Goal: Task Accomplishment & Management: Manage account settings

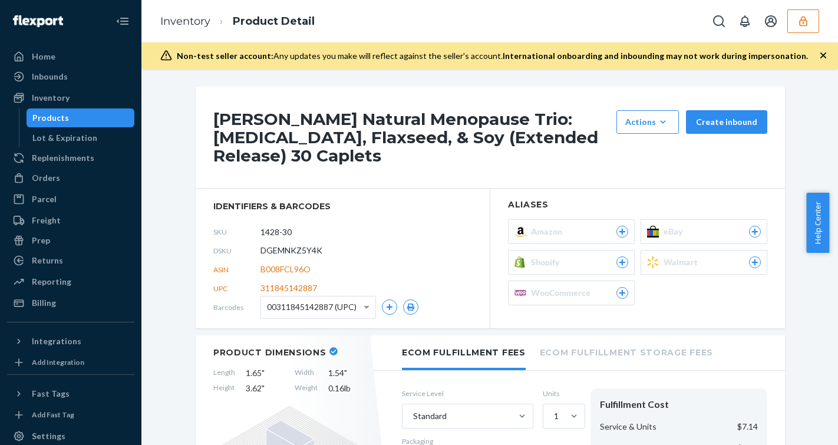
click at [809, 21] on icon "button" at bounding box center [804, 21] width 12 height 12
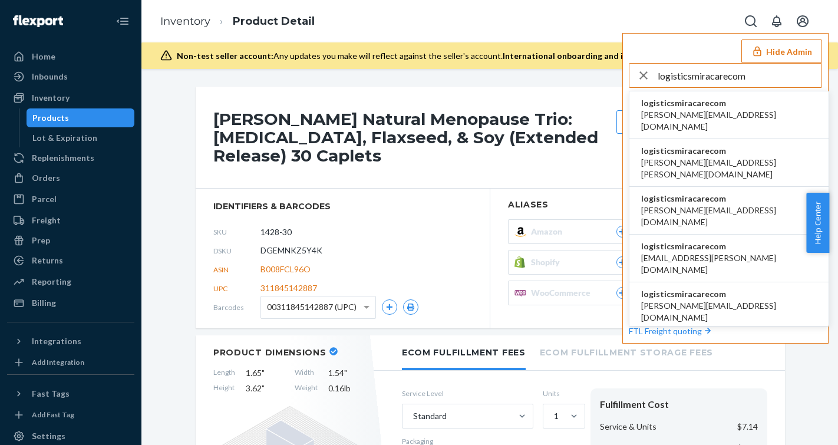
type input "logisticsmiracarecom"
click at [721, 102] on span "logisticsmiracarecom" at bounding box center [729, 103] width 176 height 12
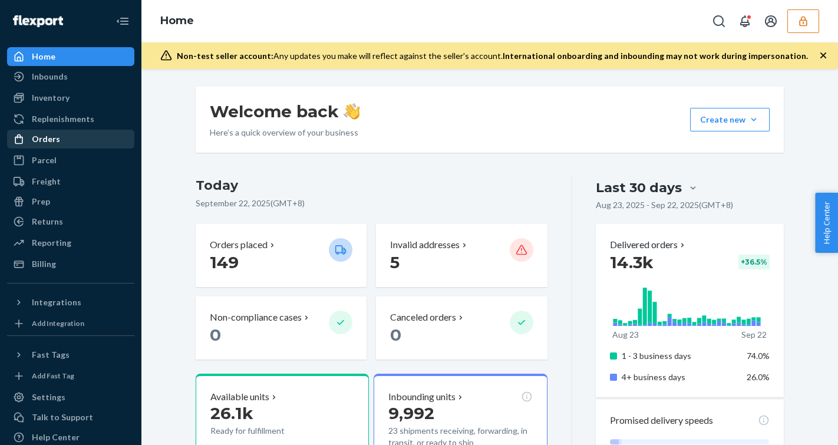
click at [44, 143] on div "Orders" at bounding box center [46, 139] width 28 height 12
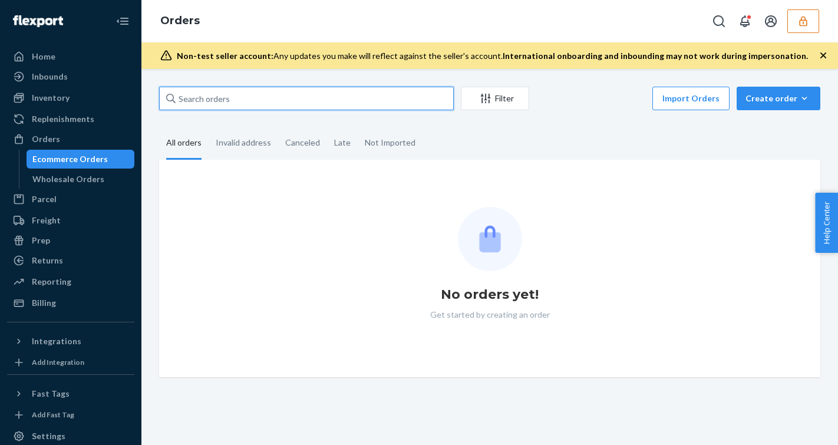
click at [232, 104] on input "text" at bounding box center [306, 99] width 295 height 24
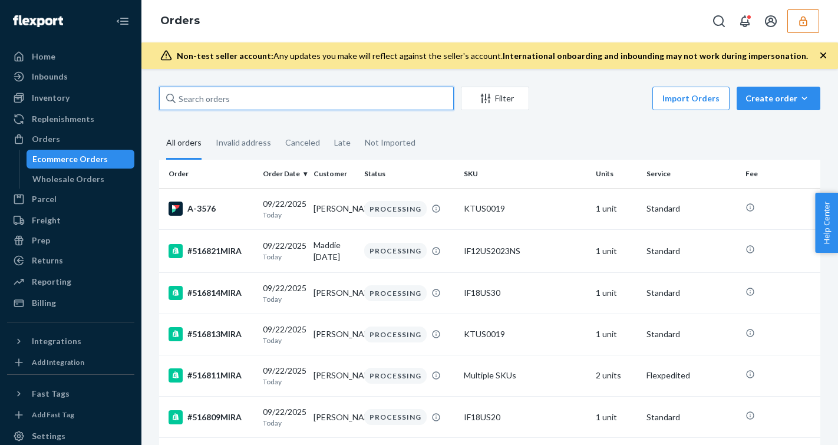
paste input "509298MIRA"
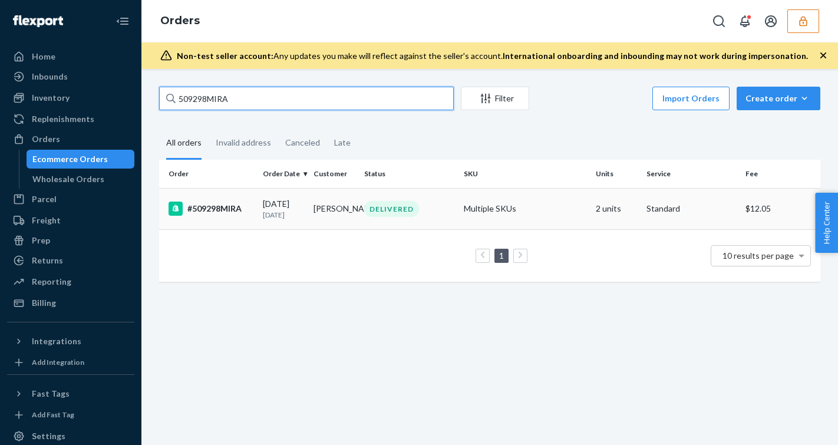
type input "509298MIRA"
click at [294, 216] on p "15 days ago" at bounding box center [283, 215] width 41 height 10
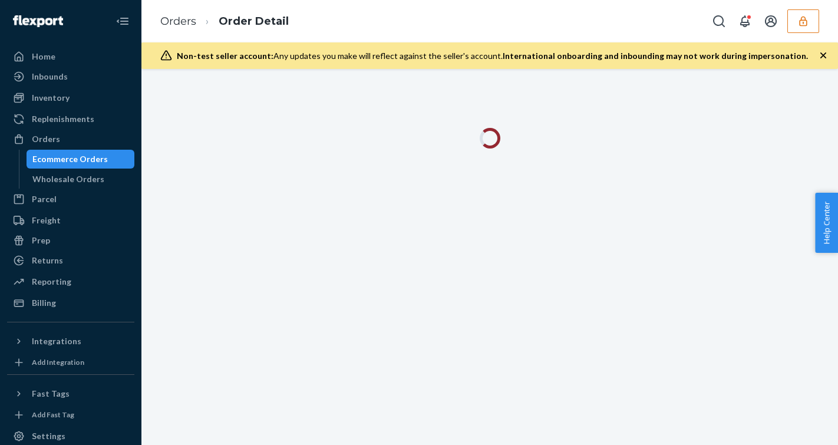
click at [823, 54] on icon "button" at bounding box center [824, 56] width 12 height 12
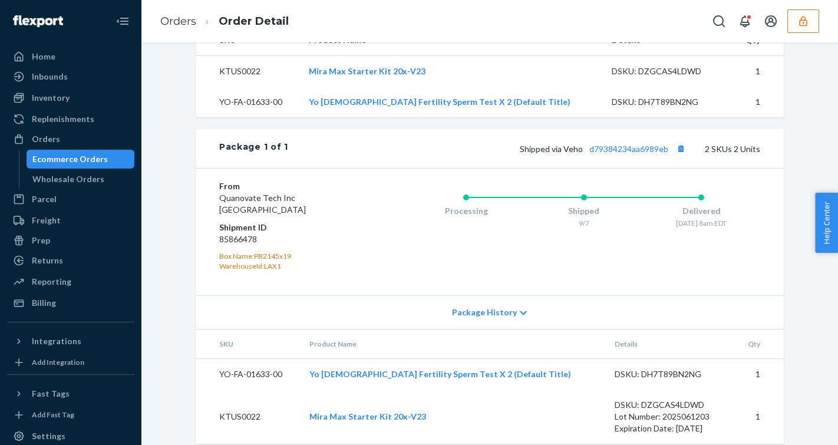
scroll to position [453, 0]
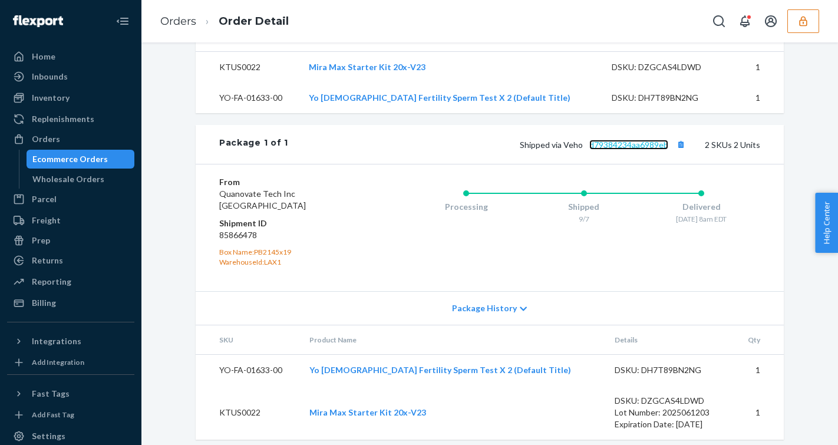
click at [633, 150] on link "d79384234aa6989eb" at bounding box center [628, 145] width 79 height 10
click at [677, 152] on button "Copy tracking number" at bounding box center [680, 144] width 15 height 15
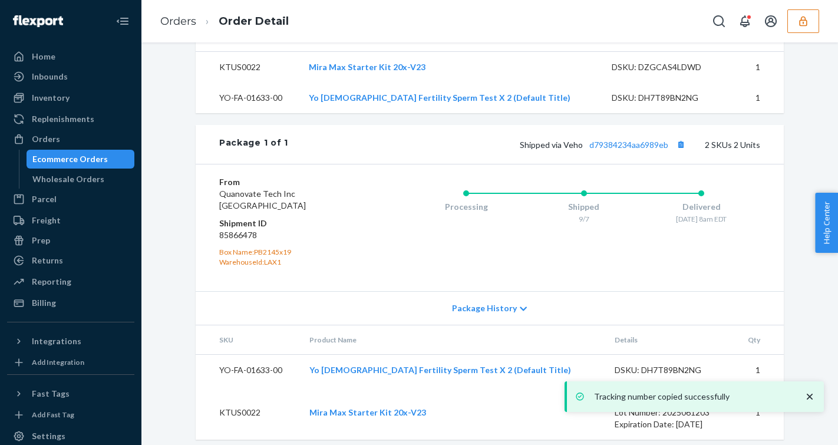
click at [804, 25] on icon "button" at bounding box center [803, 21] width 8 height 10
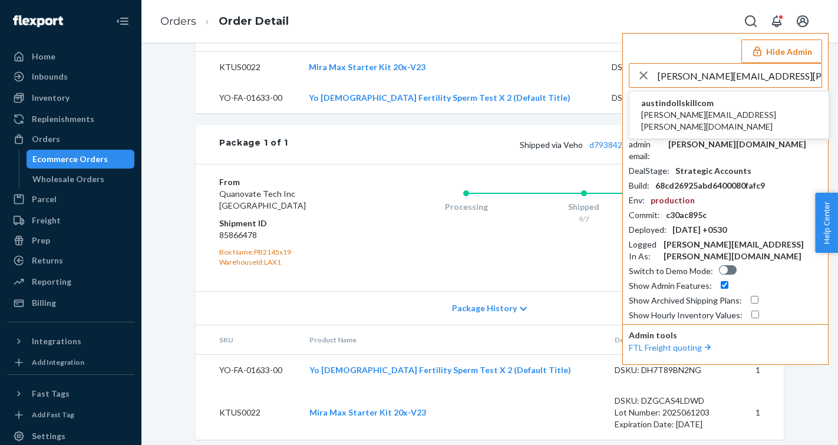
type input "paige.cox@dollskill.com"
click at [693, 108] on span "austindollskillcom" at bounding box center [729, 103] width 176 height 12
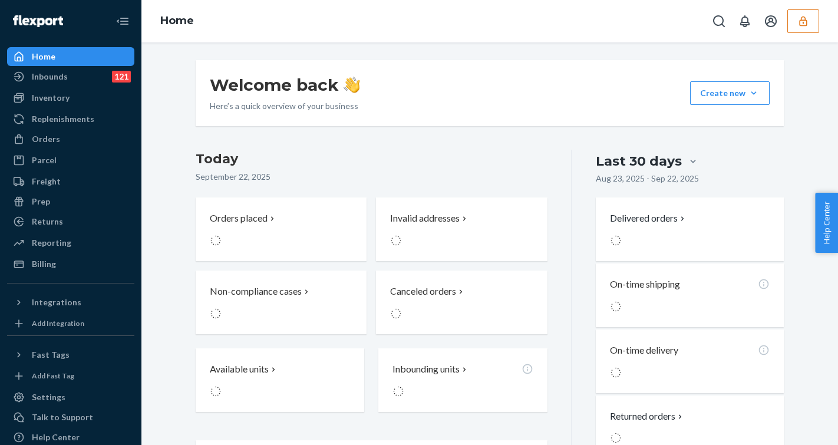
scroll to position [1, 0]
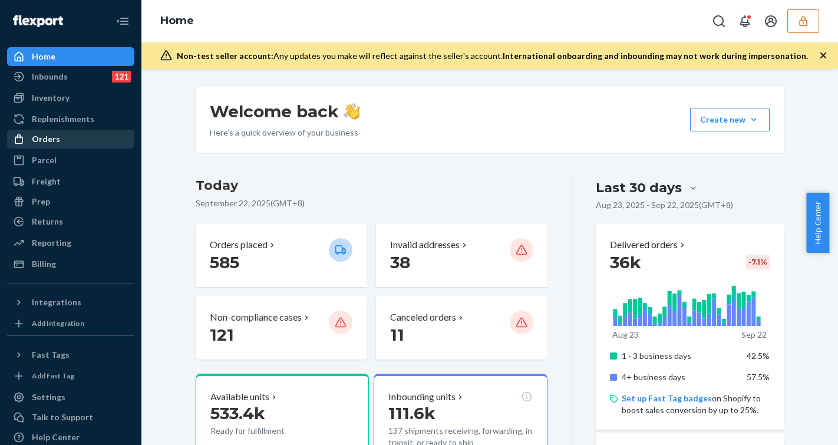
click at [42, 134] on div "Orders" at bounding box center [46, 139] width 28 height 12
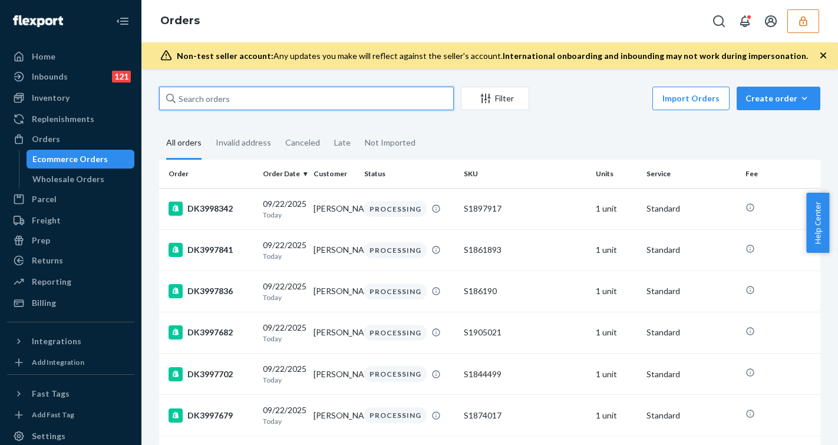
click at [213, 98] on input "text" at bounding box center [306, 99] width 295 height 24
paste input "DK3946372"
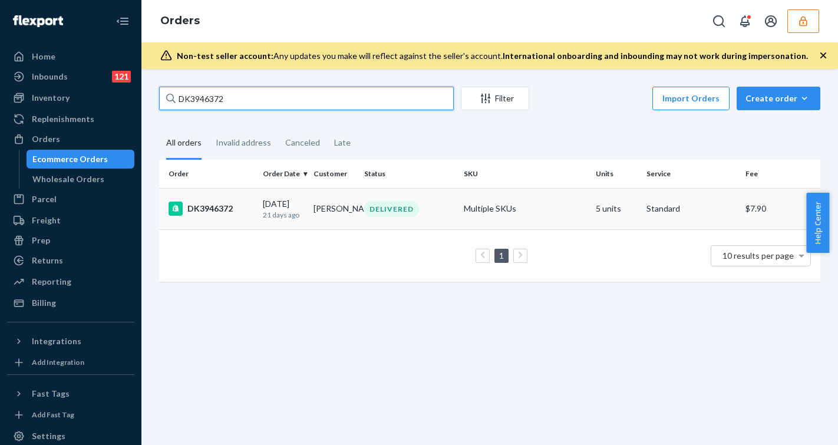
type input "DK3946372"
click at [278, 208] on div "09/01/2025 21 days ago" at bounding box center [283, 209] width 41 height 22
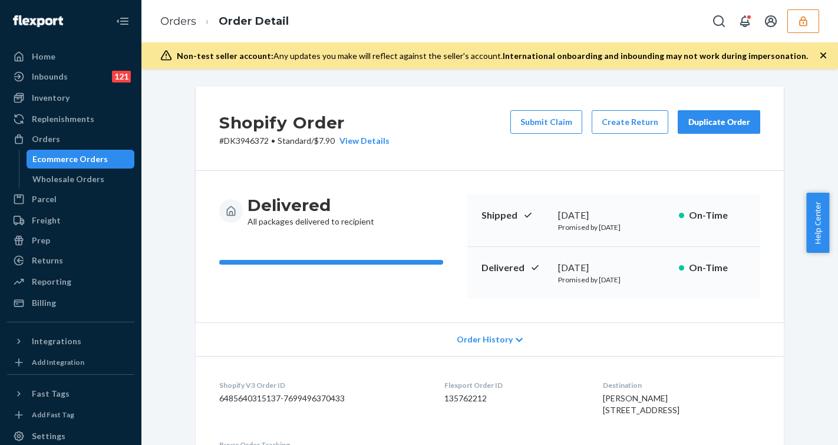
click at [483, 341] on span "Order History" at bounding box center [485, 340] width 56 height 12
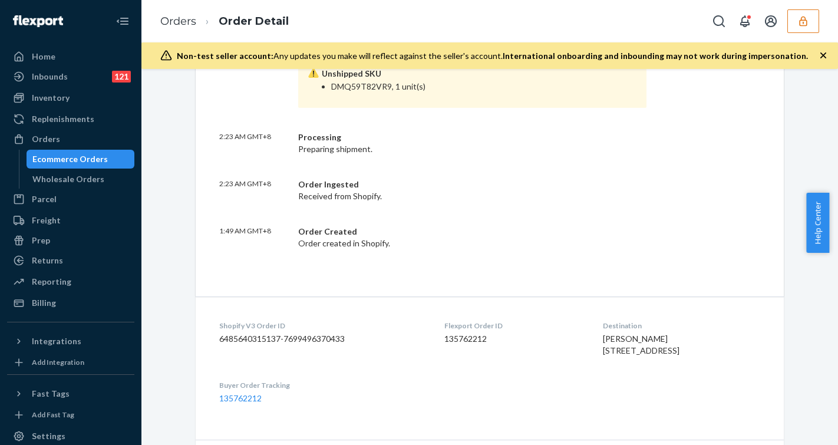
scroll to position [671, 0]
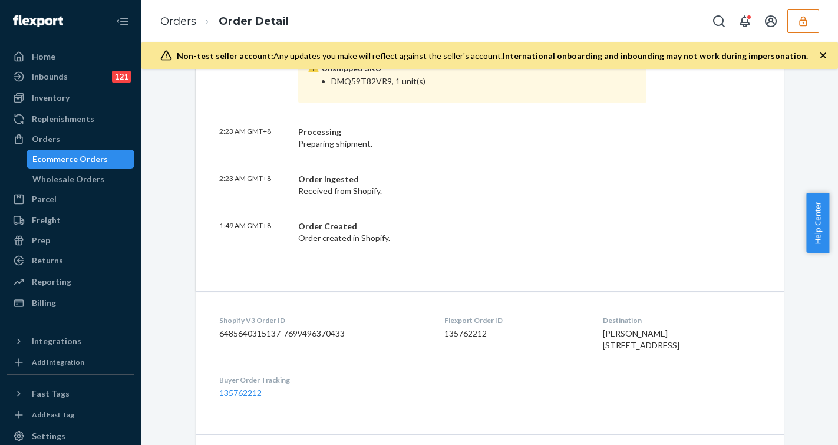
click at [301, 332] on dd "6485640315137-7699496370433" at bounding box center [322, 334] width 206 height 12
copy dd "7699496370433"
click at [78, 158] on div "Ecommerce Orders" at bounding box center [69, 159] width 75 height 12
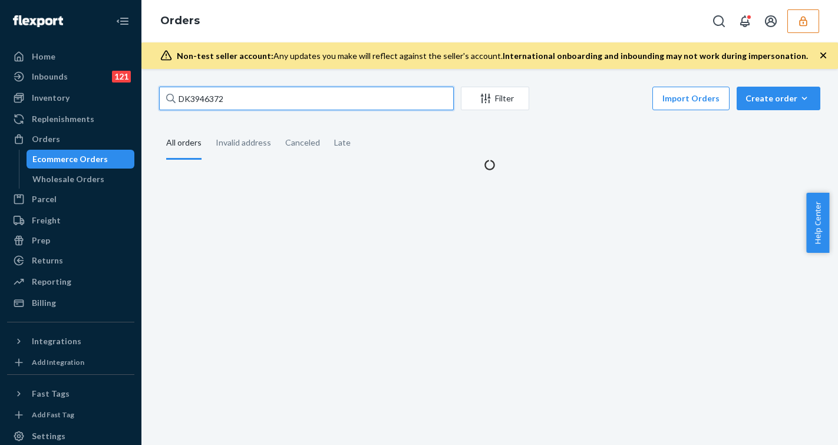
drag, startPoint x: 238, startPoint y: 95, endPoint x: 142, endPoint y: 95, distance: 95.5
click at [142, 95] on div "DK3946372 Filter Import Orders Create order Ecommerce order Removal order All o…" at bounding box center [489, 257] width 697 height 376
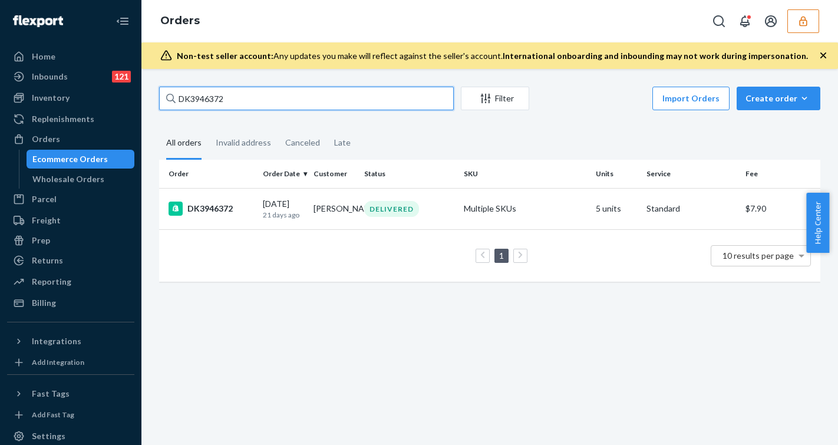
paste input "7020"
type input "DK3970202"
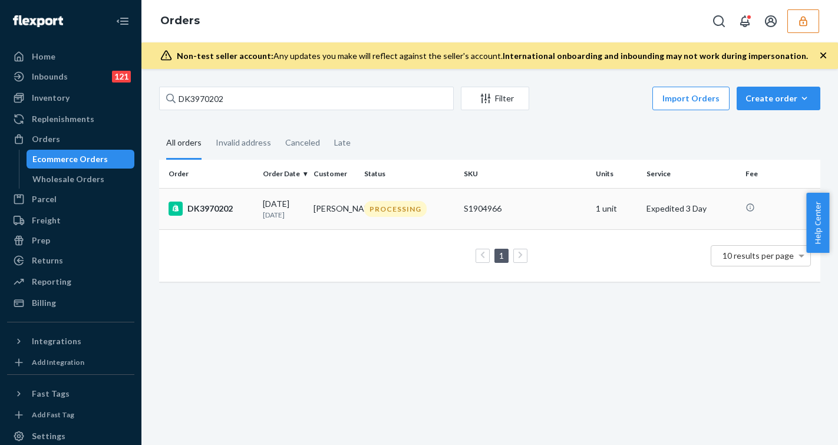
click at [259, 197] on td "09/12/2025 10 days ago" at bounding box center [283, 208] width 51 height 41
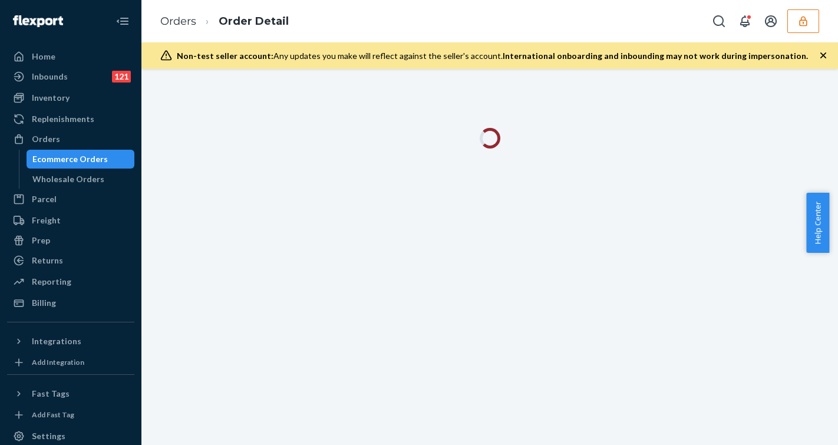
click at [824, 54] on icon "button" at bounding box center [824, 56] width 12 height 12
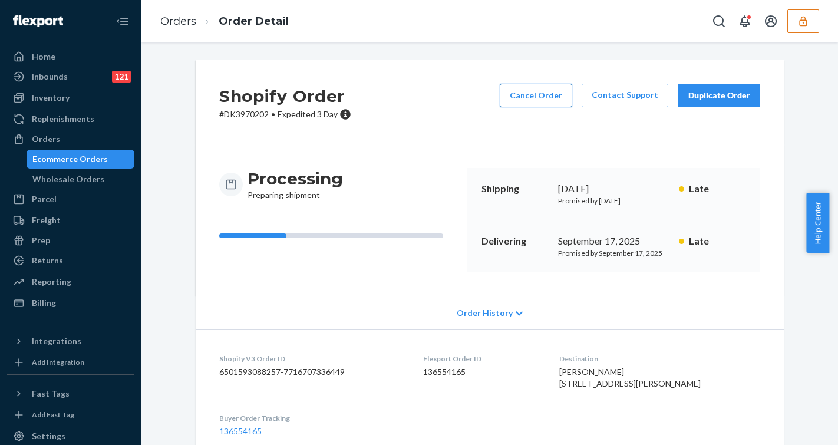
click at [505, 97] on button "Cancel Order" at bounding box center [536, 96] width 73 height 24
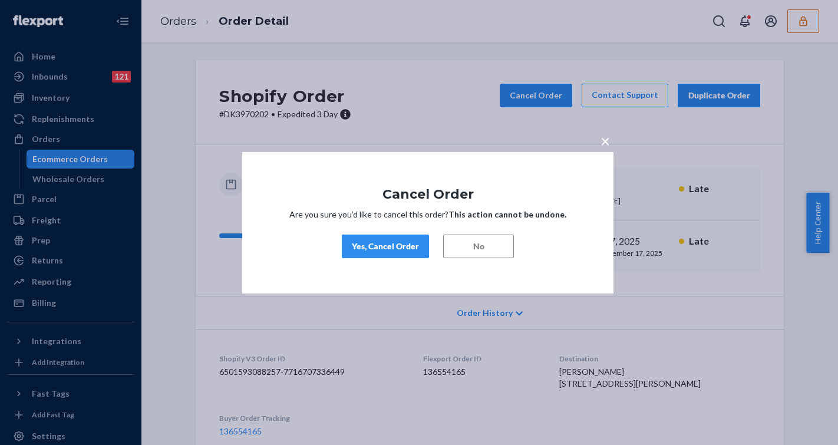
click at [365, 240] on div "Yes, Cancel Order" at bounding box center [385, 246] width 67 height 12
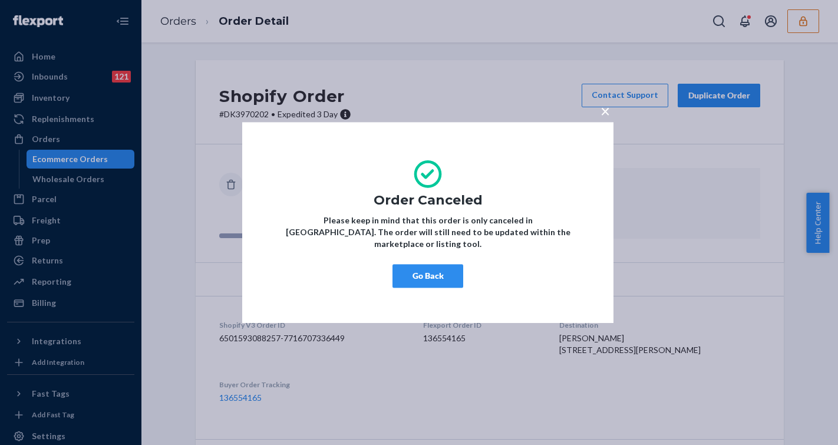
click at [429, 271] on button "Go Back" at bounding box center [428, 276] width 71 height 24
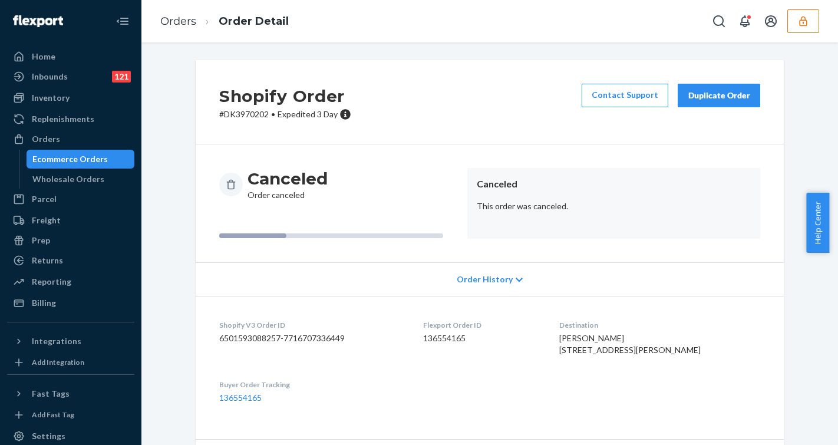
click at [310, 338] on dd "6501593088257-7716707336449" at bounding box center [311, 338] width 185 height 12
copy dd "7716707336449"
click at [81, 161] on div "Ecommerce Orders" at bounding box center [69, 159] width 75 height 12
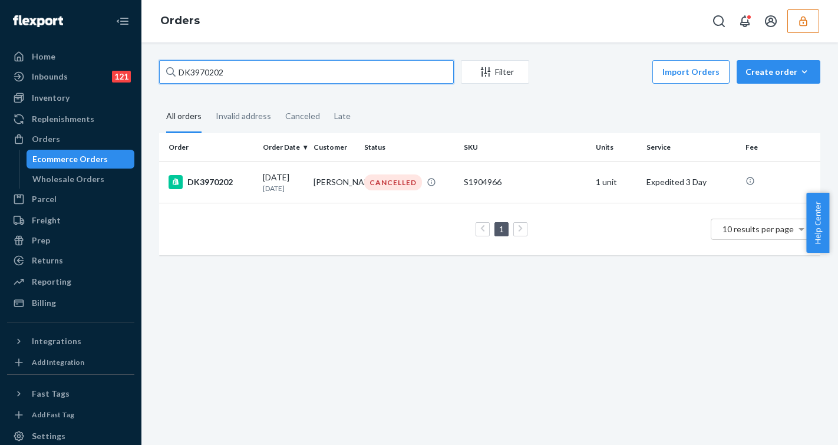
click at [195, 71] on input "DK3970202" at bounding box center [306, 72] width 295 height 24
paste input "60744"
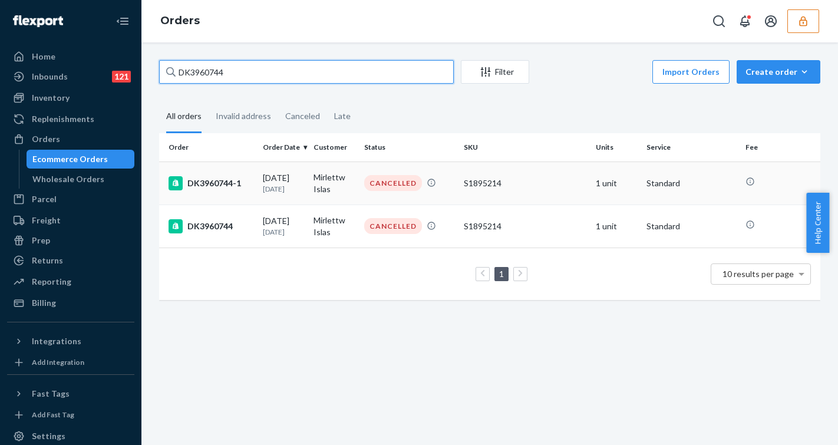
type input "DK3960744"
click at [284, 183] on div "09/15/2025 7 days ago" at bounding box center [283, 183] width 41 height 22
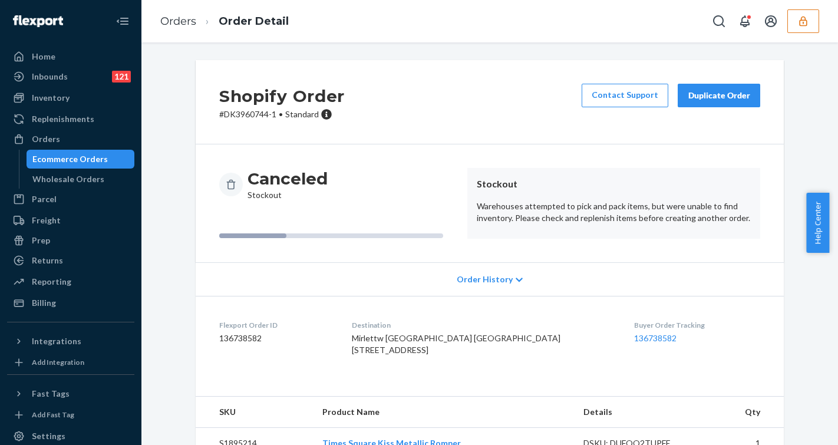
scroll to position [63, 0]
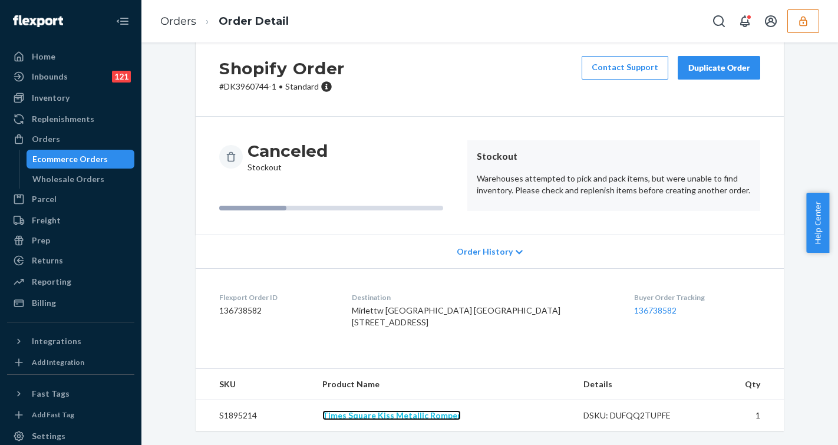
click at [416, 414] on link "Times Square Kiss Metallic Romper" at bounding box center [391, 415] width 139 height 10
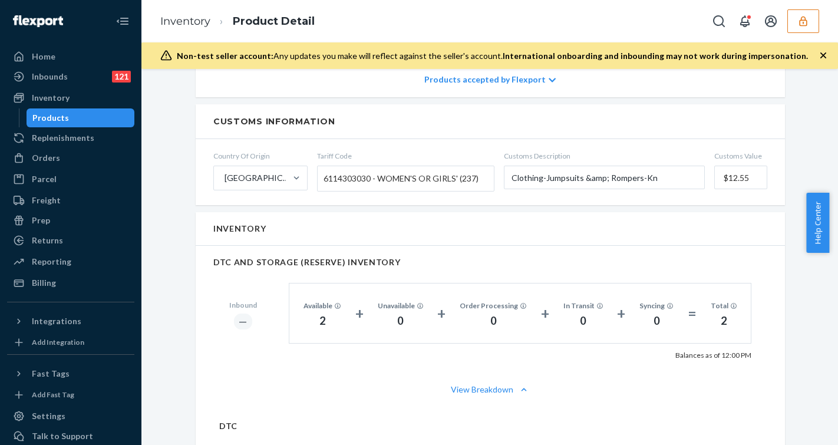
scroll to position [510, 0]
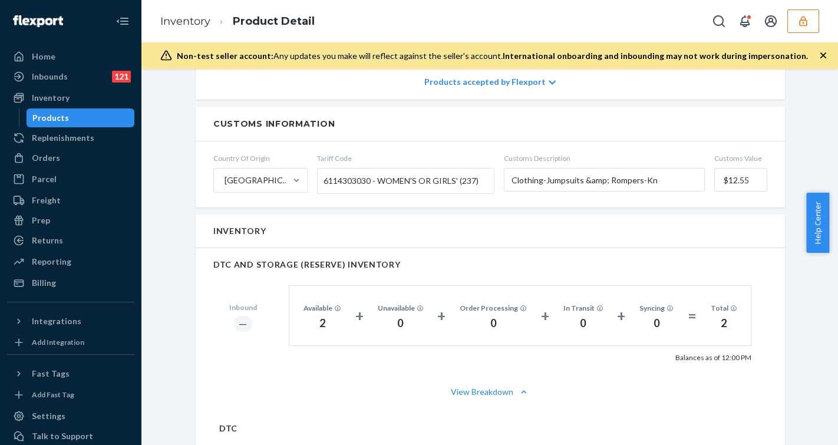
click at [609, 37] on div "Inventory Product Detail" at bounding box center [489, 21] width 697 height 42
click at [60, 159] on div "Orders" at bounding box center [70, 158] width 125 height 17
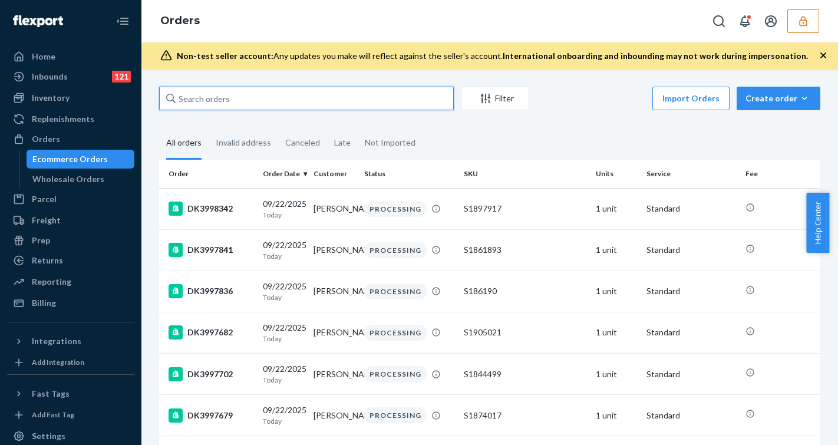
click at [248, 95] on input "text" at bounding box center [306, 99] width 295 height 24
click at [175, 103] on icon at bounding box center [170, 98] width 9 height 9
click at [175, 103] on input "text" at bounding box center [306, 99] width 295 height 24
paste input "DK3960744"
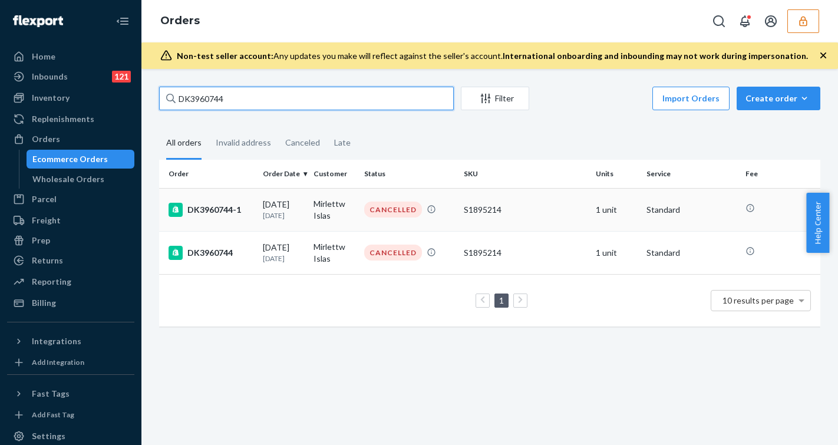
type input "DK3960744"
click at [275, 215] on p "[DATE]" at bounding box center [283, 215] width 41 height 10
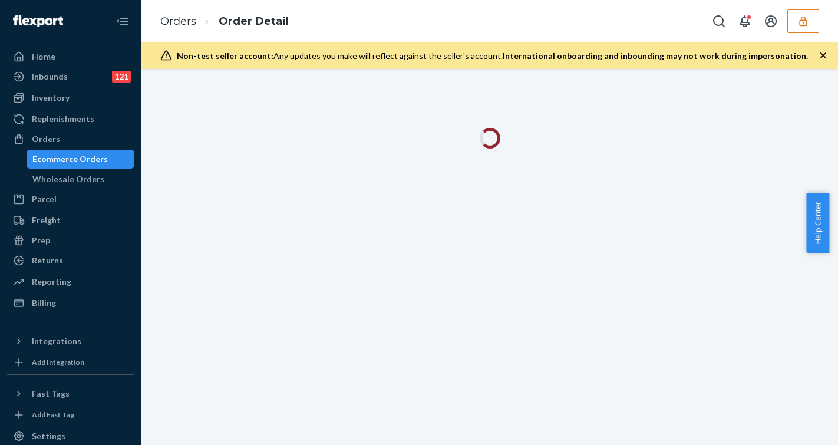
click at [819, 51] on icon "button" at bounding box center [824, 56] width 12 height 12
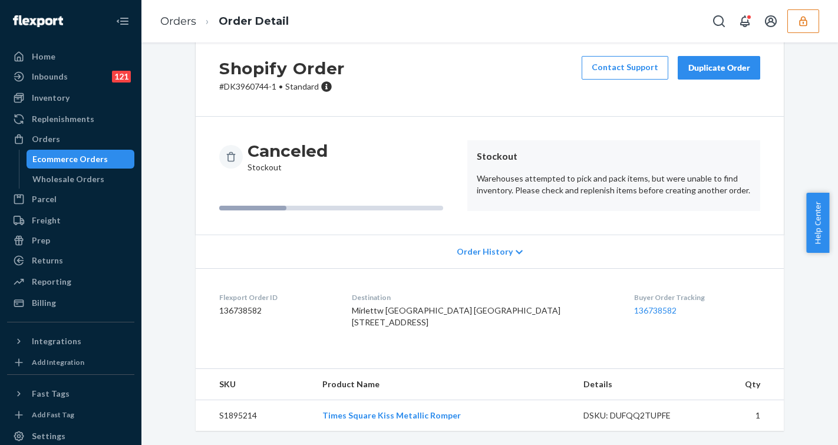
scroll to position [63, 0]
click at [619, 407] on td "DSKU: DUFQQ2TUPFE" at bounding box center [639, 415] width 130 height 31
copy div "DUFQQ2TUPFE"
click at [644, 413] on div "DSKU: DUFQQ2TUPFE" at bounding box center [639, 416] width 111 height 12
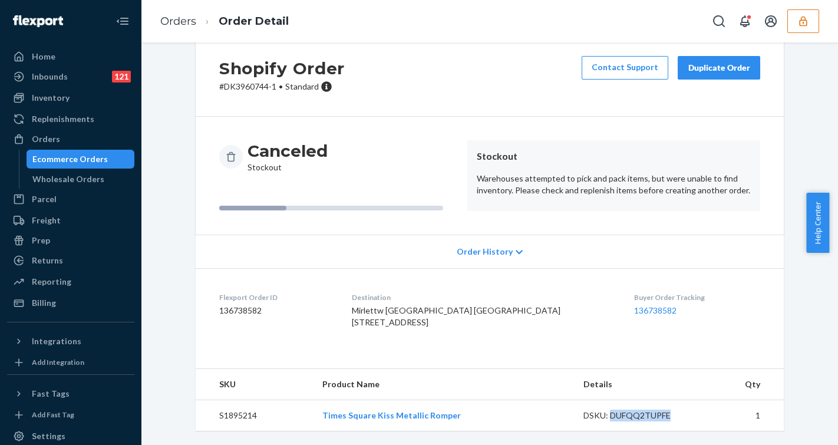
click at [644, 413] on div "DSKU: DUFQQ2TUPFE" at bounding box center [639, 416] width 111 height 12
click at [68, 159] on div "Ecommerce Orders" at bounding box center [69, 159] width 75 height 12
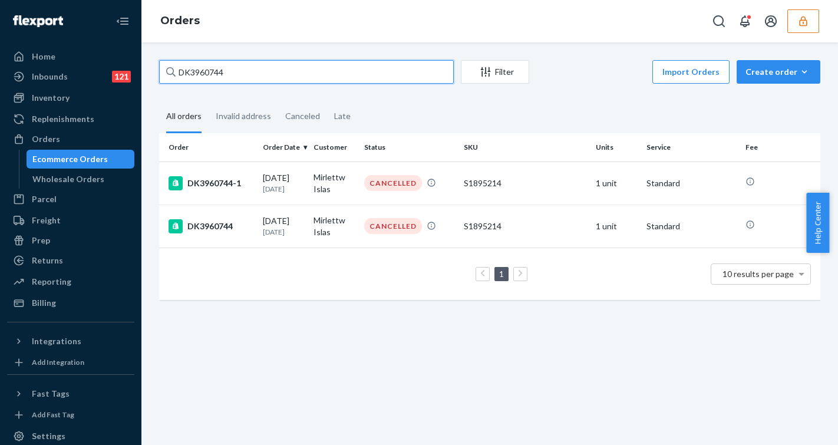
click at [192, 70] on input "DK3960744" at bounding box center [306, 72] width 295 height 24
paste input "59576"
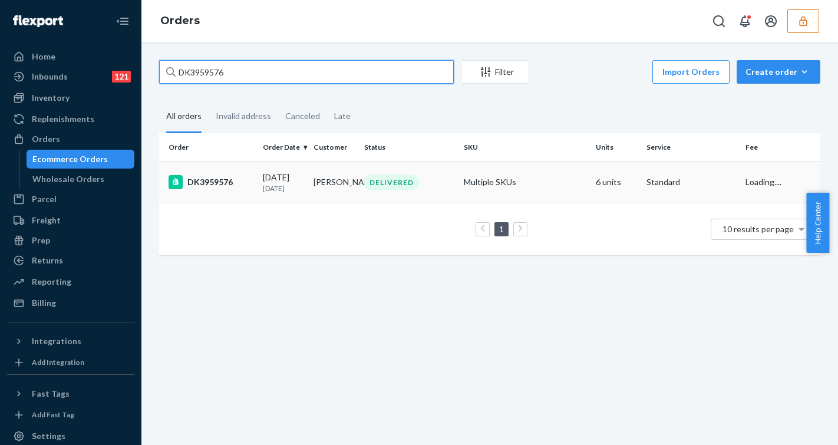
type input "DK3959576"
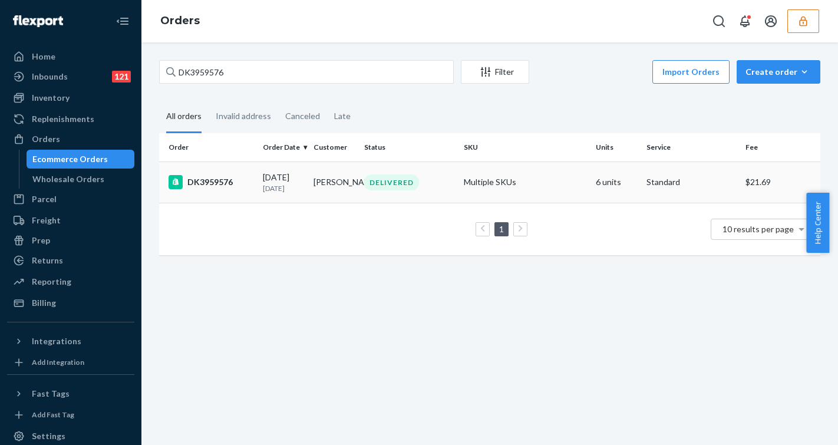
click at [259, 182] on td "09/07/2025 15 days ago" at bounding box center [283, 182] width 51 height 41
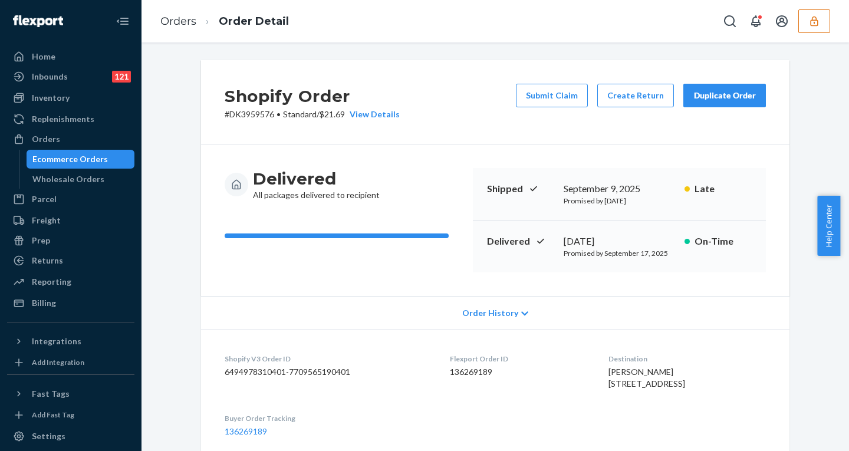
click at [482, 319] on div "Order History" at bounding box center [495, 313] width 588 height 34
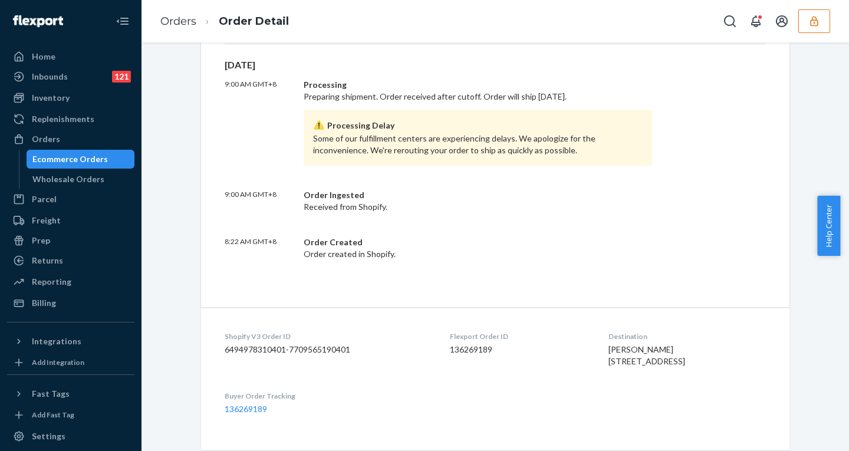
scroll to position [793, 0]
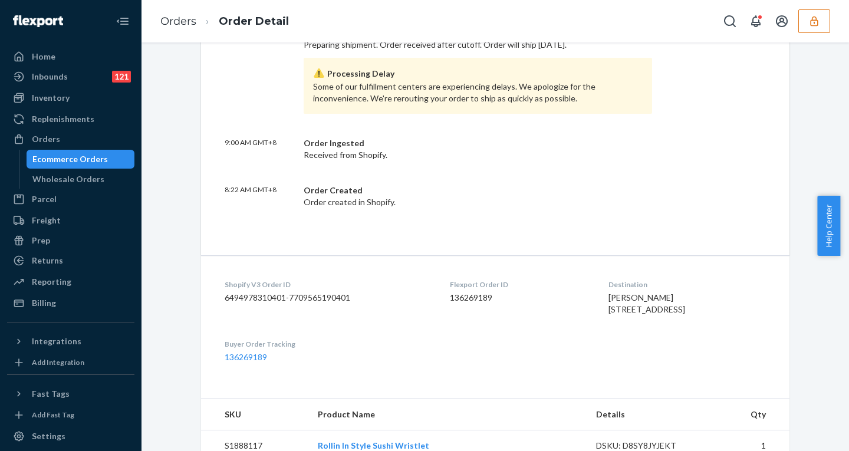
click at [328, 294] on dd "6494978310401-7709565190401" at bounding box center [328, 298] width 206 height 12
copy dd "7709565190401"
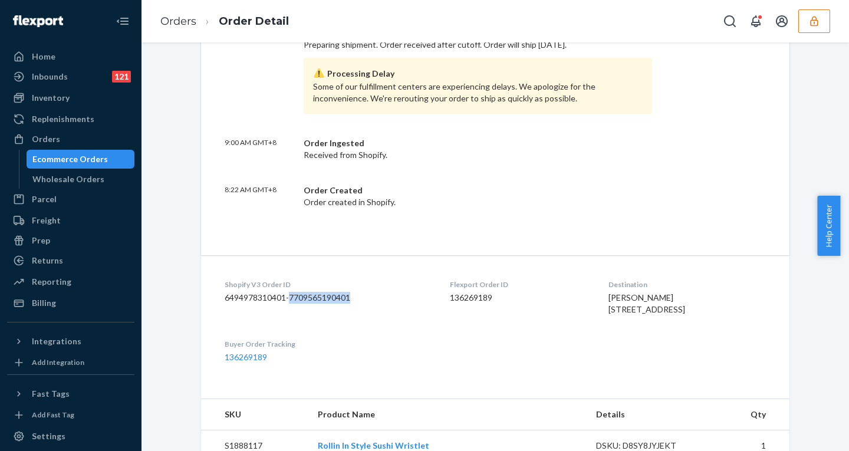
click at [85, 154] on div "Ecommerce Orders" at bounding box center [69, 159] width 75 height 12
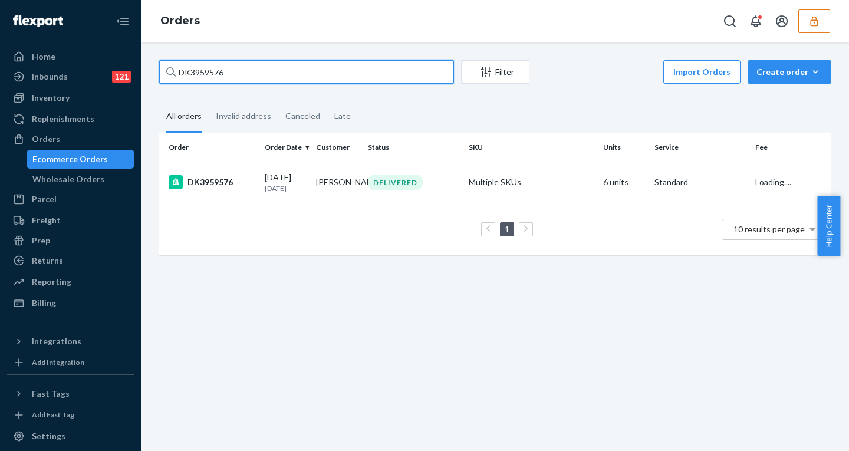
click at [194, 69] on input "DK3959576" at bounding box center [306, 72] width 295 height 24
paste input "69682"
type input "DK3969682"
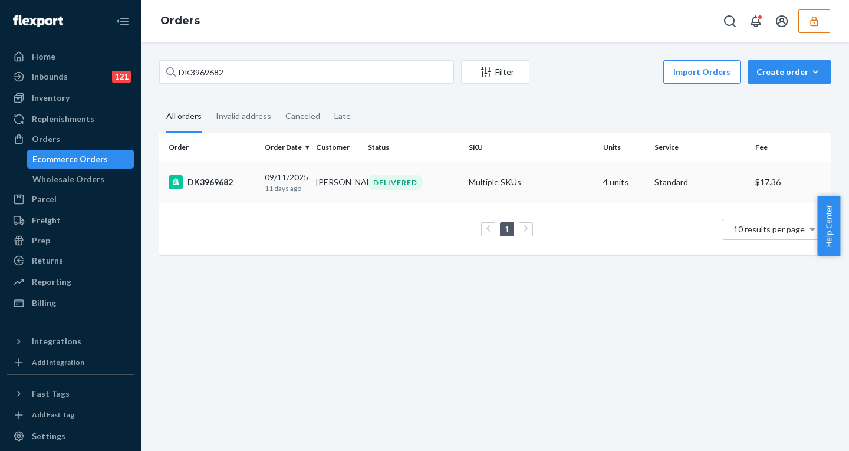
click at [280, 180] on div "09/11/2025 11 days ago" at bounding box center [286, 183] width 42 height 22
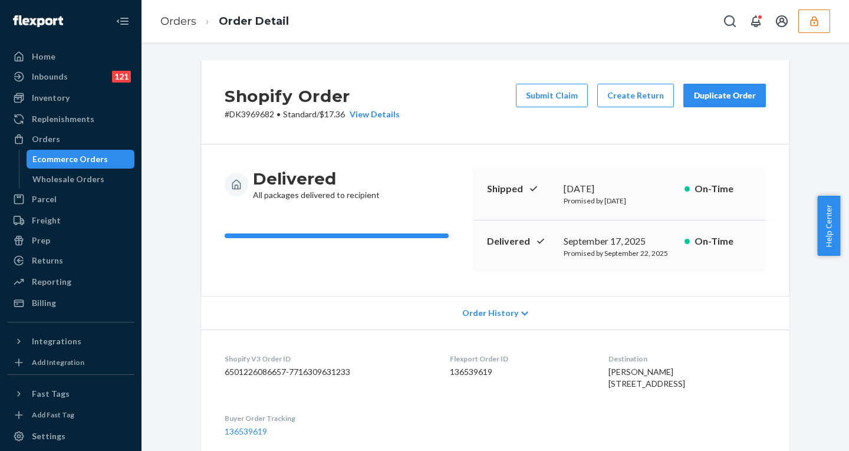
click at [326, 369] on dd "6501226086657-7716309631233" at bounding box center [328, 372] width 206 height 12
copy dd "7716309631233"
click at [493, 309] on span "Order History" at bounding box center [490, 313] width 56 height 12
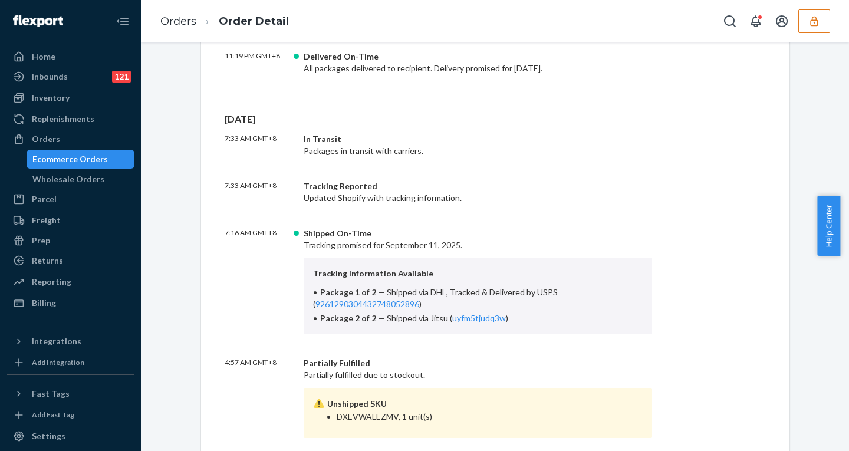
scroll to position [329, 0]
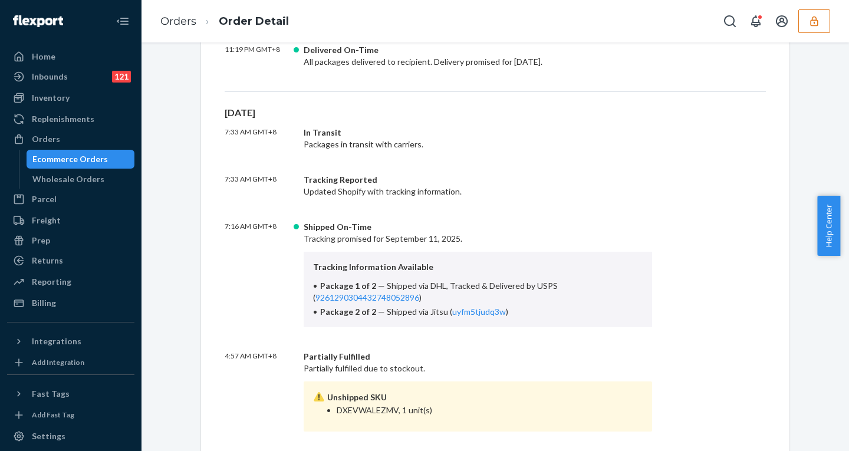
click at [808, 24] on icon "button" at bounding box center [814, 21] width 12 height 12
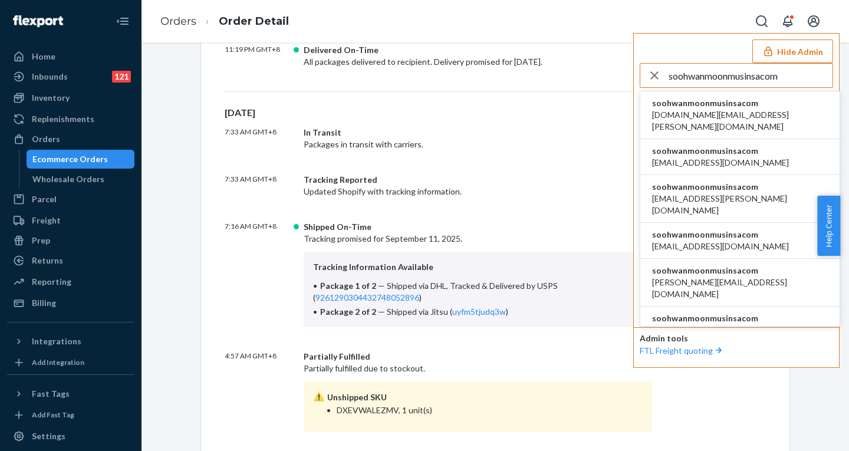
type input "soohwanmoonmusinsacom"
click at [736, 120] on span "bitna.kim@ubase.co.kr" at bounding box center [740, 121] width 176 height 24
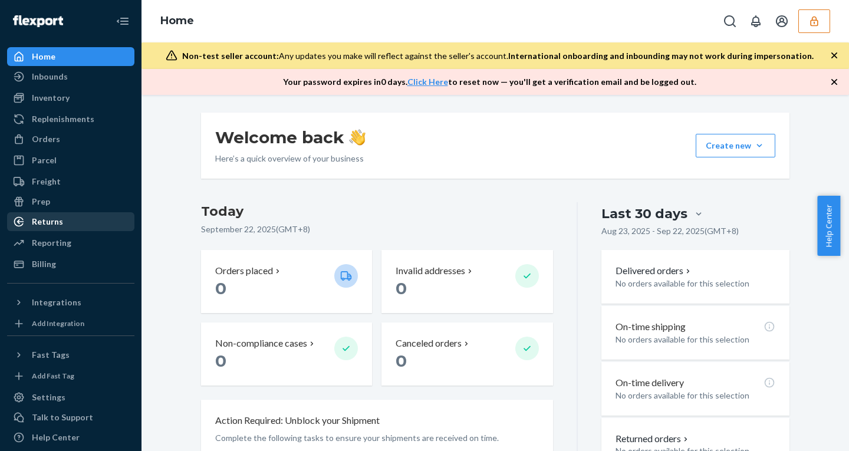
click at [54, 218] on div "Returns" at bounding box center [47, 222] width 31 height 12
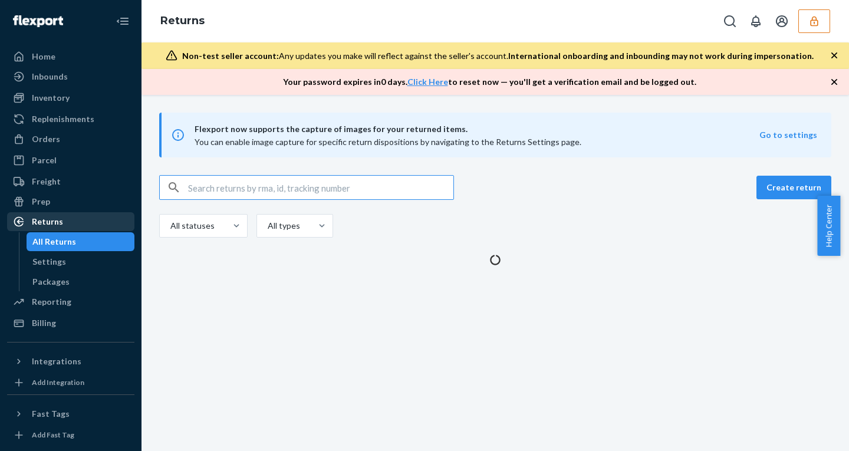
click at [54, 218] on div "Returns" at bounding box center [47, 222] width 31 height 12
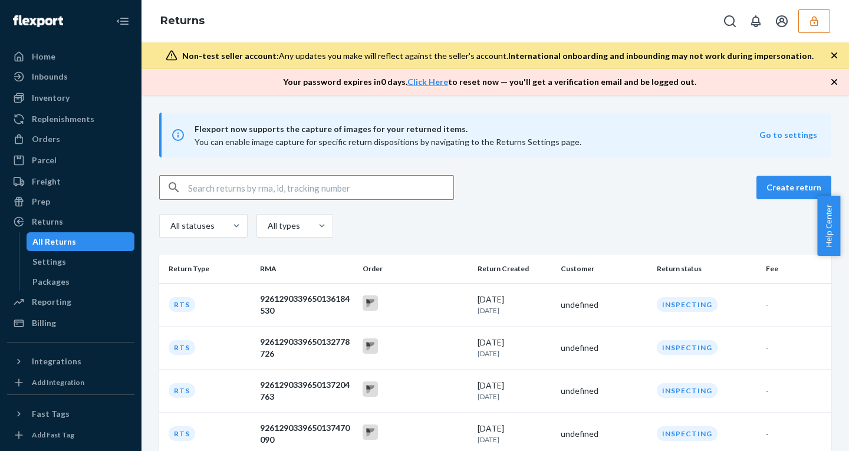
click at [242, 184] on input "text" at bounding box center [320, 188] width 265 height 24
paste input "9261290339650154129285"
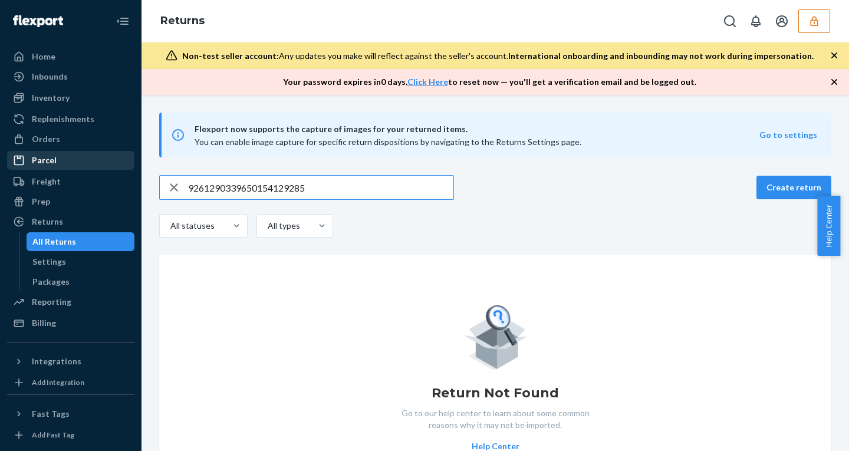
type input "9261290339650154129285"
click at [44, 162] on div "Parcel" at bounding box center [44, 160] width 25 height 12
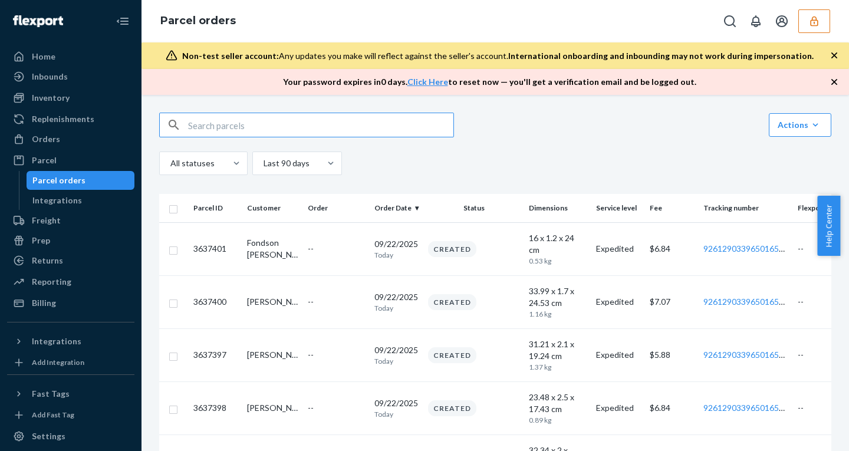
drag, startPoint x: 236, startPoint y: 127, endPoint x: 243, endPoint y: 123, distance: 8.7
click at [243, 123] on input "text" at bounding box center [320, 125] width 265 height 24
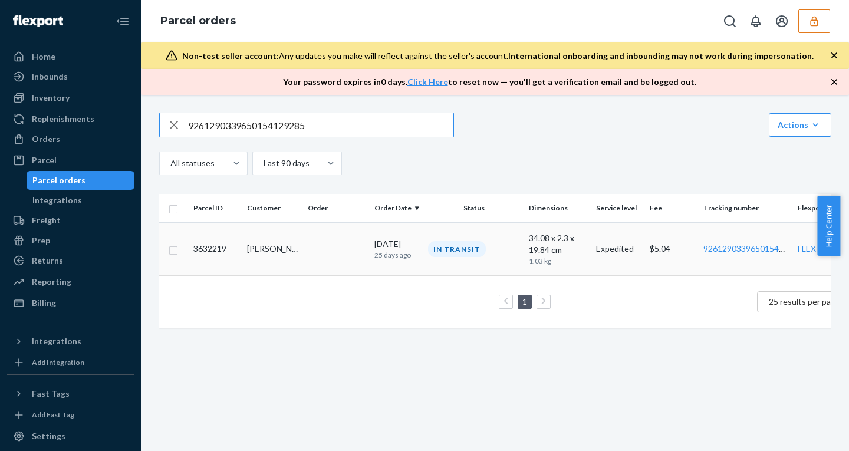
type input "9261290339650154129285"
click at [343, 246] on div "--" at bounding box center [337, 249] width 58 height 12
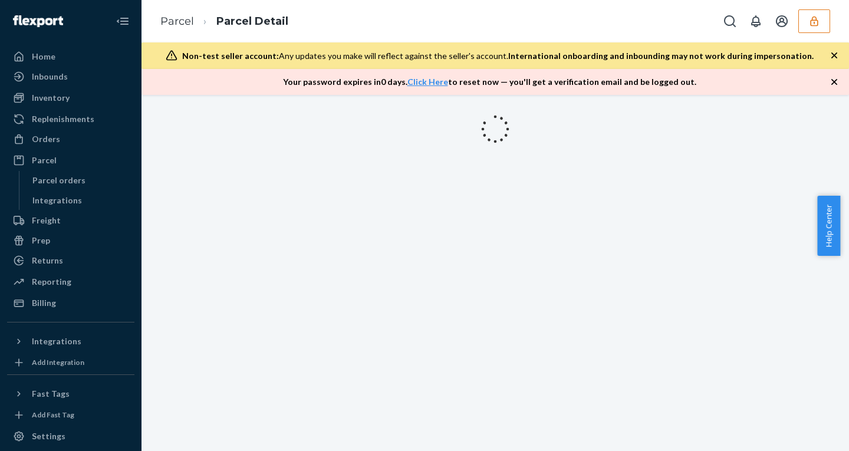
click at [831, 52] on icon "button" at bounding box center [834, 56] width 12 height 12
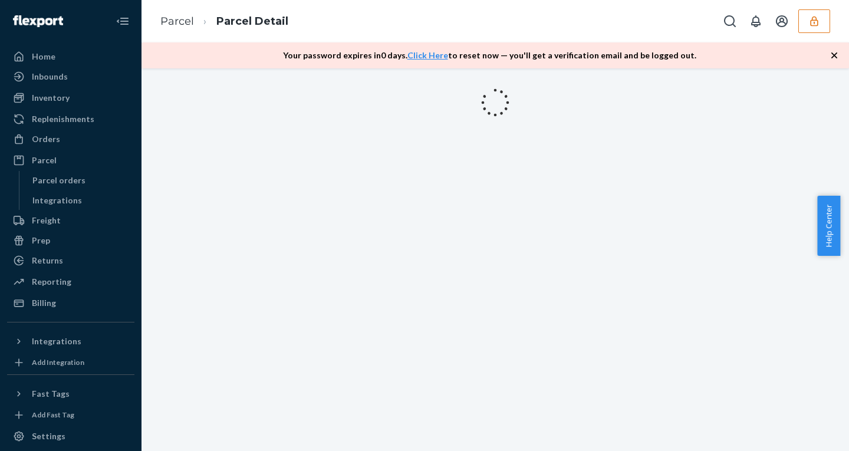
click at [831, 52] on icon "button" at bounding box center [834, 56] width 12 height 12
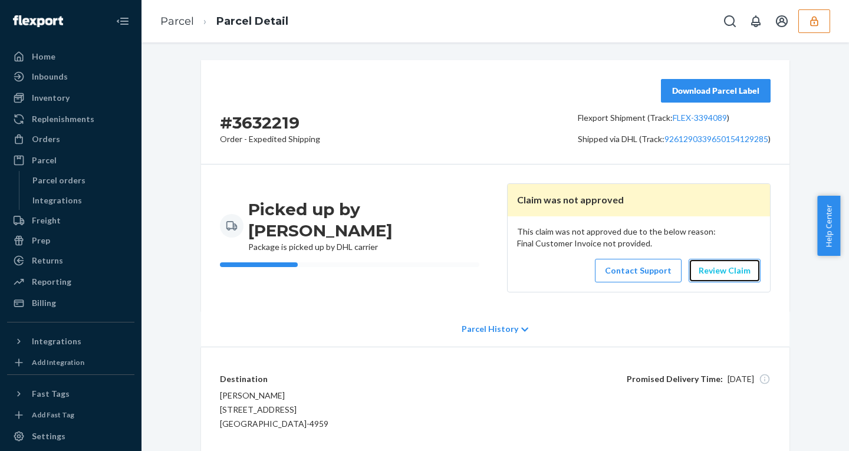
click at [714, 272] on link "Review Claim" at bounding box center [724, 271] width 72 height 24
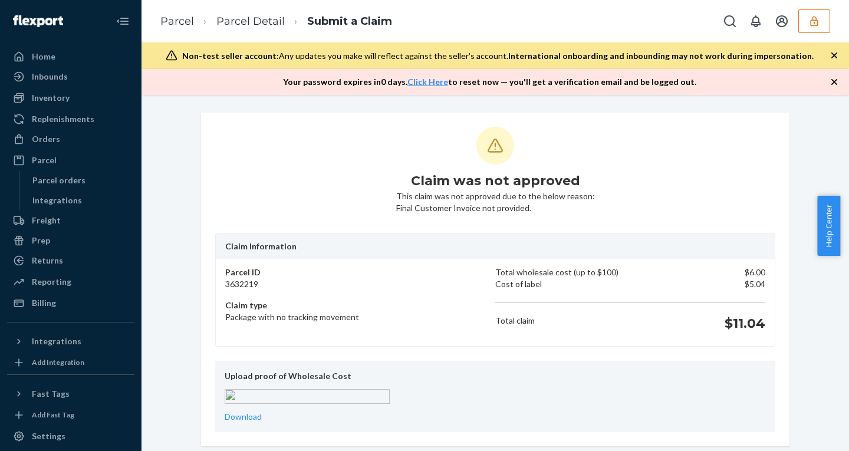
click at [833, 53] on icon "button" at bounding box center [834, 56] width 12 height 12
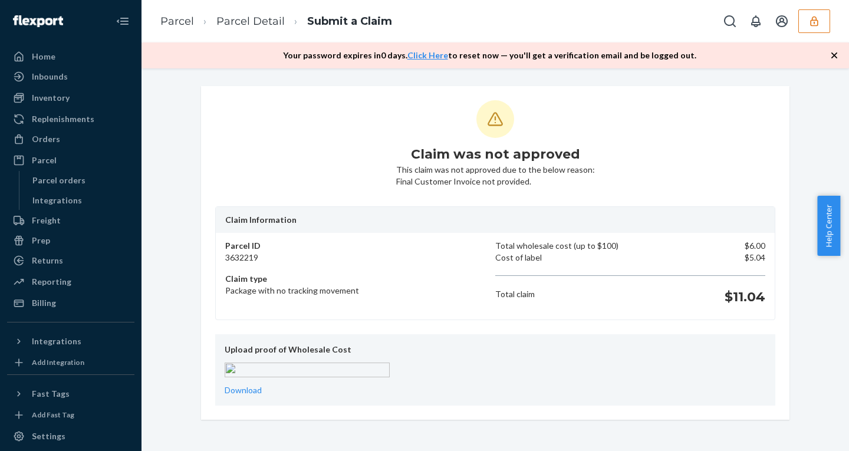
click at [833, 53] on icon "button" at bounding box center [834, 56] width 12 height 12
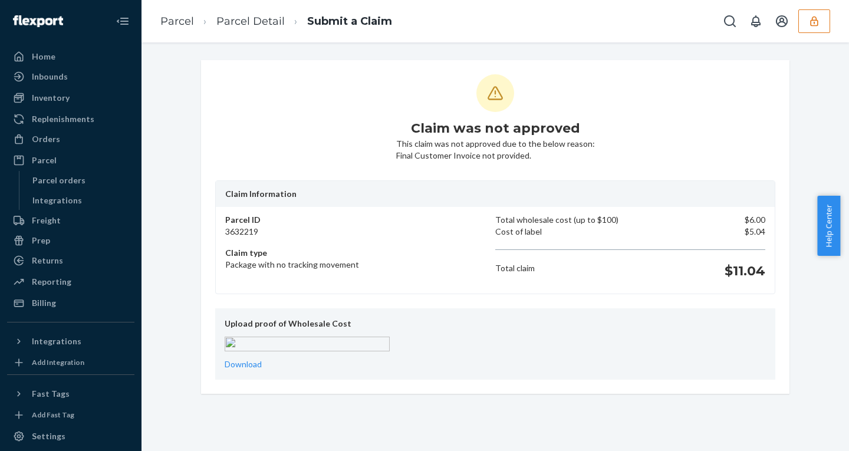
click at [741, 271] on h1 "$11.04" at bounding box center [744, 271] width 41 height 19
copy h1 "11.04"
click at [96, 305] on div "Billing" at bounding box center [70, 303] width 125 height 17
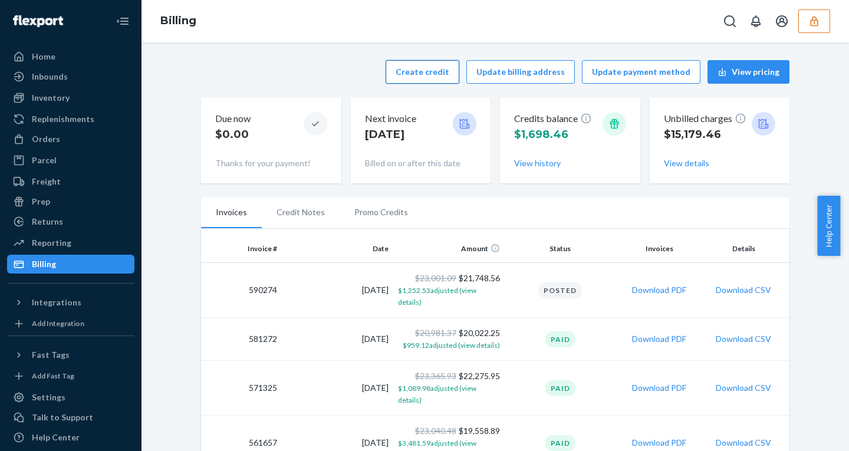
click at [407, 74] on button "Create credit" at bounding box center [422, 72] width 74 height 24
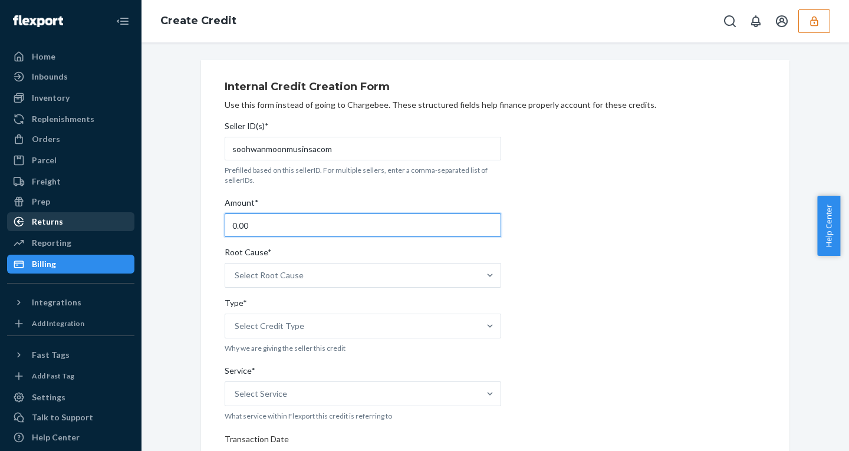
drag, startPoint x: 258, startPoint y: 225, endPoint x: 118, endPoint y: 225, distance: 140.3
click at [119, 225] on div "Home Inbounds Shipping Plans Problems Inventory Products Replenishments Orders …" at bounding box center [424, 225] width 849 height 451
paste input "11.04"
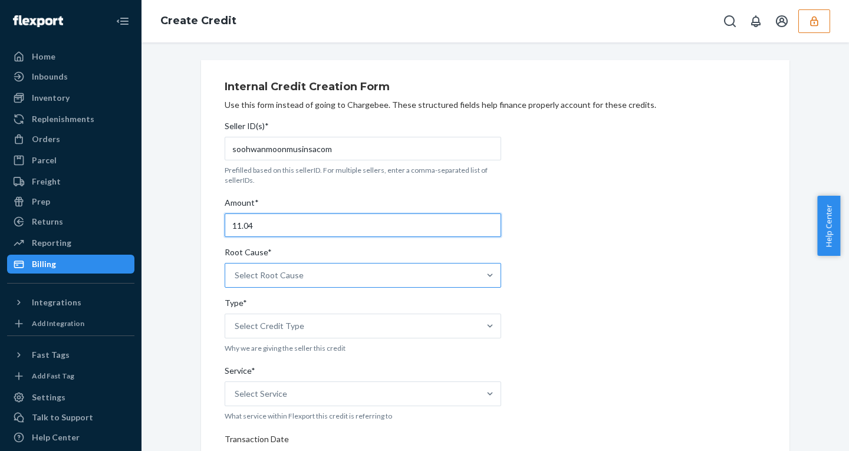
type input "11.04"
click at [271, 280] on div "Select Root Cause" at bounding box center [269, 275] width 69 height 12
click at [236, 280] on input "Root Cause* Select Root Cause" at bounding box center [235, 275] width 1 height 12
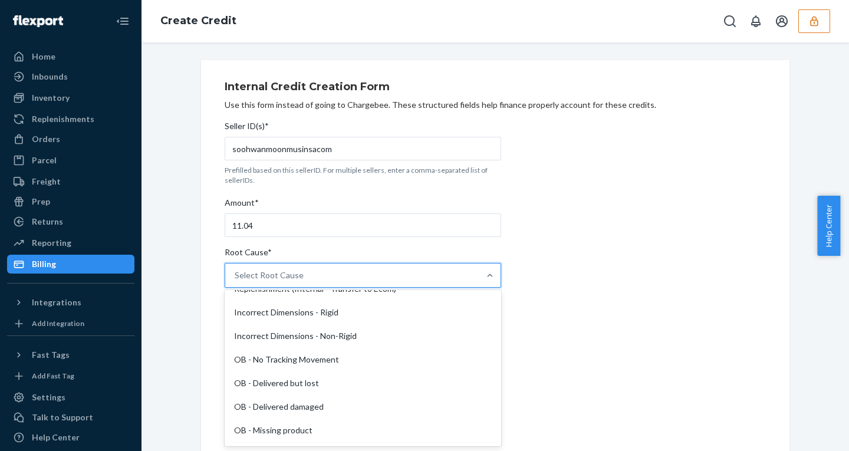
scroll to position [253, 0]
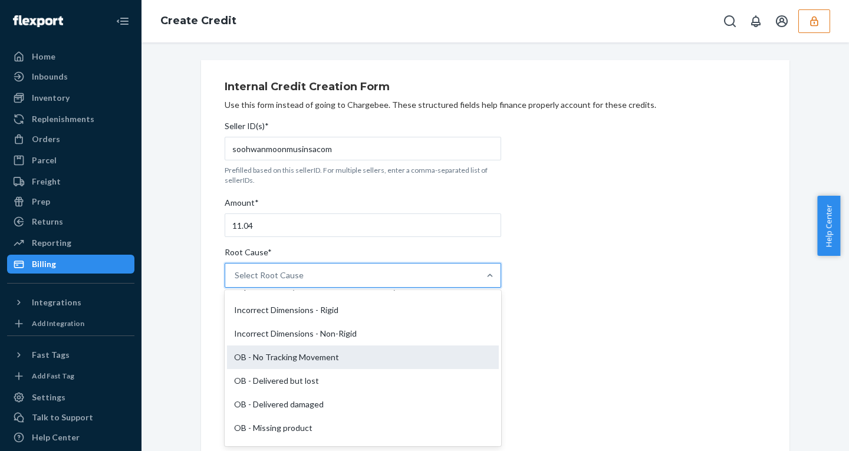
click at [278, 356] on div "OB - No Tracking Movement" at bounding box center [363, 357] width 272 height 24
click at [236, 281] on input "Root Cause* option OB - No Tracking Movement focused, 14 of 29. 29 results avai…" at bounding box center [235, 275] width 1 height 12
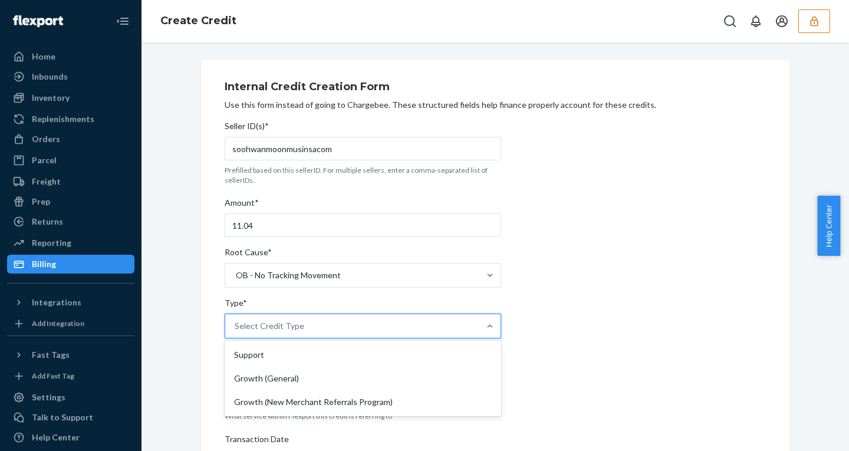
click at [273, 330] on div "Select Credit Type" at bounding box center [270, 326] width 70 height 12
click at [236, 330] on input "Type* option Support focused, 1 of 3. 3 results available. Use Up and Down to c…" at bounding box center [235, 326] width 1 height 12
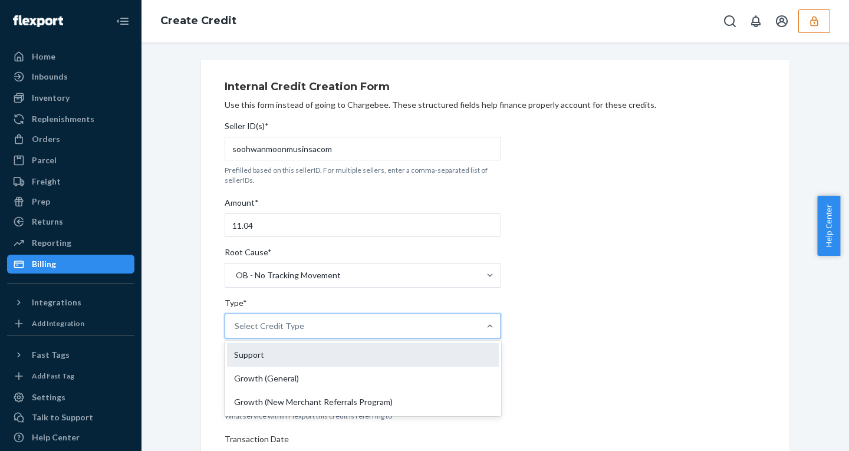
click at [263, 358] on div "Support" at bounding box center [363, 355] width 272 height 24
click at [236, 332] on input "Type* option Support focused, 1 of 3. 3 results available. Use Up and Down to c…" at bounding box center [235, 326] width 1 height 12
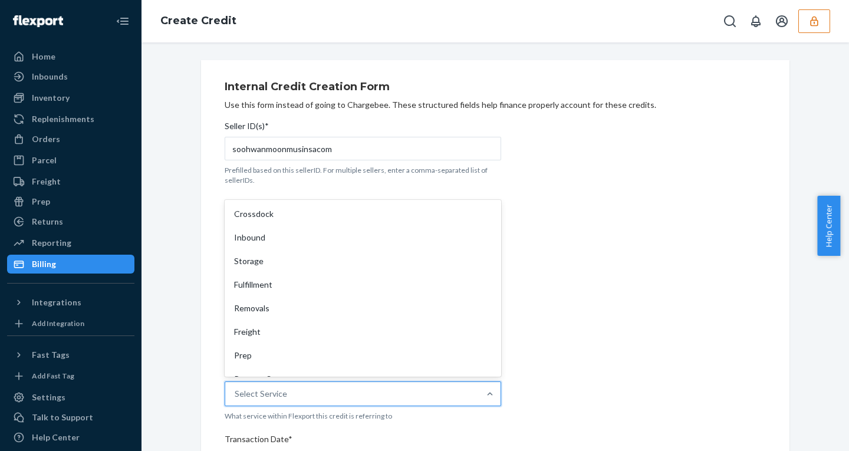
click at [281, 401] on div "Select Service" at bounding box center [352, 394] width 254 height 24
click at [236, 400] on input "Service* option Crossdock focused, 1 of 10. 10 results available. Use Up and Do…" at bounding box center [235, 394] width 1 height 12
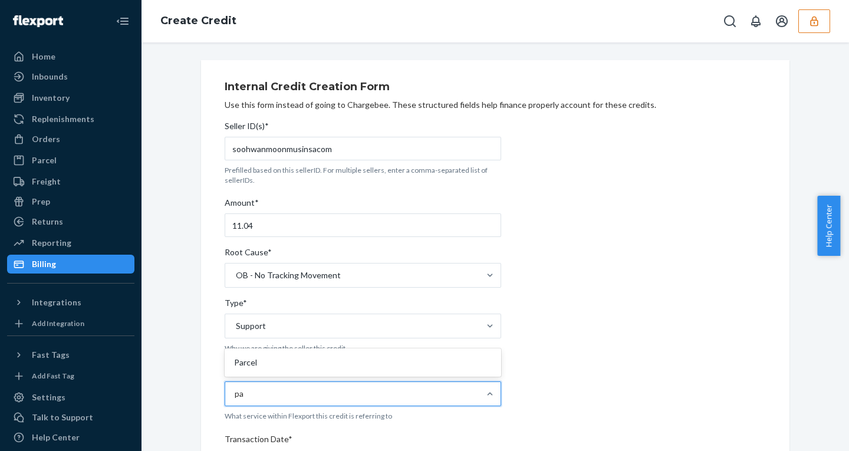
type input "par"
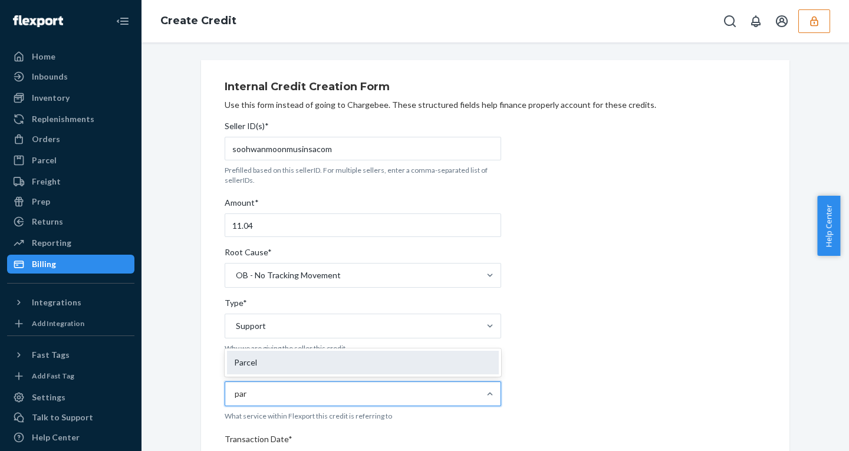
click at [265, 361] on div "Parcel" at bounding box center [363, 363] width 272 height 24
click at [248, 388] on input "par" at bounding box center [241, 394] width 13 height 12
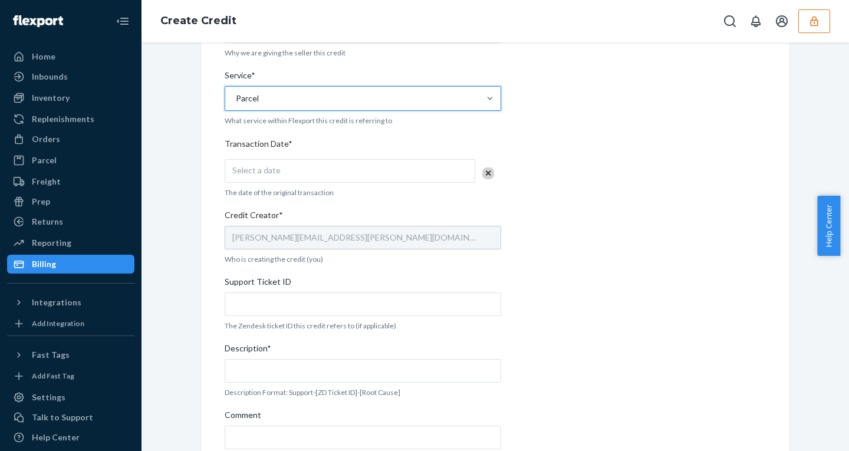
scroll to position [316, 0]
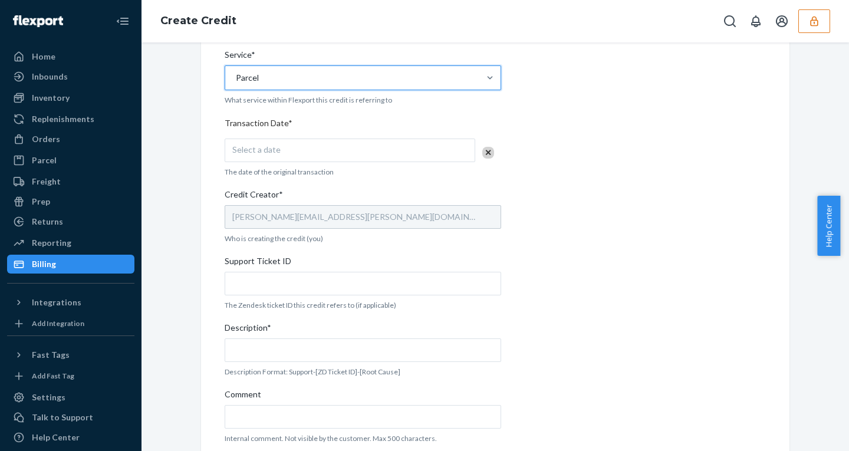
click at [269, 143] on div "Select a date" at bounding box center [350, 151] width 251 height 24
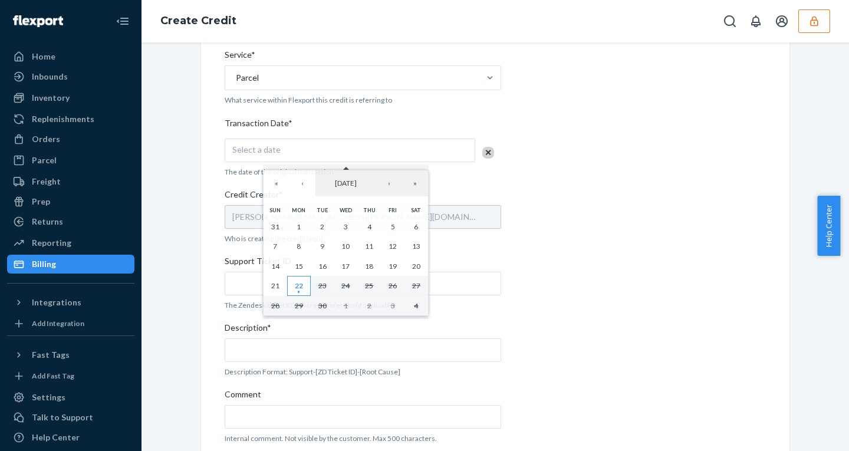
click at [301, 285] on abbr "22" at bounding box center [299, 285] width 8 height 9
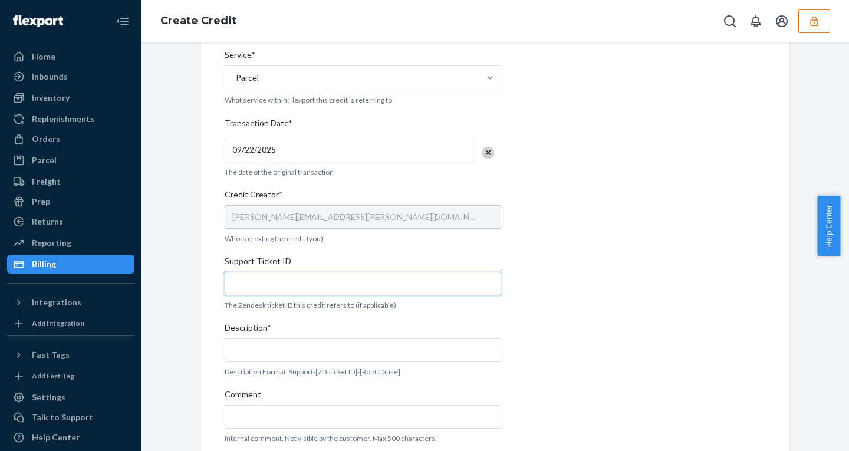
click at [248, 284] on input "Support Ticket ID" at bounding box center [363, 284] width 276 height 24
paste input "823045"
type input "823045"
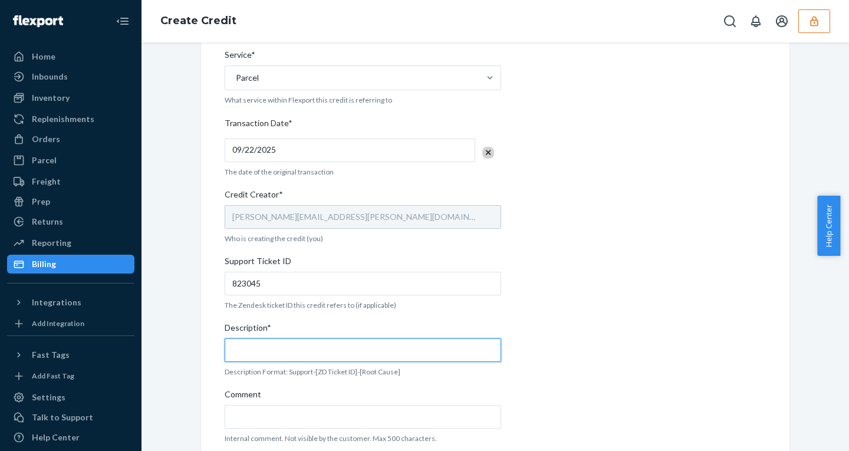
click at [278, 354] on input "Description*" at bounding box center [363, 350] width 276 height 24
paste input "823045"
click at [342, 359] on input "Support - 823045" at bounding box center [363, 350] width 276 height 24
click at [194, 339] on div "Internal Credit Creation Form Use this form instead of going to Chargebee. Thes…" at bounding box center [495, 120] width 606 height 753
click at [314, 349] on input "Support - 823045" at bounding box center [363, 350] width 276 height 24
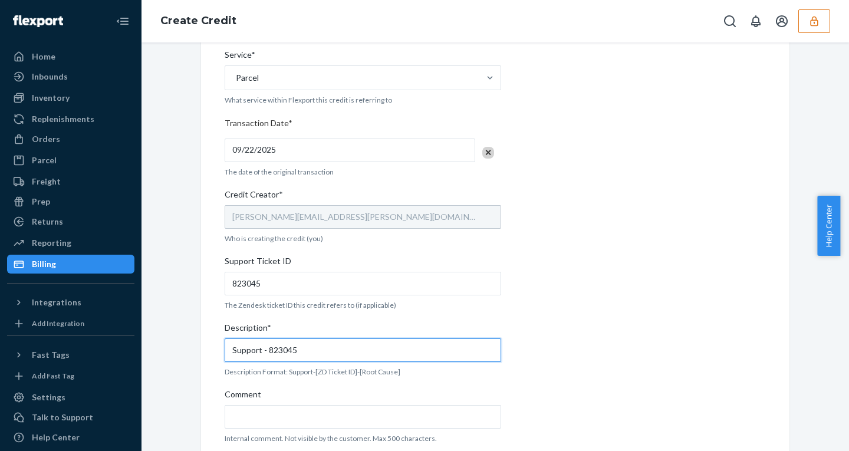
paste input "- OB - No Tracking Movement"
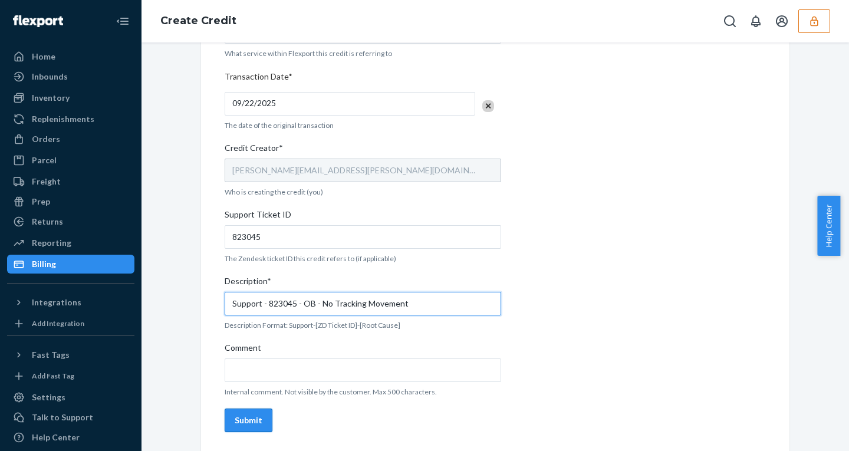
type input "Support - 823045 - OB - No Tracking Movement"
click at [248, 418] on div "Submit" at bounding box center [249, 420] width 28 height 12
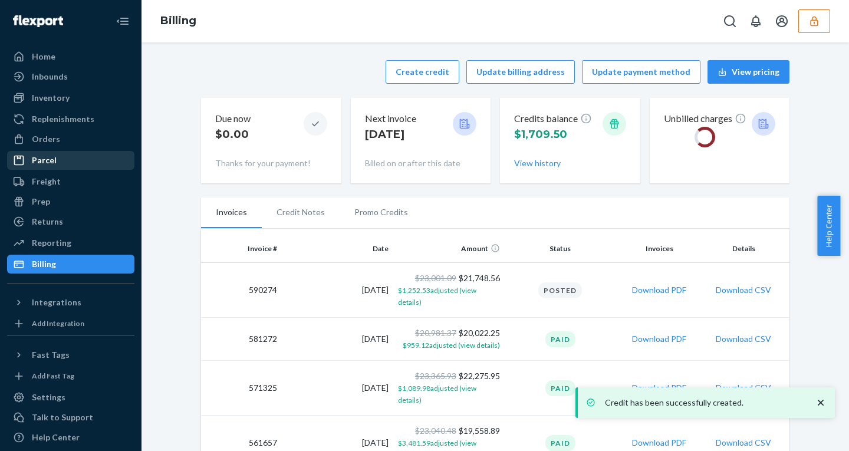
click at [42, 163] on div "Parcel" at bounding box center [44, 160] width 25 height 12
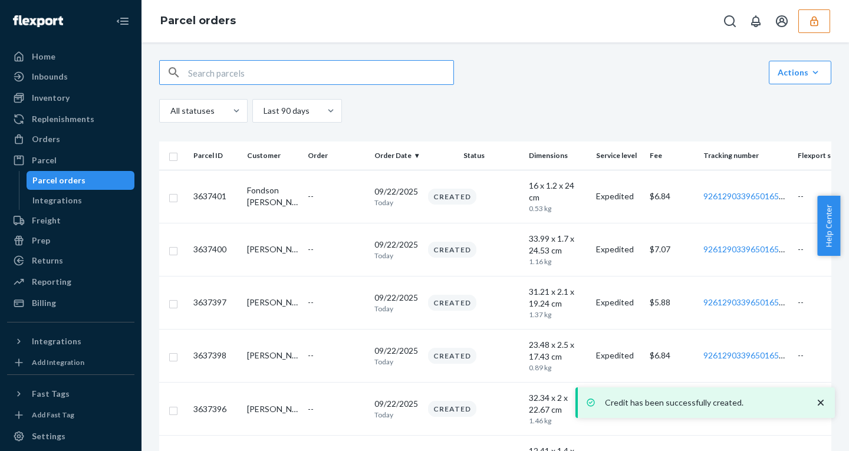
click at [206, 72] on input "text" at bounding box center [320, 73] width 265 height 24
type input "9261290339650155904218"
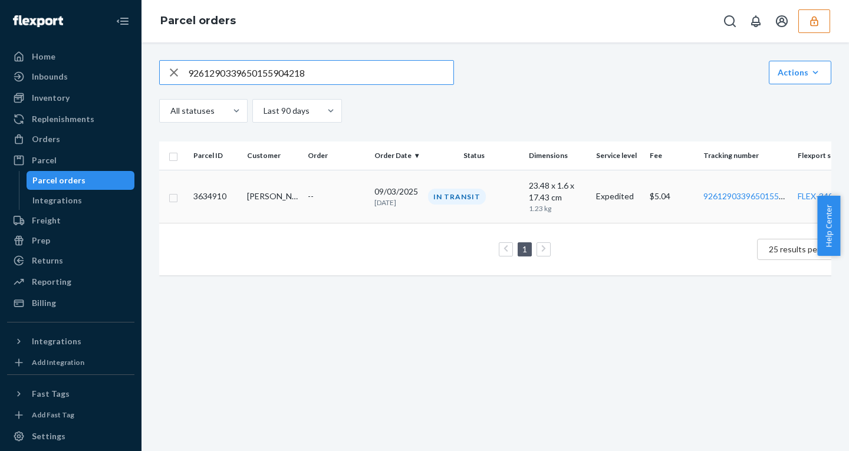
click at [304, 183] on td "--" at bounding box center [336, 196] width 67 height 53
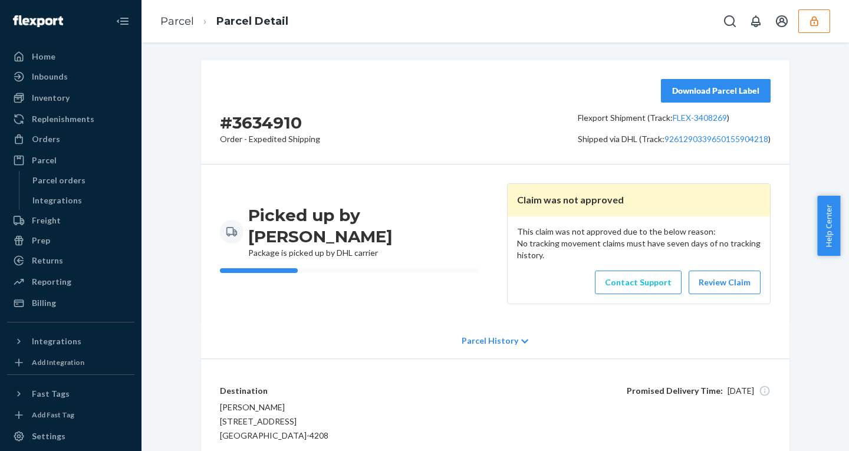
scroll to position [61, 0]
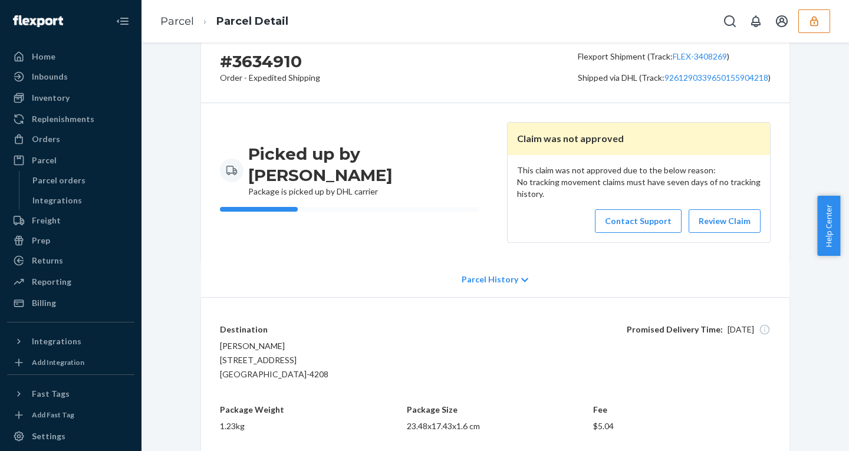
click at [489, 282] on p "Parcel History" at bounding box center [490, 279] width 57 height 12
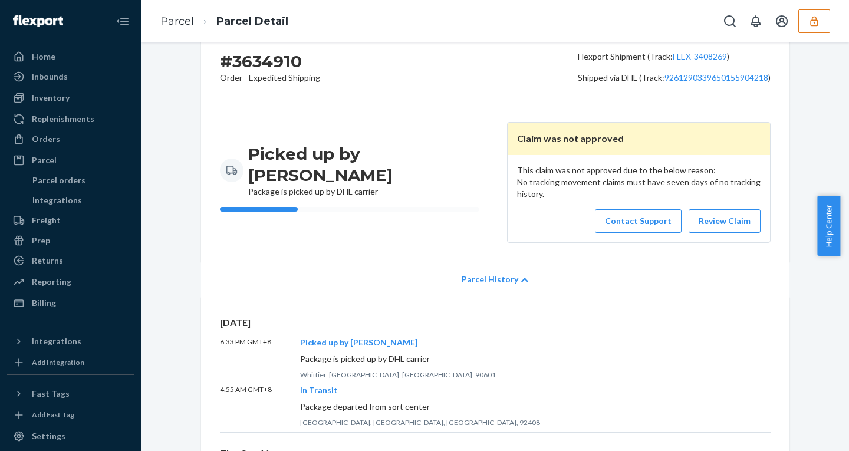
click at [489, 282] on p "Parcel History" at bounding box center [490, 279] width 57 height 12
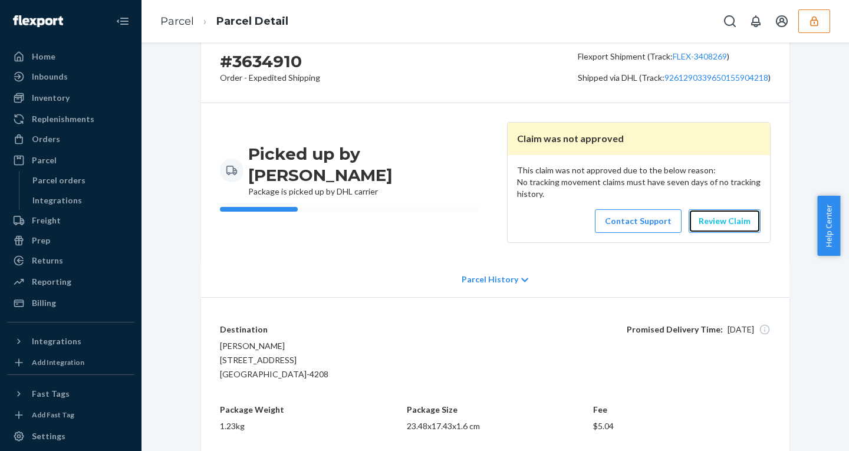
click at [721, 219] on link "Review Claim" at bounding box center [724, 221] width 72 height 24
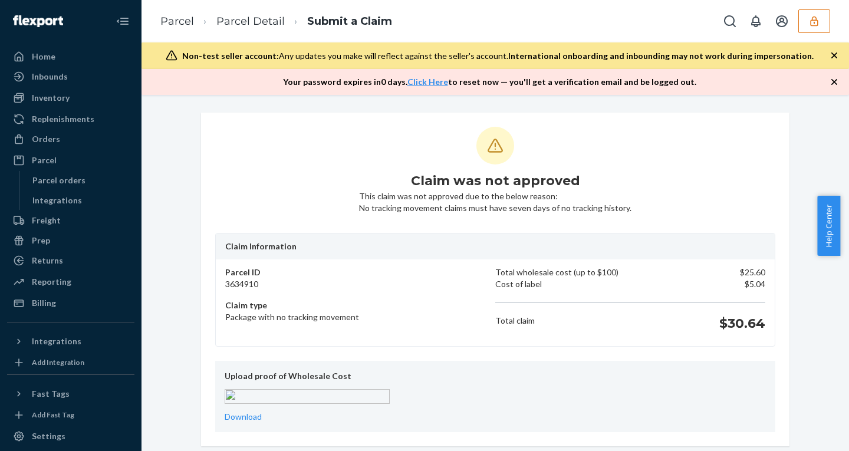
click at [833, 83] on icon "button" at bounding box center [834, 82] width 6 height 6
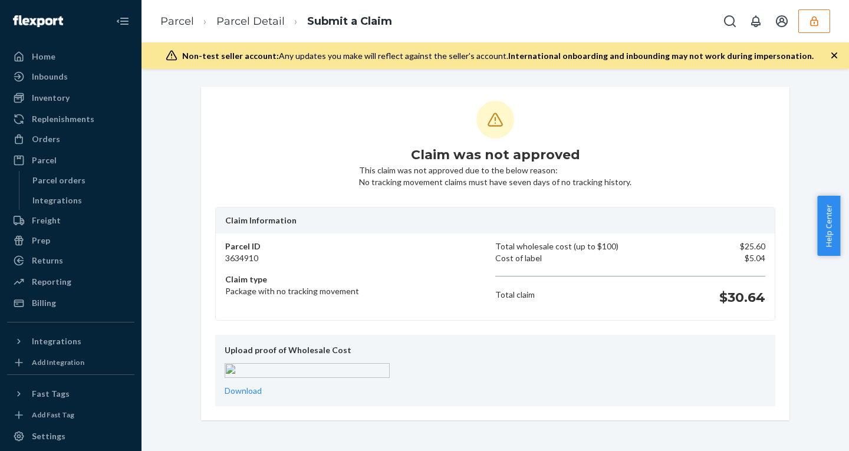
click at [833, 55] on icon "button" at bounding box center [834, 55] width 6 height 6
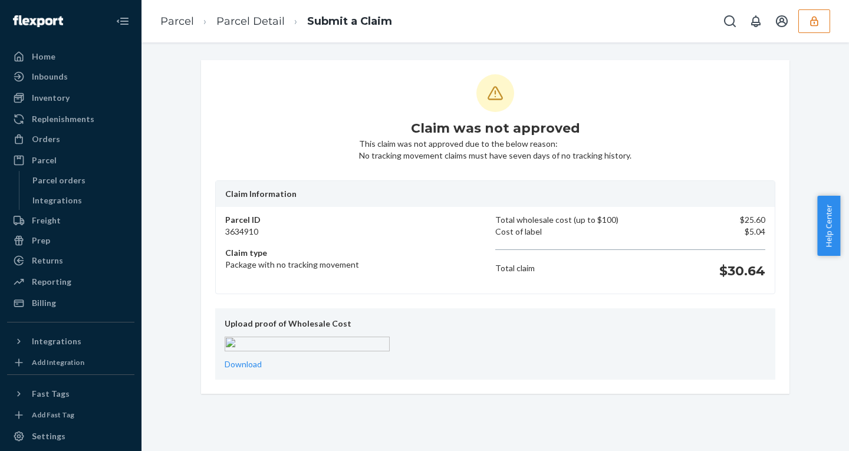
click at [737, 271] on h1 "$30.64" at bounding box center [742, 271] width 46 height 19
copy h1 "30.64"
click at [47, 303] on div "Billing" at bounding box center [44, 303] width 24 height 12
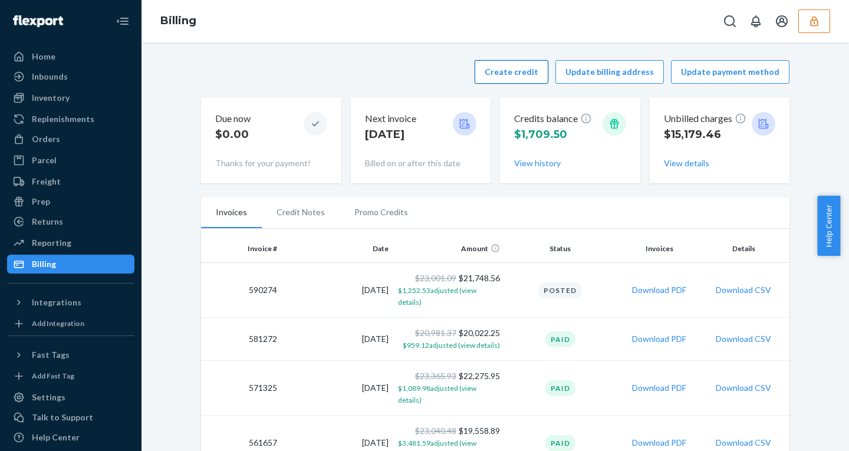
click at [490, 69] on button "Create credit" at bounding box center [511, 72] width 74 height 24
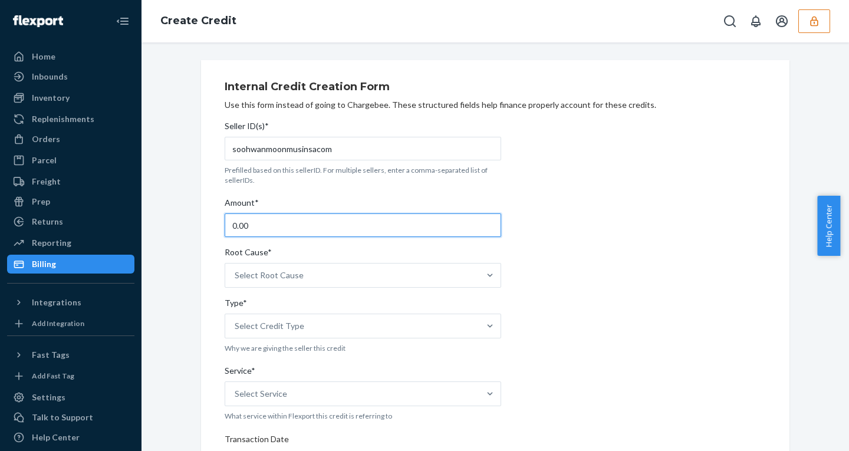
click at [249, 237] on input "0.00" at bounding box center [363, 225] width 276 height 24
drag, startPoint x: 249, startPoint y: 231, endPoint x: 145, endPoint y: 230, distance: 104.3
click at [146, 230] on div "Internal Credit Creation Form Use this form instead of going to Chargebee. Thes…" at bounding box center [494, 246] width 707 height 408
paste input "30.64"
type input "30.64"
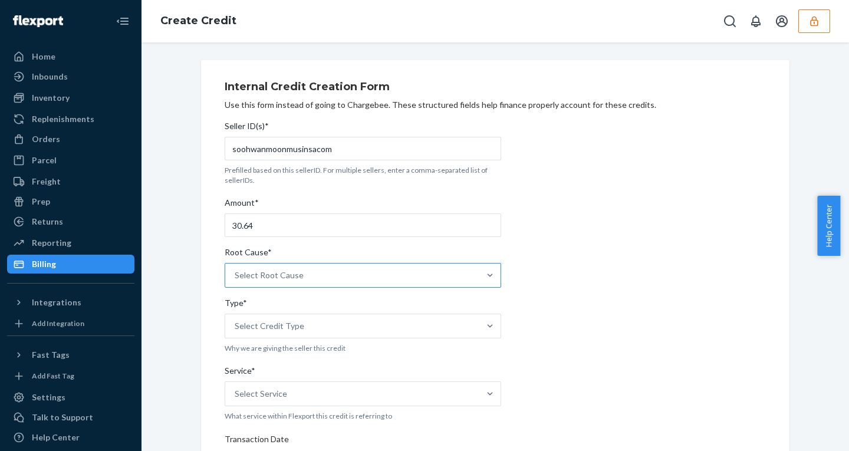
click at [306, 272] on div "Select Root Cause" at bounding box center [352, 275] width 254 height 24
click at [236, 272] on input "Root Cause* Select Root Cause" at bounding box center [235, 275] width 1 height 12
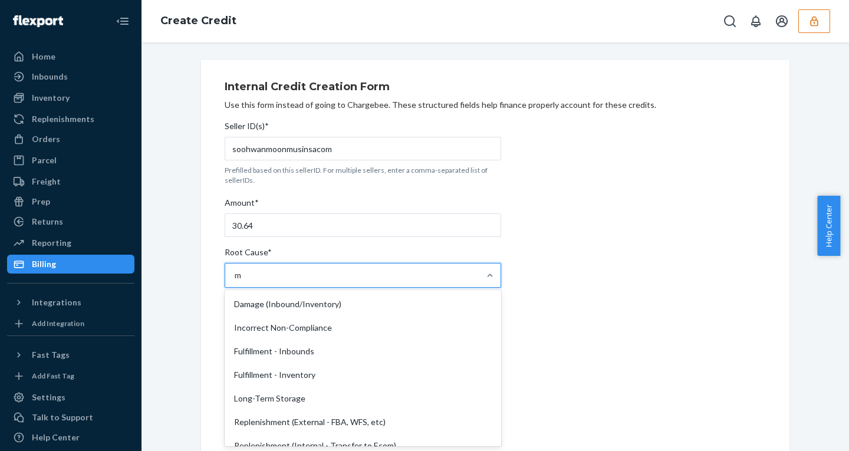
type input "mo"
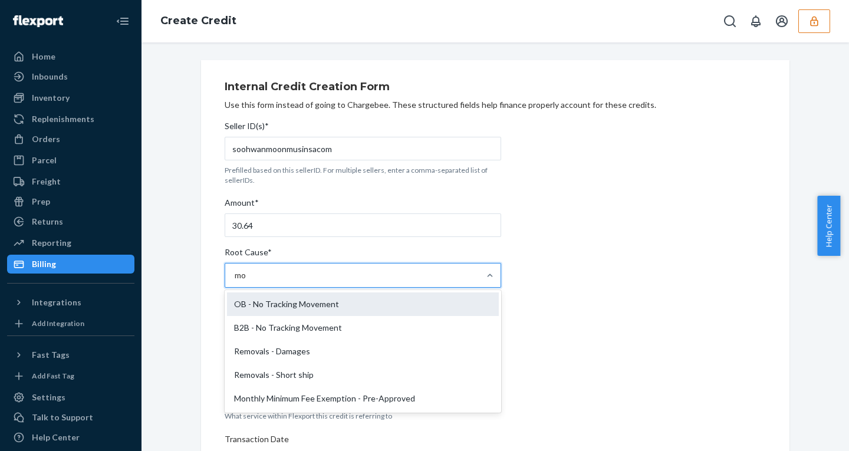
click at [277, 302] on div "OB - No Tracking Movement" at bounding box center [363, 304] width 272 height 24
click at [247, 281] on input "mo" at bounding box center [241, 275] width 12 height 12
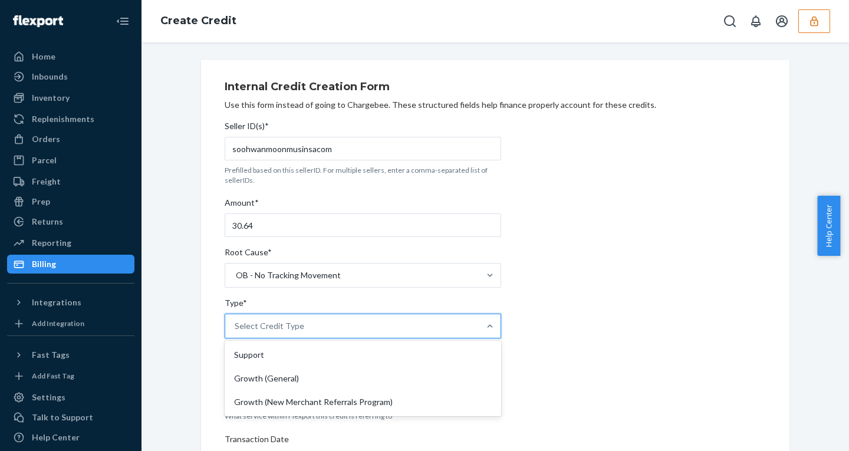
click at [292, 318] on div "Select Credit Type" at bounding box center [352, 326] width 254 height 24
click at [236, 320] on input "Type* option Support focused, 1 of 3. 3 results available. Use Up and Down to c…" at bounding box center [235, 326] width 1 height 12
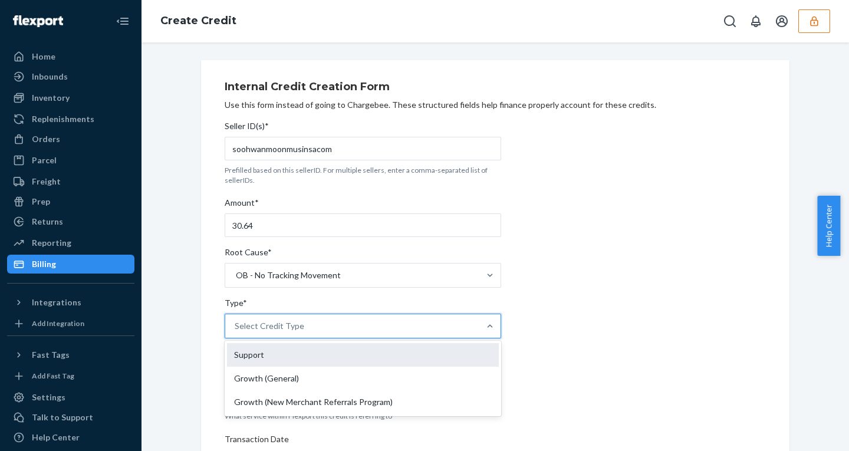
click at [265, 355] on div "Support" at bounding box center [363, 355] width 272 height 24
click at [236, 332] on input "Type* option Support focused, 1 of 3. 3 results available. Use Up and Down to c…" at bounding box center [235, 326] width 1 height 12
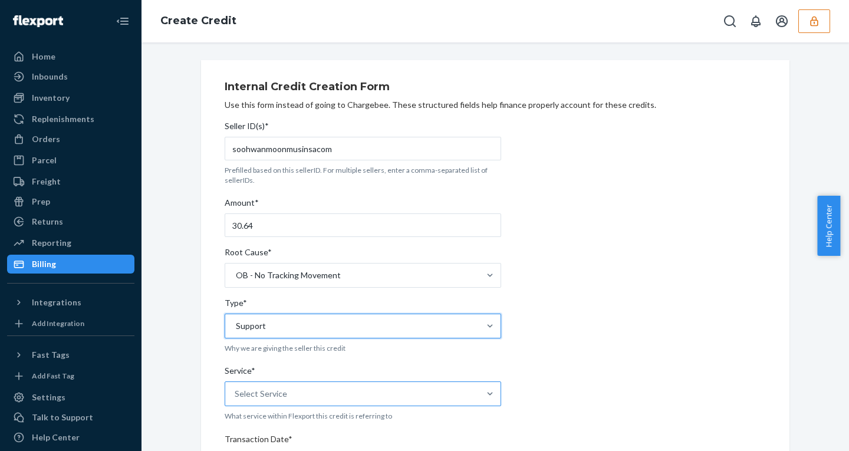
click at [296, 383] on div "Select Service" at bounding box center [352, 394] width 254 height 24
click at [236, 388] on input "Service* Select Service" at bounding box center [235, 394] width 1 height 12
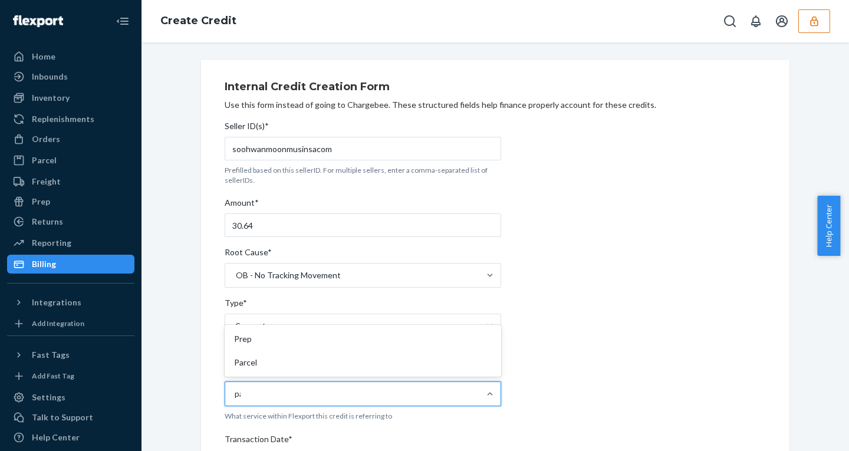
type input "par"
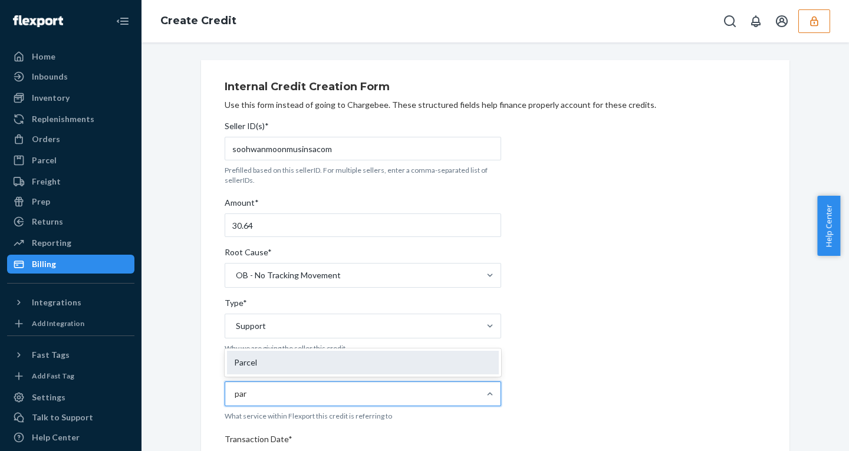
click at [256, 354] on div "Parcel" at bounding box center [363, 363] width 272 height 24
click at [248, 388] on input "par" at bounding box center [241, 394] width 13 height 12
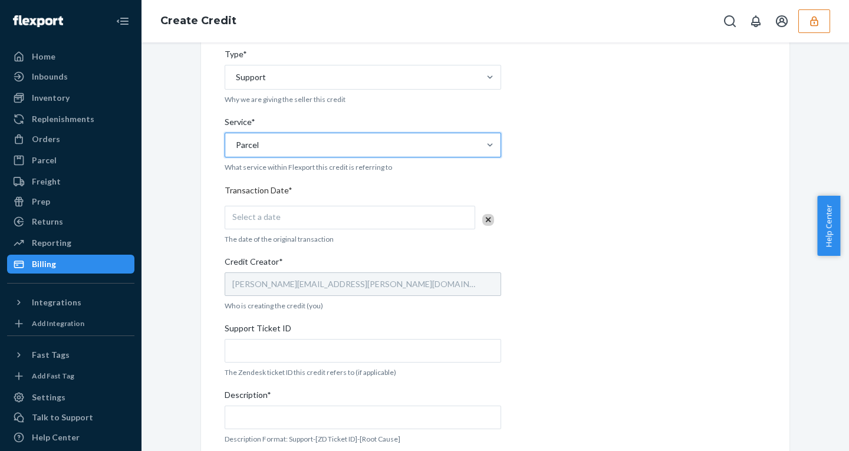
scroll to position [264, 0]
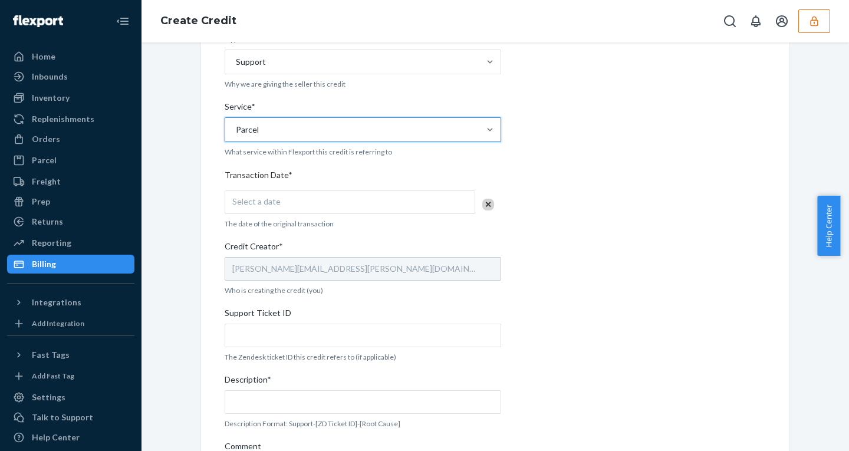
click at [275, 207] on div "Select a date" at bounding box center [350, 202] width 251 height 24
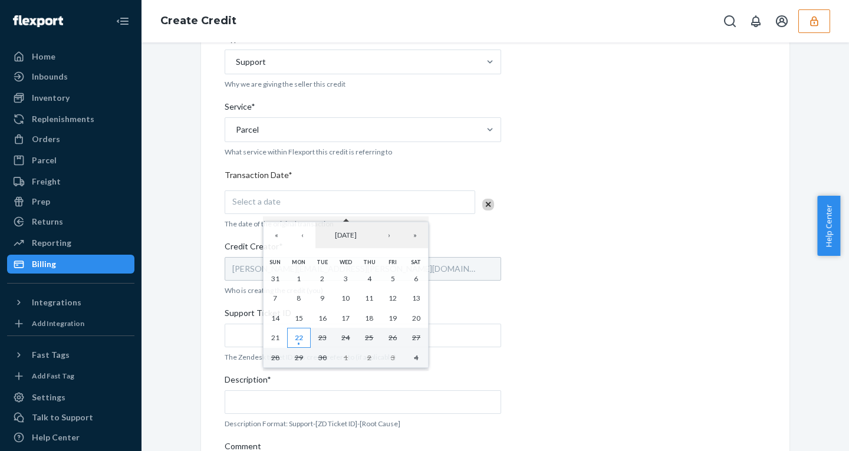
click at [303, 341] on abbr "22" at bounding box center [299, 337] width 8 height 9
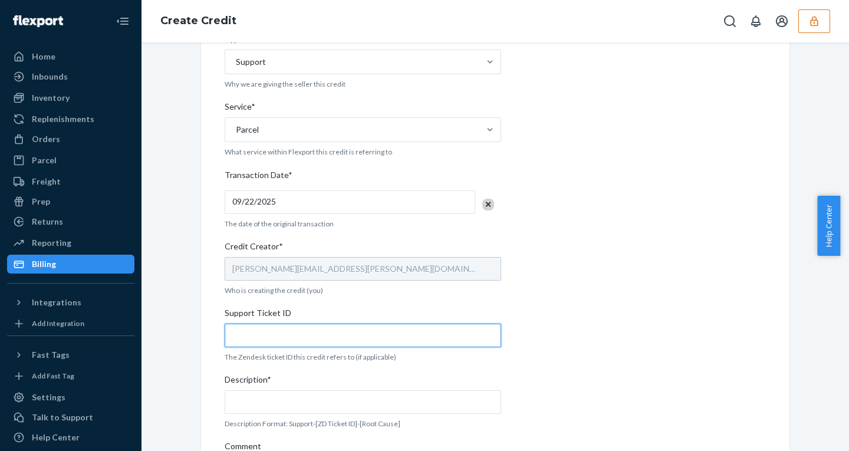
click at [256, 337] on input "Support Ticket ID" at bounding box center [363, 336] width 276 height 24
paste input "30.64"
drag, startPoint x: 254, startPoint y: 331, endPoint x: 173, endPoint y: 331, distance: 81.3
click at [177, 331] on div "Internal Credit Creation Form Use this form instead of going to Chargebee. Thes…" at bounding box center [495, 172] width 690 height 753
paste input "823035"
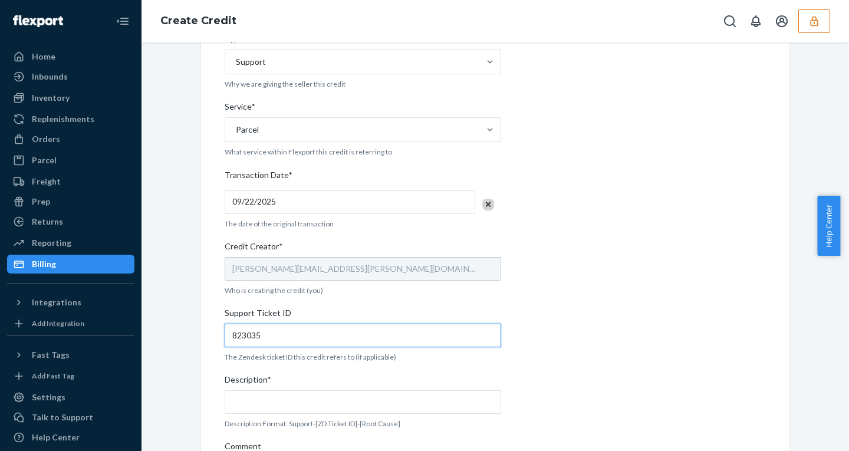
type input "823035"
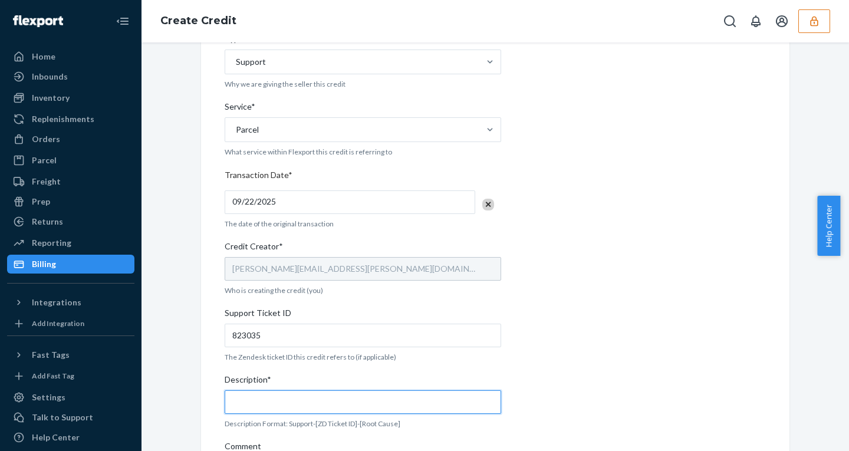
click at [248, 404] on input "Description*" at bounding box center [363, 402] width 276 height 24
paste input "823035"
click at [341, 401] on input "Support - 823035" at bounding box center [363, 402] width 276 height 24
paste input "- OB - No Tracking Movement"
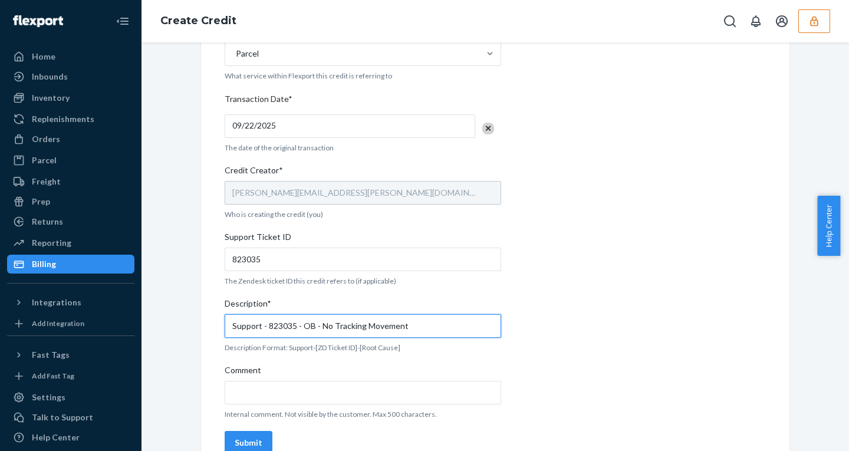
scroll to position [363, 0]
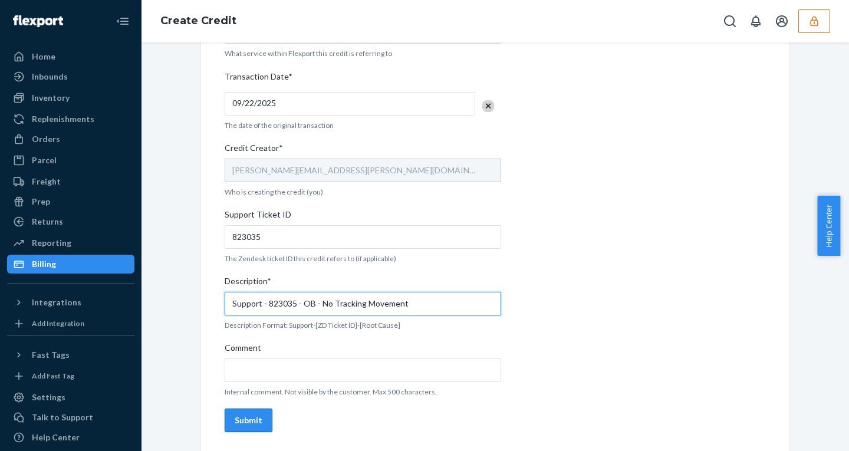
type input "Support - 823035 - OB - No Tracking Movement"
click at [246, 424] on div "Submit" at bounding box center [249, 420] width 28 height 12
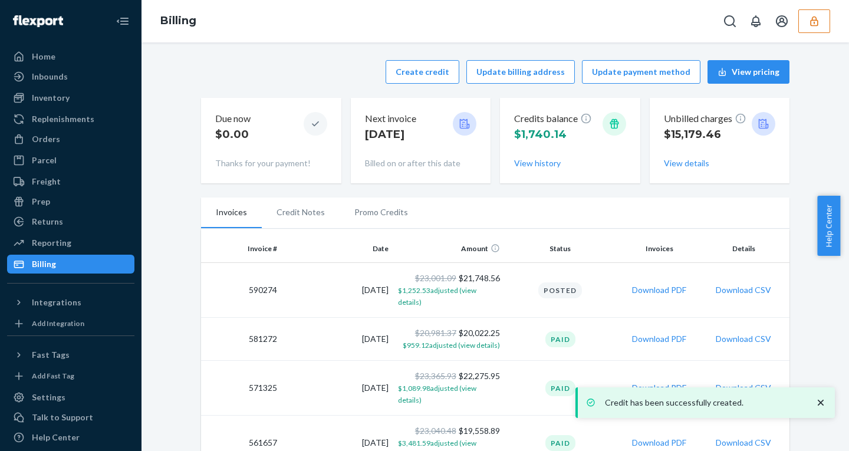
click at [369, 218] on li "Promo Credits" at bounding box center [381, 211] width 83 height 29
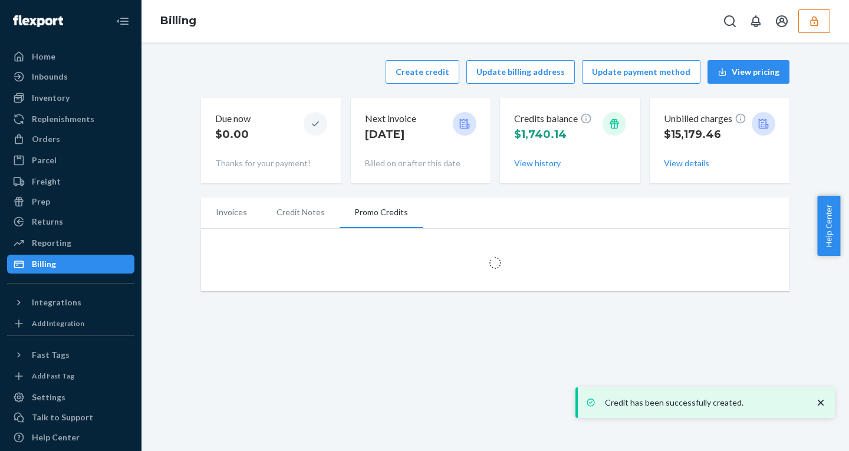
click at [819, 402] on icon "close toast" at bounding box center [821, 403] width 6 height 6
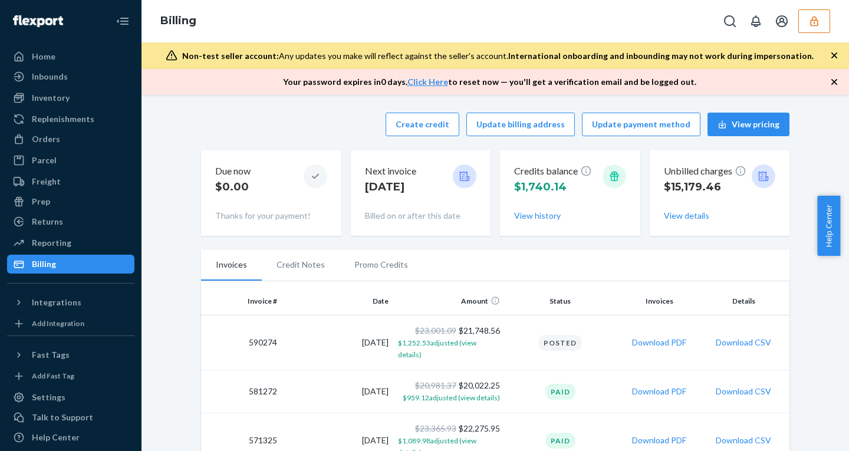
click at [348, 266] on li "Promo Credits" at bounding box center [381, 264] width 83 height 29
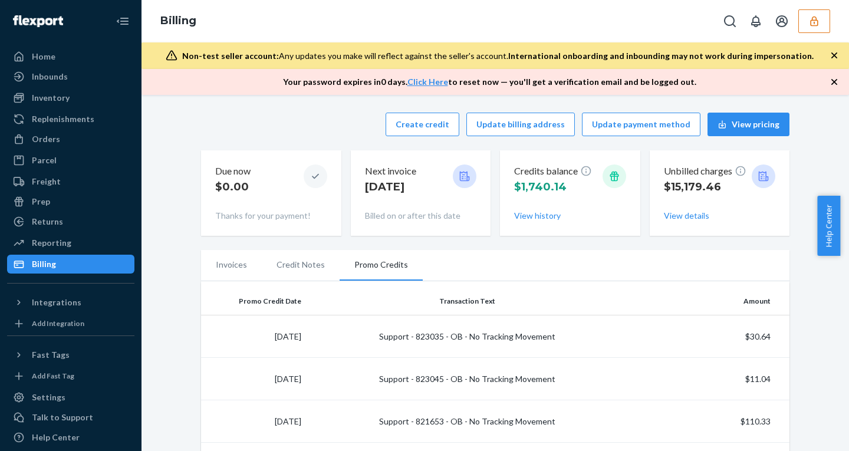
click at [835, 81] on icon "button" at bounding box center [834, 82] width 6 height 6
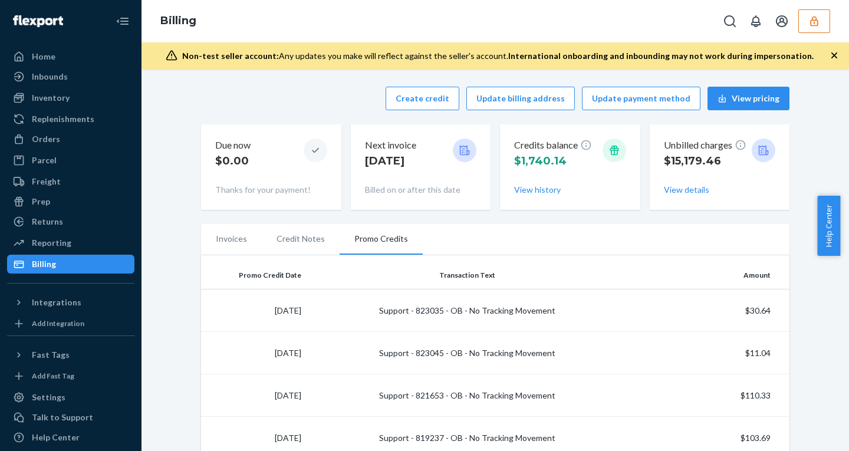
click at [834, 57] on icon "button" at bounding box center [834, 56] width 12 height 12
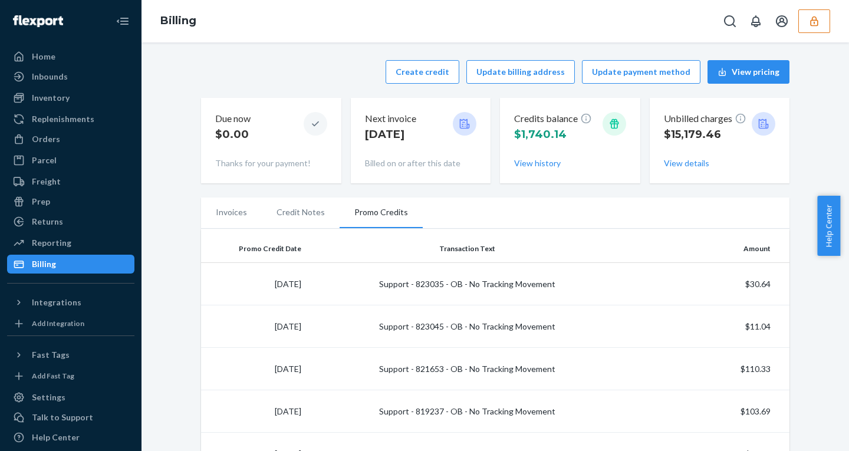
scroll to position [10, 0]
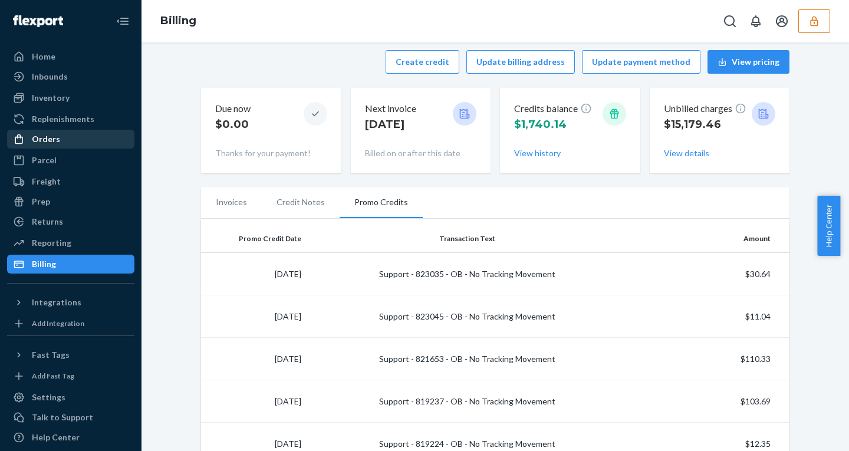
click at [58, 133] on div "Orders" at bounding box center [70, 139] width 125 height 17
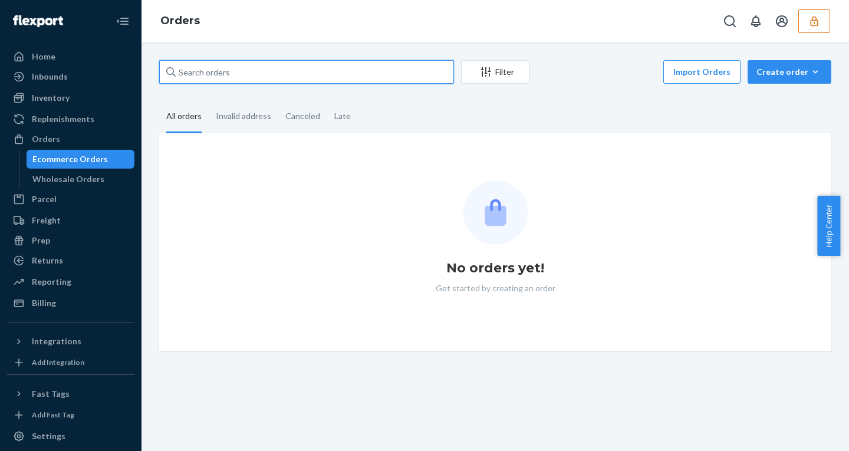
click at [210, 79] on input "text" at bounding box center [306, 72] width 295 height 24
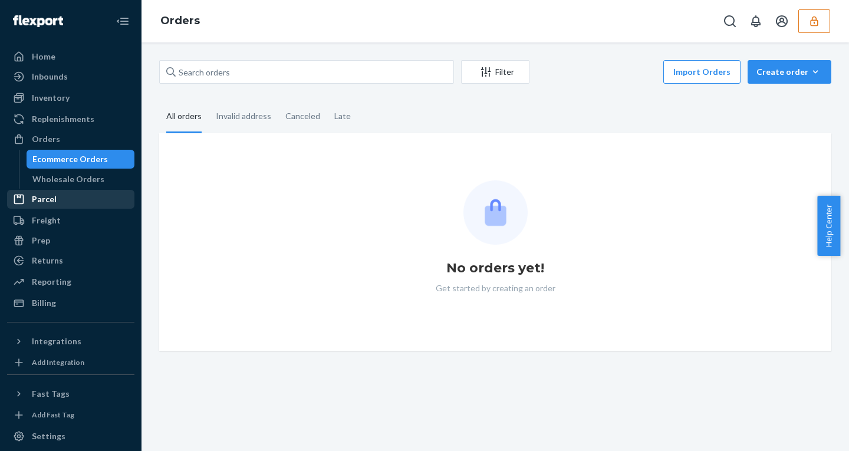
click at [63, 195] on div "Parcel" at bounding box center [70, 199] width 125 height 17
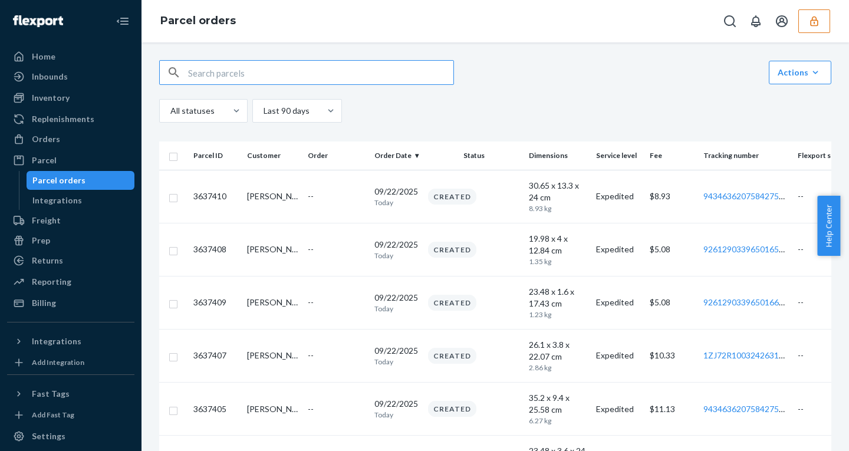
click at [248, 65] on input "text" at bounding box center [320, 73] width 265 height 24
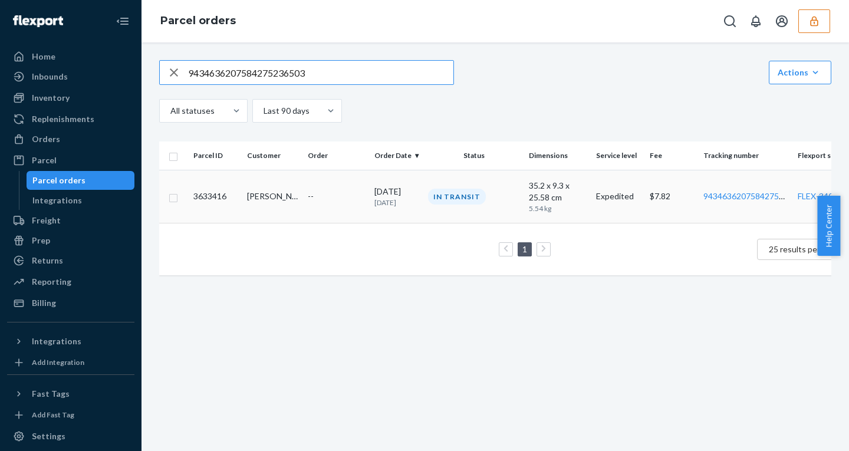
type input "9434636207584275236503"
click at [332, 183] on td "--" at bounding box center [336, 196] width 67 height 53
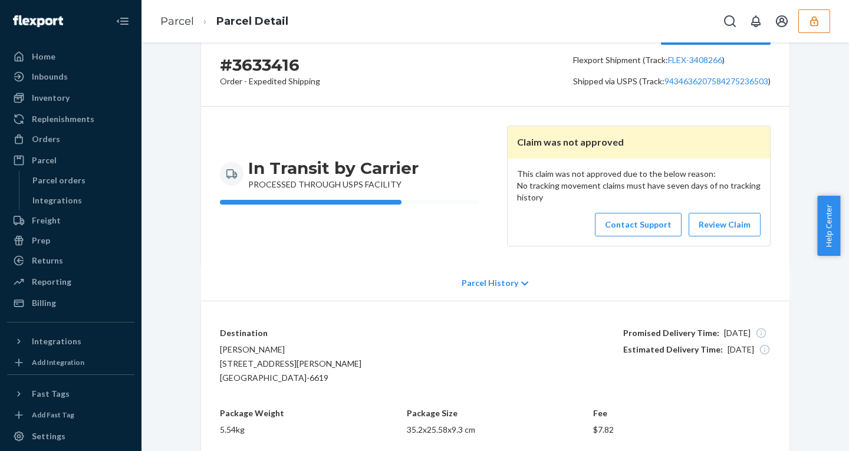
scroll to position [61, 0]
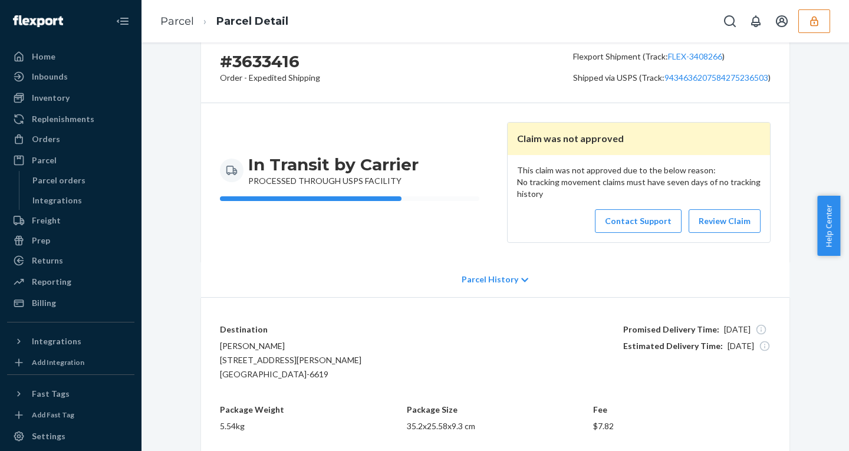
click at [481, 271] on div "Parcel History" at bounding box center [495, 279] width 588 height 35
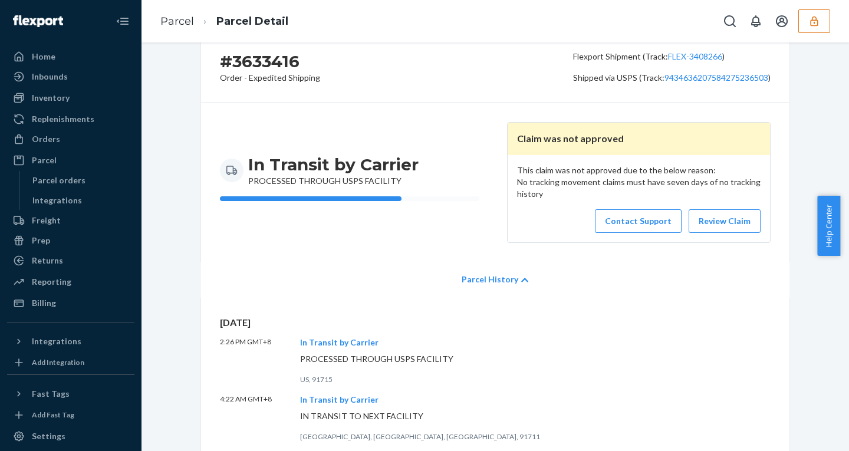
click at [482, 278] on p "Parcel History" at bounding box center [490, 279] width 57 height 12
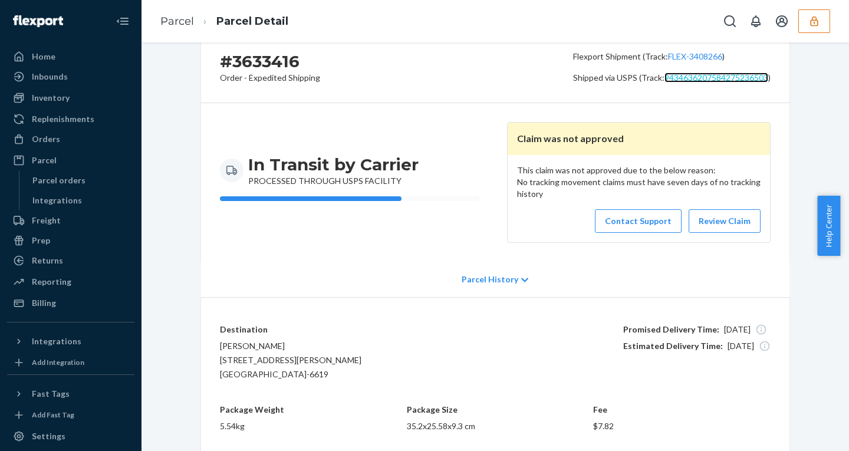
click at [709, 77] on link "9434636207584275236503" at bounding box center [716, 78] width 104 height 10
click at [739, 78] on link "9434636207584275236503" at bounding box center [716, 78] width 104 height 10
click at [720, 218] on link "Review Claim" at bounding box center [724, 221] width 72 height 24
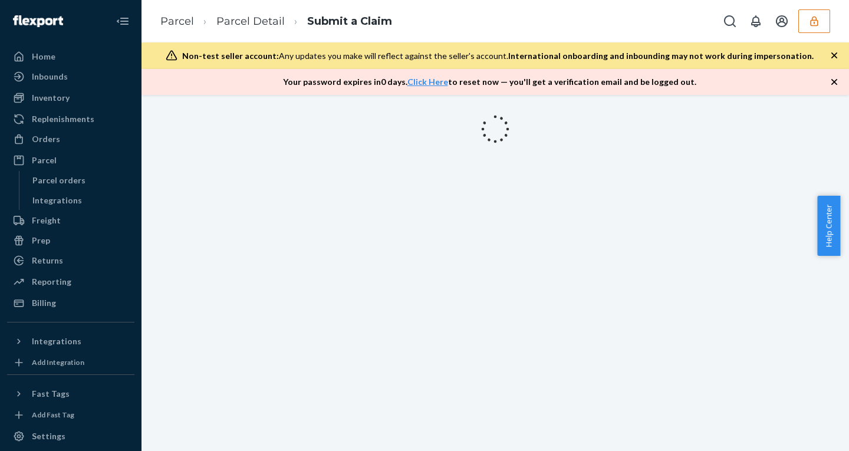
click at [831, 51] on icon "button" at bounding box center [834, 56] width 12 height 12
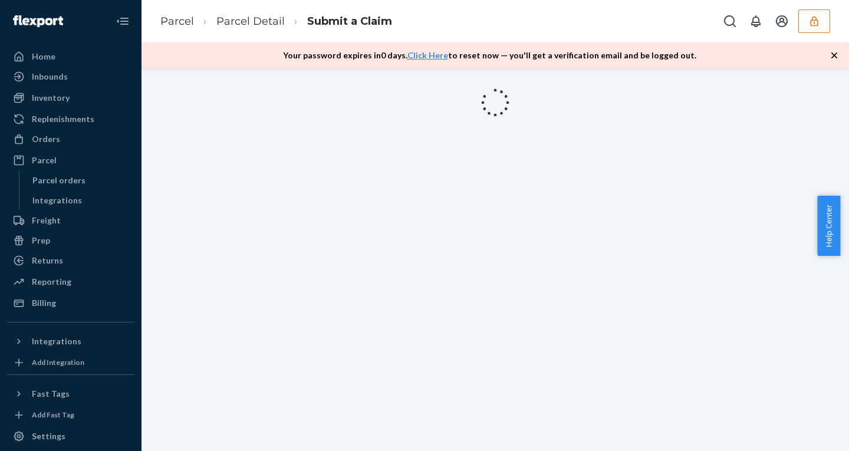
click at [831, 51] on icon "button" at bounding box center [834, 56] width 12 height 12
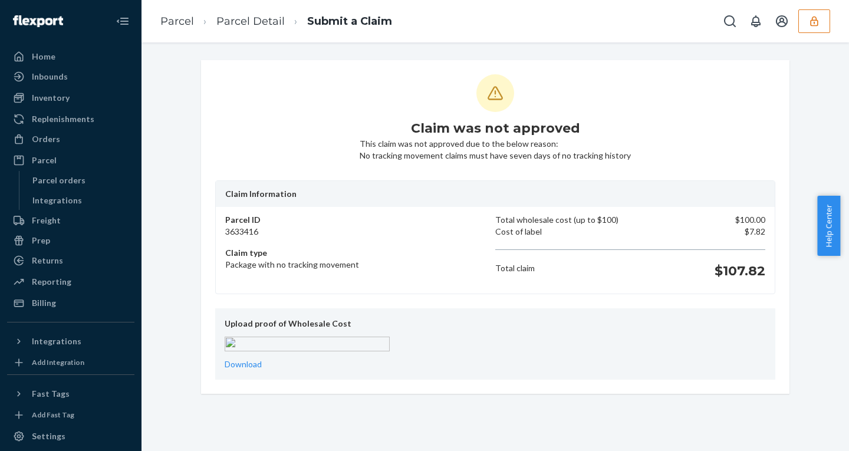
click at [731, 273] on h1 "$107.82" at bounding box center [739, 271] width 51 height 19
copy h1 "107.82"
click at [34, 305] on div "Billing" at bounding box center [44, 303] width 24 height 12
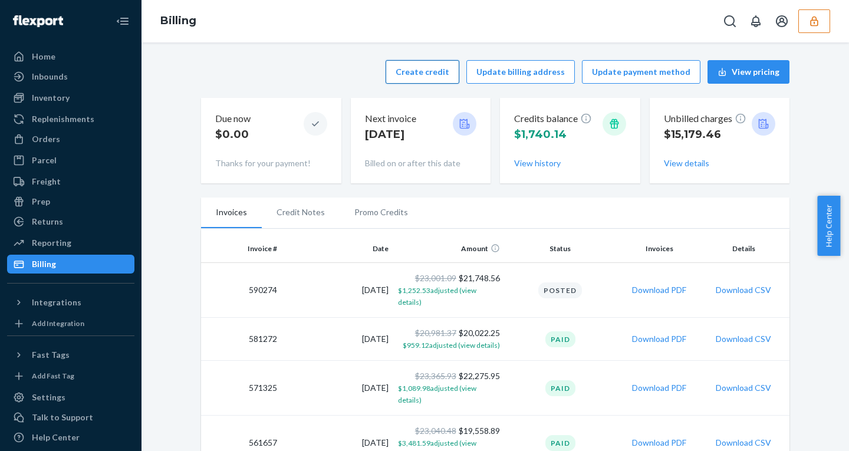
click at [413, 75] on button "Create credit" at bounding box center [422, 72] width 74 height 24
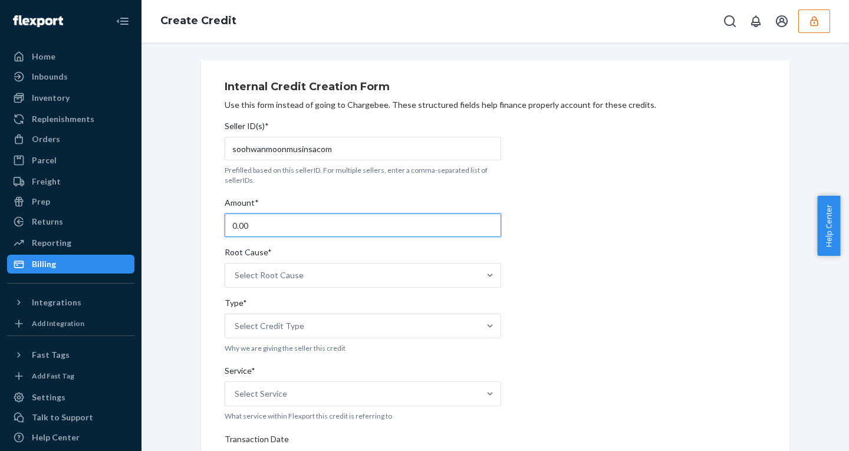
drag, startPoint x: 258, startPoint y: 220, endPoint x: 144, endPoint y: 209, distance: 113.7
click at [146, 210] on div "Internal Credit Creation Form Use this form instead of going to Chargebee. Thes…" at bounding box center [494, 246] width 707 height 408
paste input "107.82"
type input "107.82"
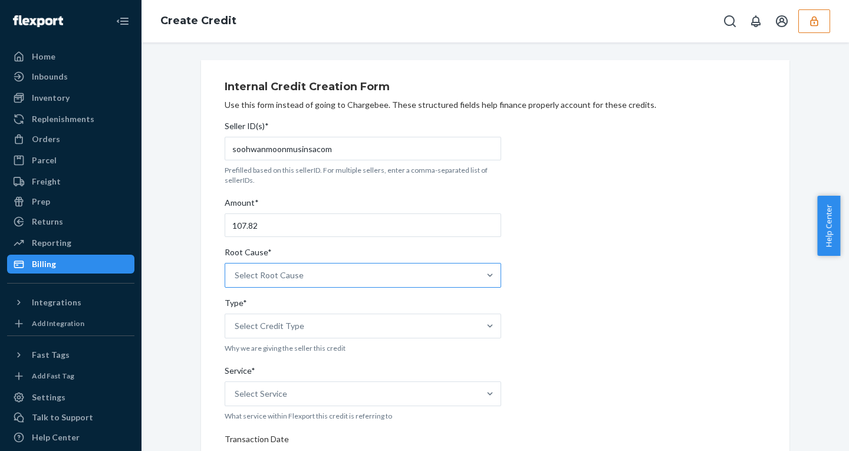
click at [279, 279] on div "Select Root Cause" at bounding box center [269, 275] width 69 height 12
click at [236, 279] on input "Root Cause* Select Root Cause" at bounding box center [235, 275] width 1 height 12
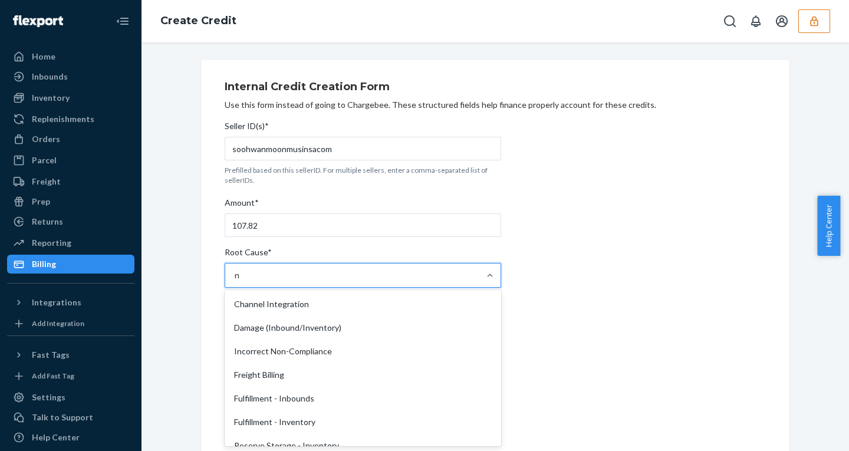
type input "no"
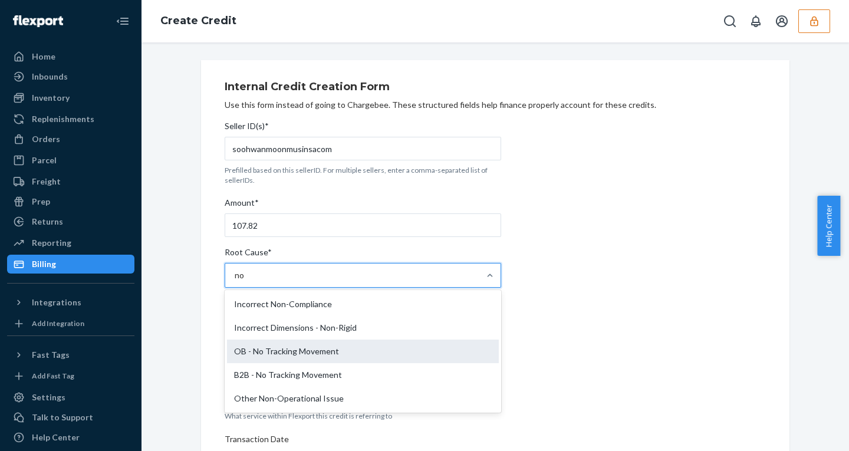
click at [280, 352] on div "OB - No Tracking Movement" at bounding box center [363, 352] width 272 height 24
click at [245, 281] on input "no" at bounding box center [240, 275] width 11 height 12
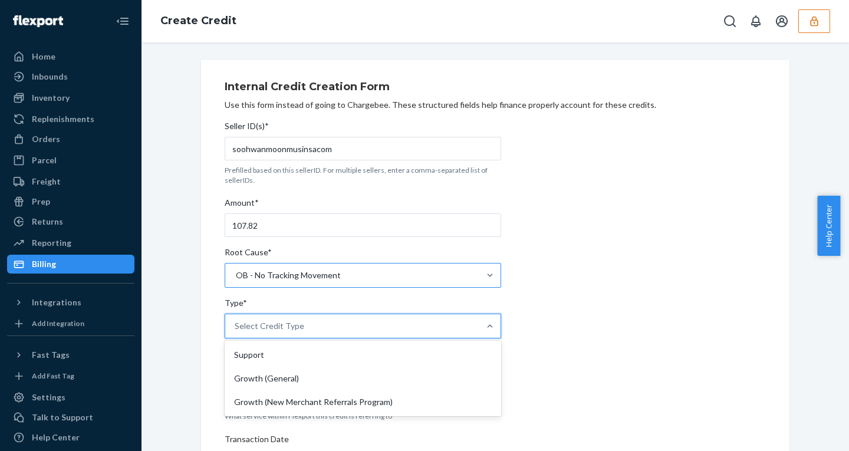
click at [276, 318] on div "Select Credit Type" at bounding box center [352, 326] width 254 height 24
click at [236, 320] on input "Type* option Support focused, 1 of 3. 3 results available. Use Up and Down to c…" at bounding box center [235, 326] width 1 height 12
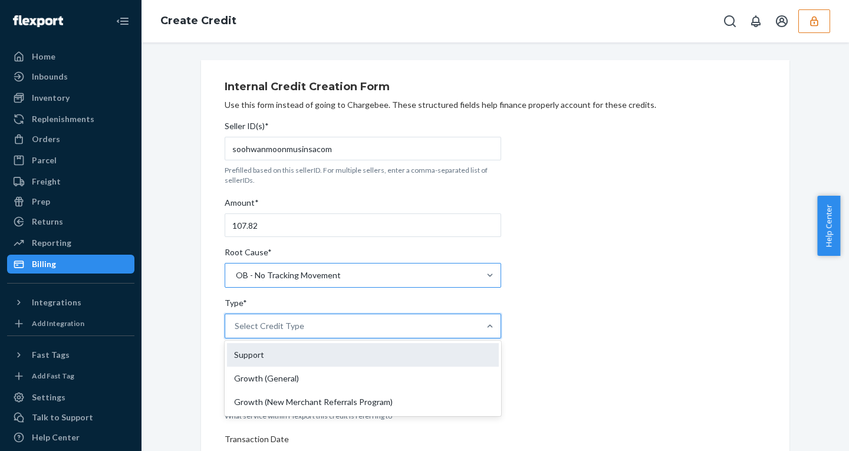
click at [254, 351] on div "Support" at bounding box center [363, 355] width 272 height 24
click at [236, 332] on input "Type* option Support focused, 1 of 3. 3 results available. Use Up and Down to c…" at bounding box center [235, 326] width 1 height 12
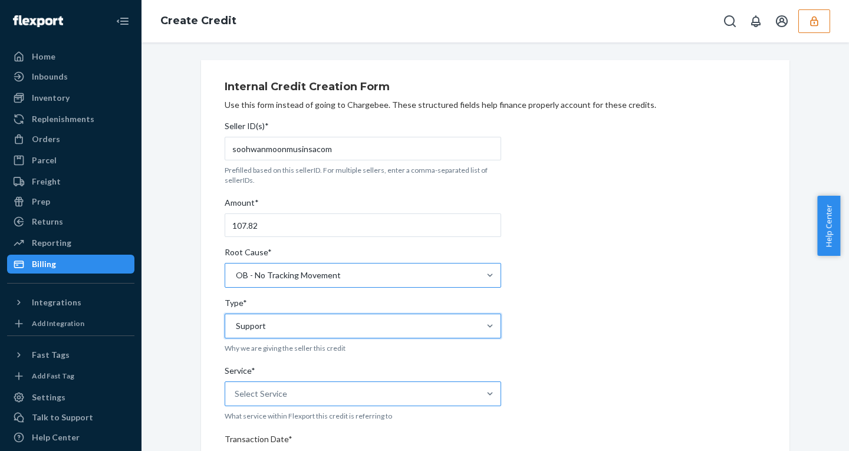
click at [288, 391] on div "Select Service" at bounding box center [352, 394] width 254 height 24
click at [236, 391] on input "Service* Select Service" at bounding box center [235, 394] width 1 height 12
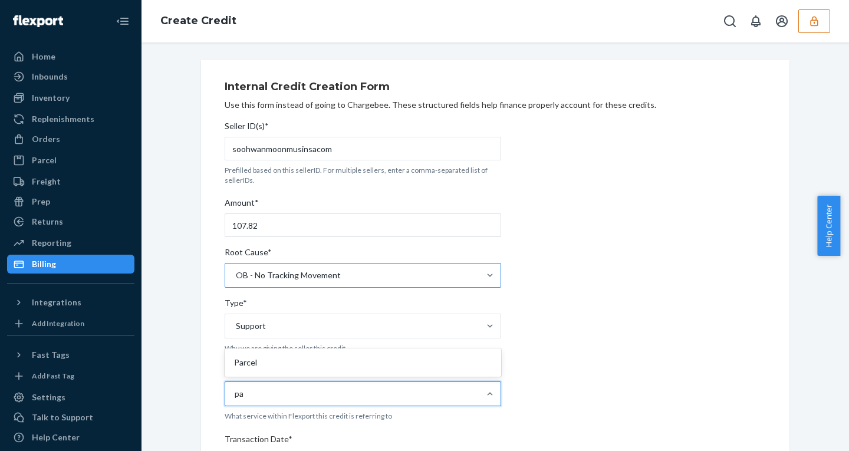
type input "par"
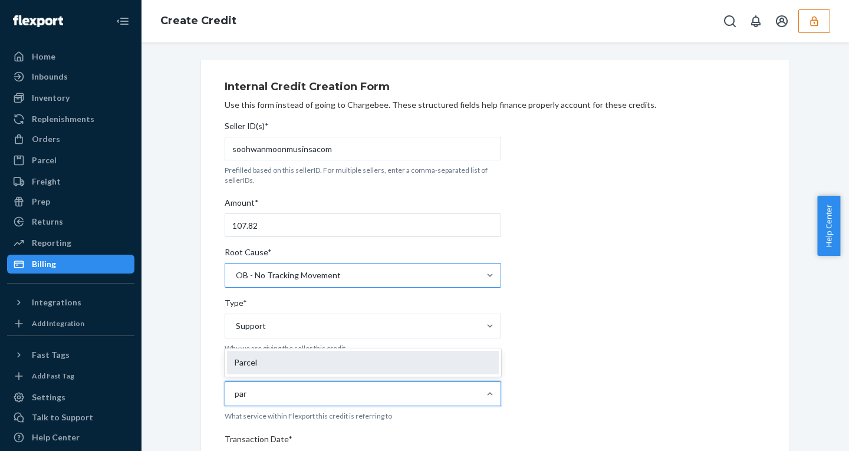
click at [259, 355] on div "Parcel" at bounding box center [363, 363] width 272 height 24
click at [248, 388] on input "par" at bounding box center [241, 394] width 13 height 12
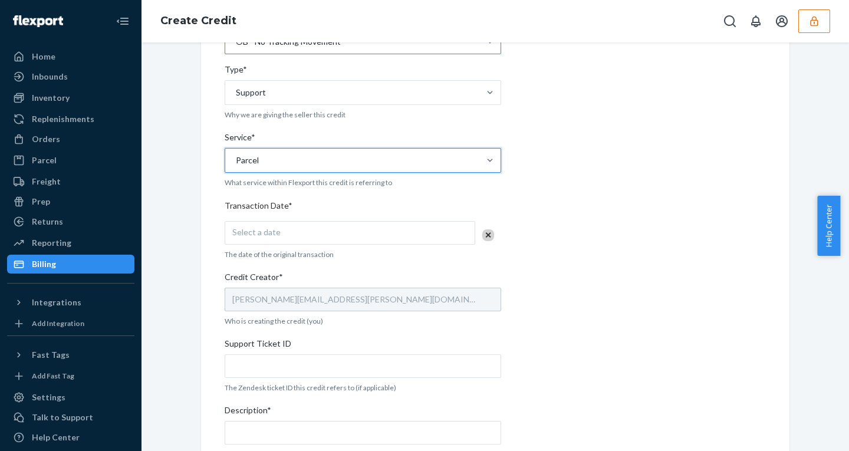
scroll to position [236, 0]
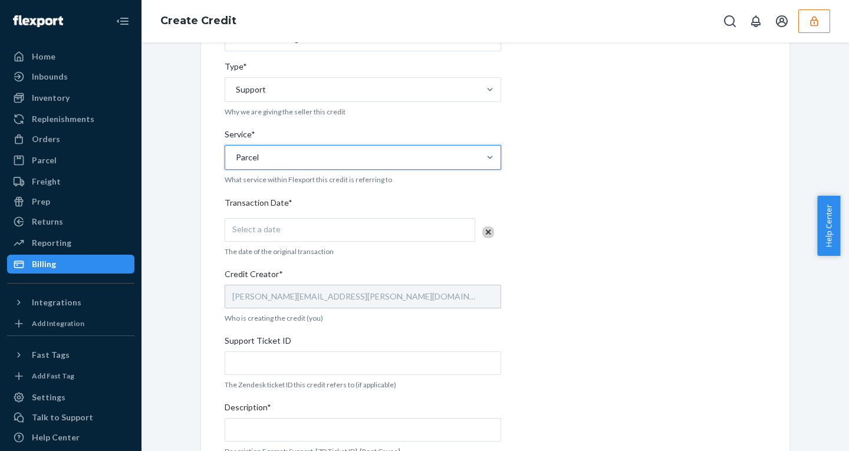
click at [281, 230] on div "Select a date" at bounding box center [350, 230] width 251 height 24
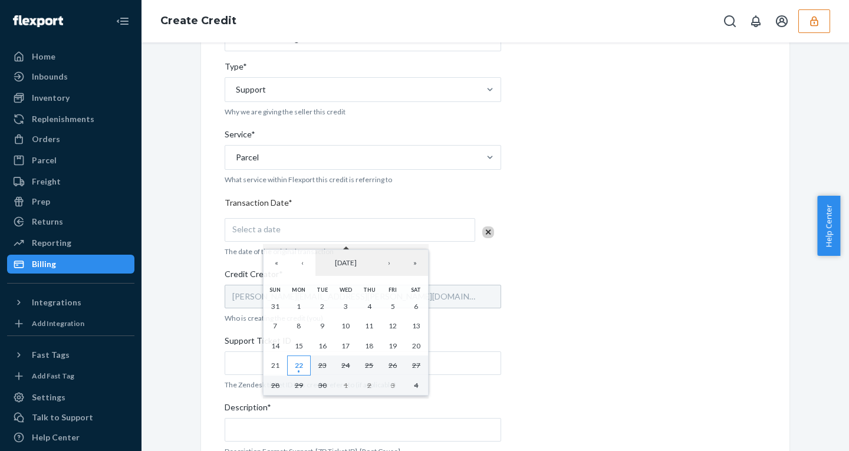
click at [301, 366] on abbr "22" at bounding box center [299, 365] width 8 height 9
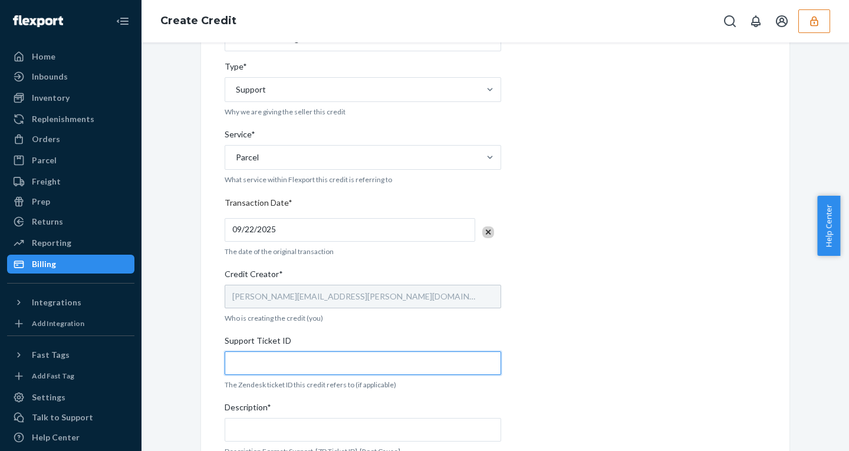
click at [270, 363] on input "Support Ticket ID" at bounding box center [363, 363] width 276 height 24
paste input "823055"
type input "823055"
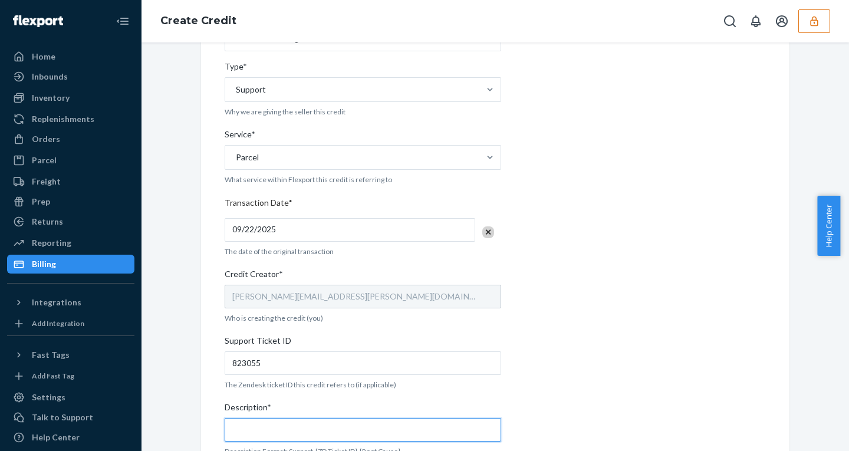
click at [267, 435] on input "Description*" at bounding box center [363, 430] width 276 height 24
paste input "823055"
click at [312, 432] on input "Support - 823055 -" at bounding box center [363, 430] width 276 height 24
paste input "- OB - No Tracking Movement"
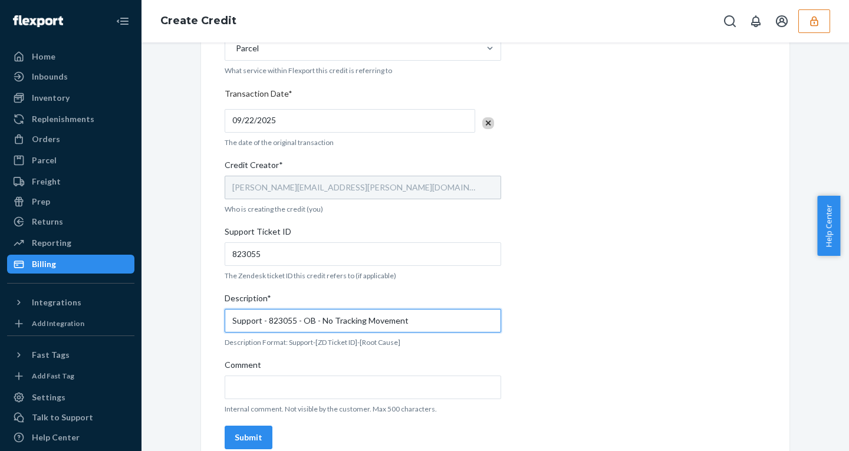
scroll to position [363, 0]
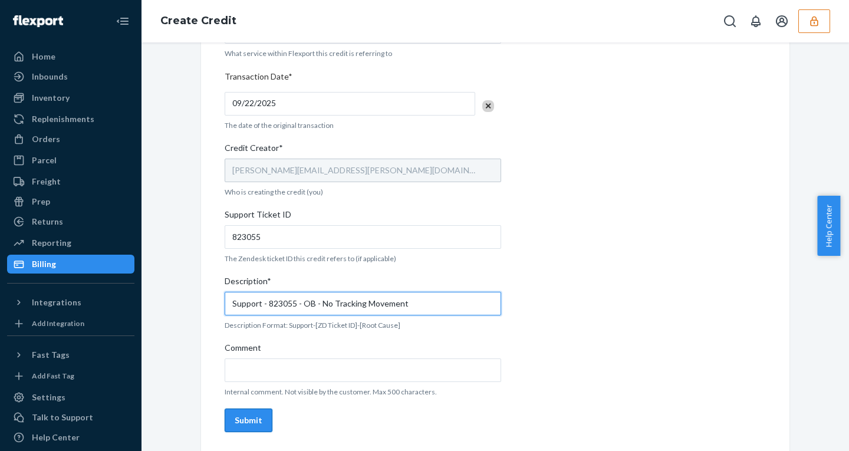
type input "Support - 823055 - OB - No Tracking Movement"
click at [242, 418] on div "Submit" at bounding box center [249, 420] width 28 height 12
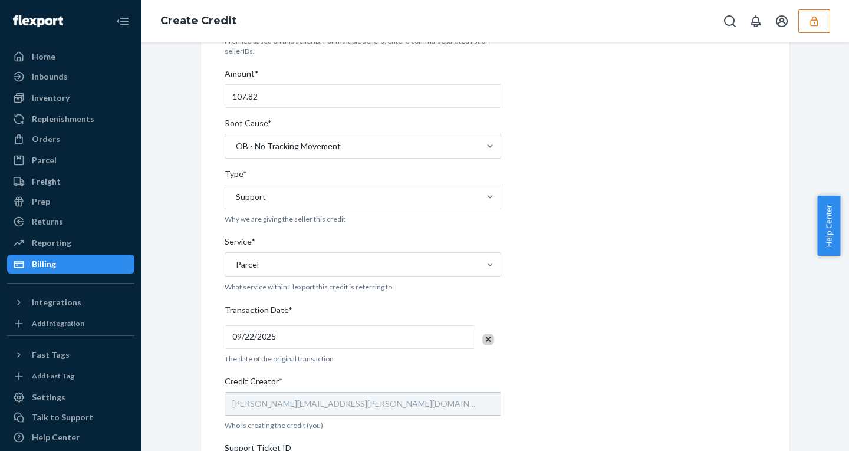
scroll to position [0, 0]
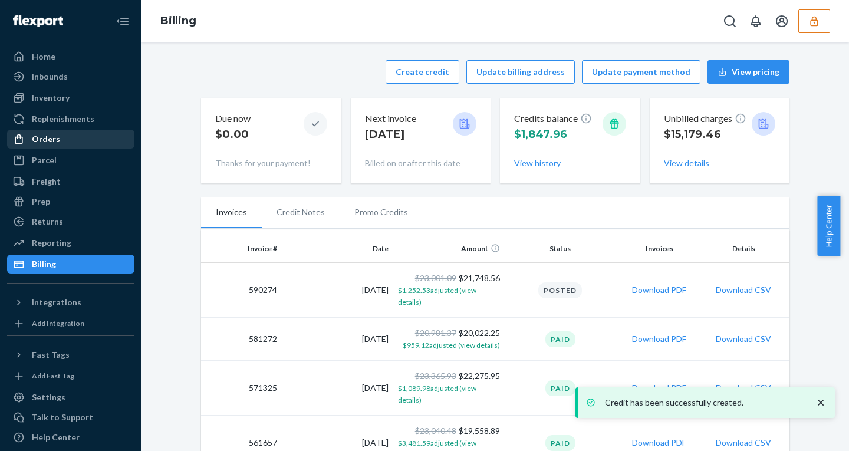
click at [46, 134] on div "Orders" at bounding box center [46, 139] width 28 height 12
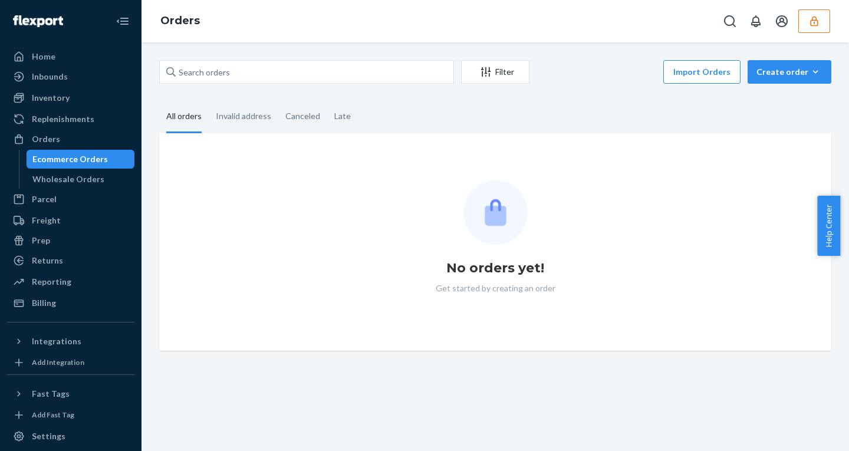
click at [50, 164] on div "Ecommerce Orders" at bounding box center [69, 159] width 75 height 12
click at [64, 196] on div "Parcel" at bounding box center [70, 199] width 125 height 17
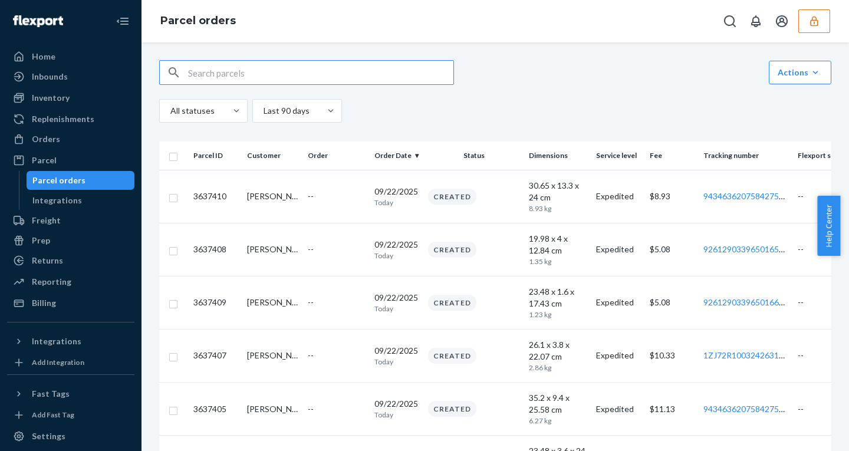
click at [184, 73] on div "button" at bounding box center [174, 73] width 28 height 24
click at [228, 74] on input "text" at bounding box center [320, 73] width 265 height 24
paste input "9434636207584275376506"
type input "9434636207584275376506"
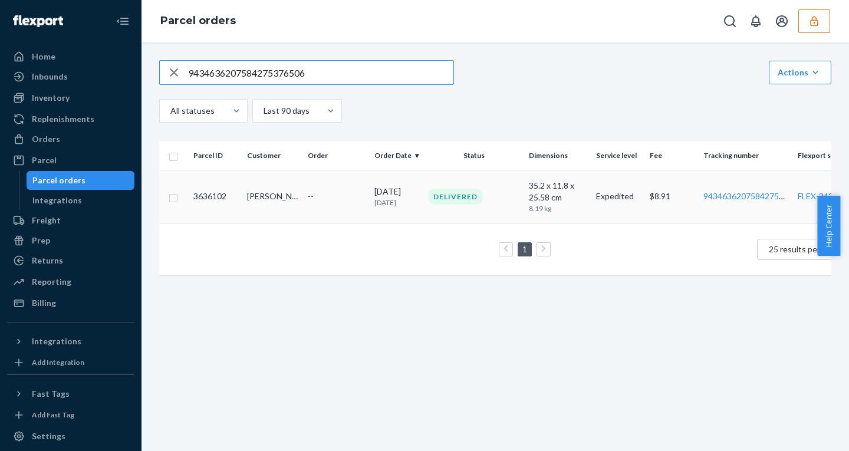
click at [319, 190] on div "--" at bounding box center [337, 196] width 58 height 12
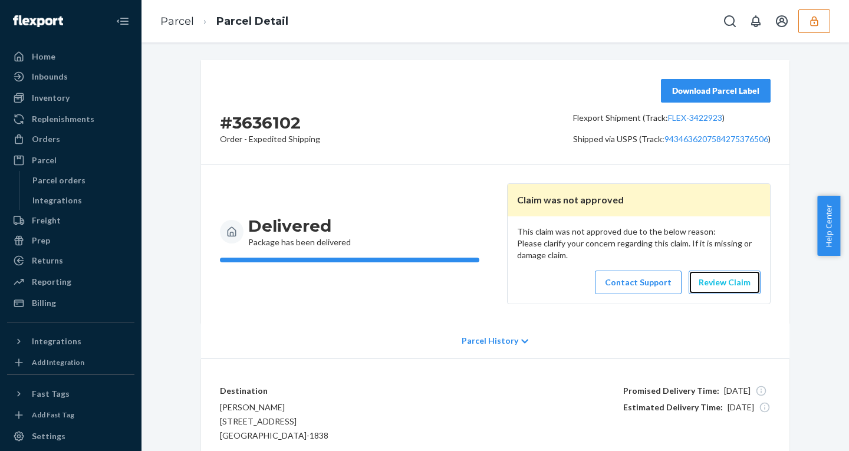
click at [713, 284] on link "Review Claim" at bounding box center [724, 283] width 72 height 24
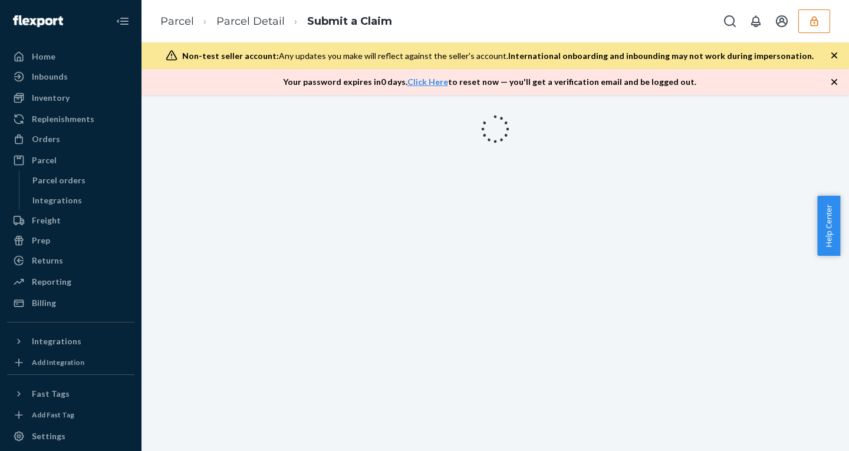
click at [833, 50] on icon "button" at bounding box center [834, 56] width 12 height 12
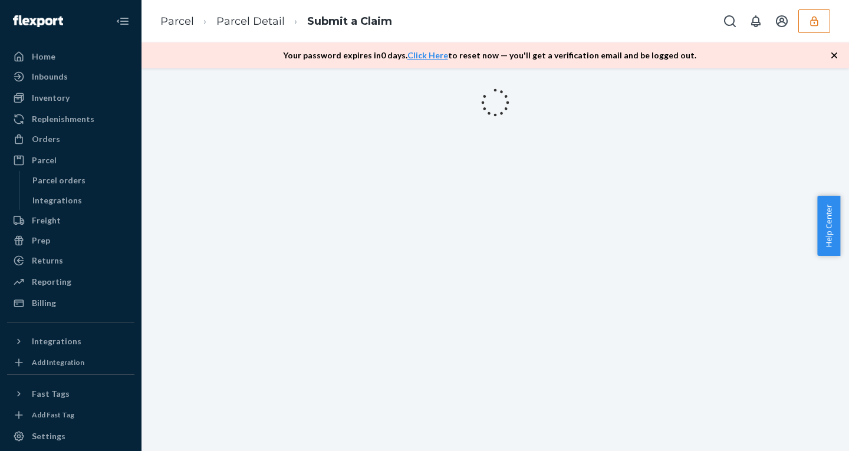
click at [833, 50] on icon "button" at bounding box center [834, 56] width 12 height 12
click at [833, 68] on div at bounding box center [494, 259] width 707 height 383
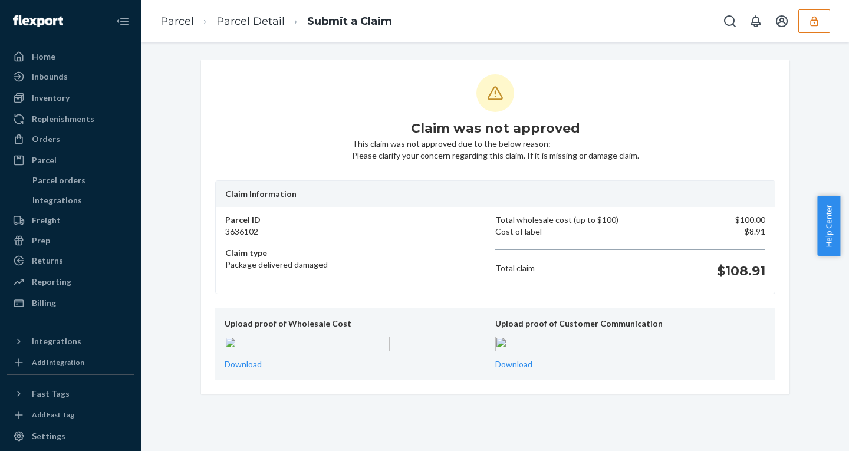
click at [726, 266] on h1 "$108.91" at bounding box center [741, 271] width 48 height 19
click at [51, 299] on div "Billing" at bounding box center [44, 303] width 24 height 12
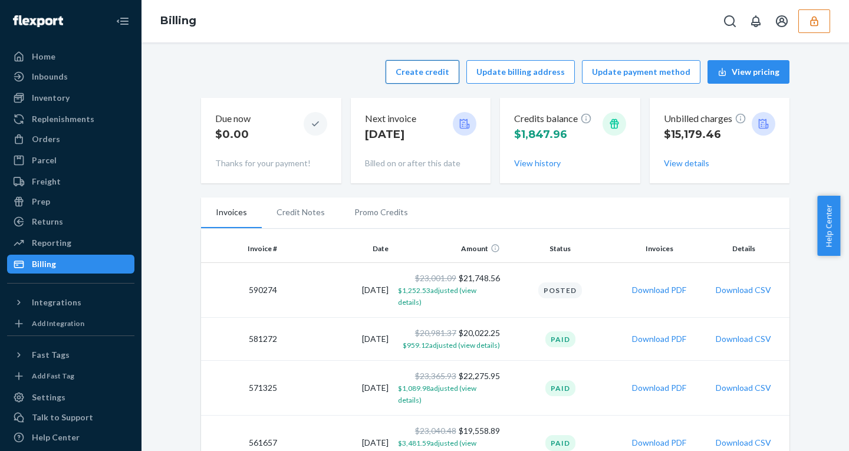
click at [445, 75] on button "Create credit" at bounding box center [422, 72] width 74 height 24
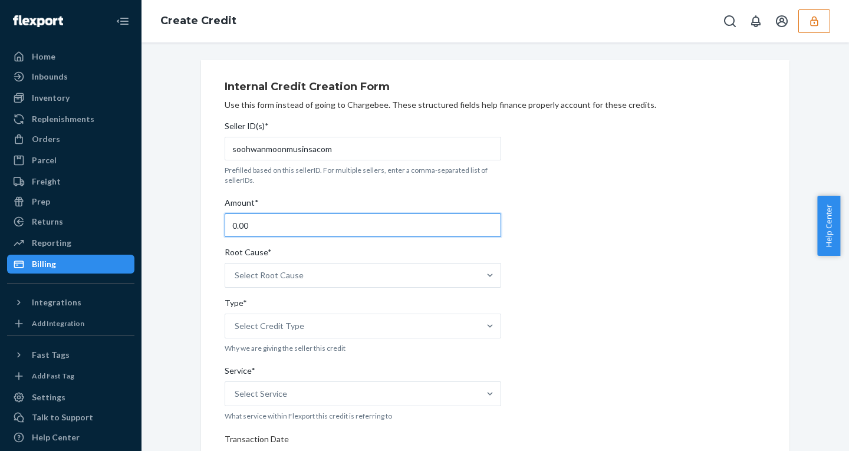
drag, startPoint x: 243, startPoint y: 225, endPoint x: 130, endPoint y: 216, distance: 112.9
click at [130, 216] on div "Home Inbounds Shipping Plans Problems Inventory Products Replenishments Orders …" at bounding box center [424, 225] width 849 height 451
paste input "108.91"
type input "108.91"
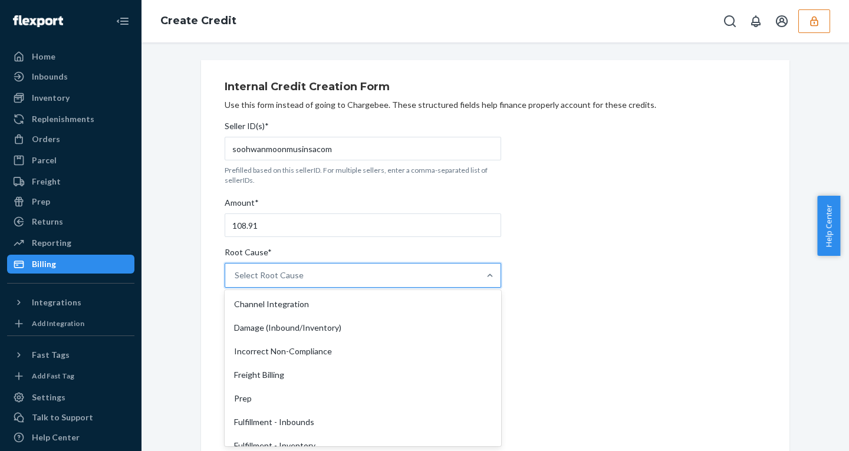
click at [256, 268] on div "Select Root Cause" at bounding box center [352, 275] width 254 height 24
click at [236, 269] on input "Root Cause* option Channel Integration focused, 1 of 29. 29 results available. …" at bounding box center [235, 275] width 1 height 12
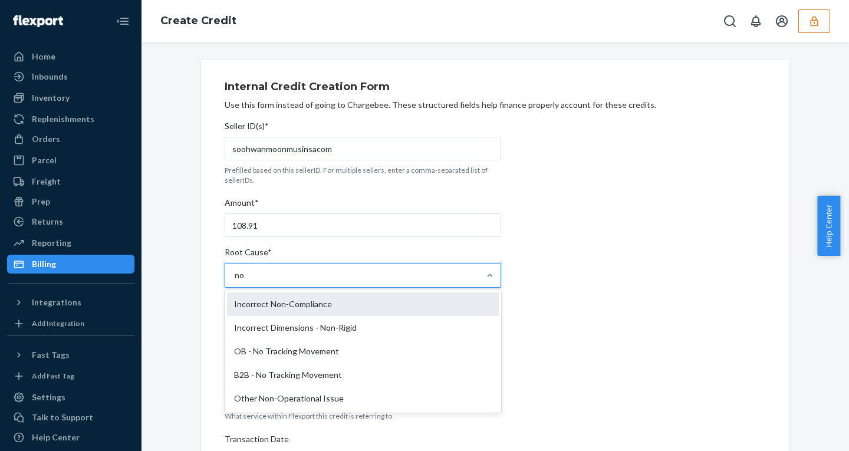
type input "n"
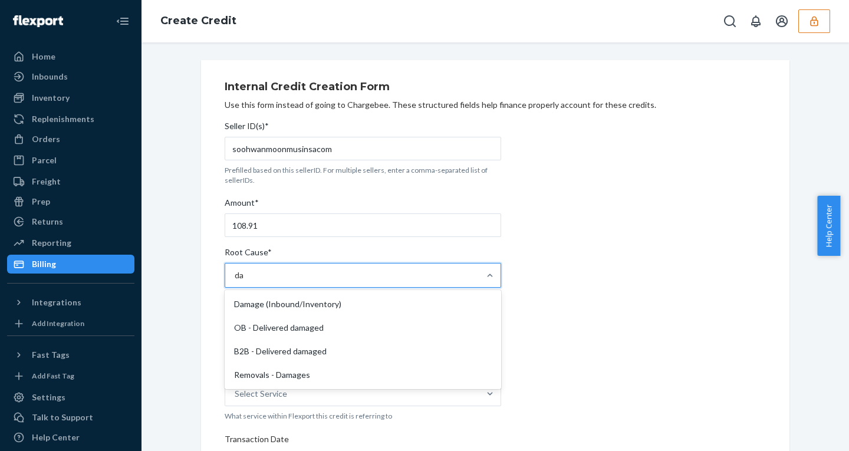
type input "dam"
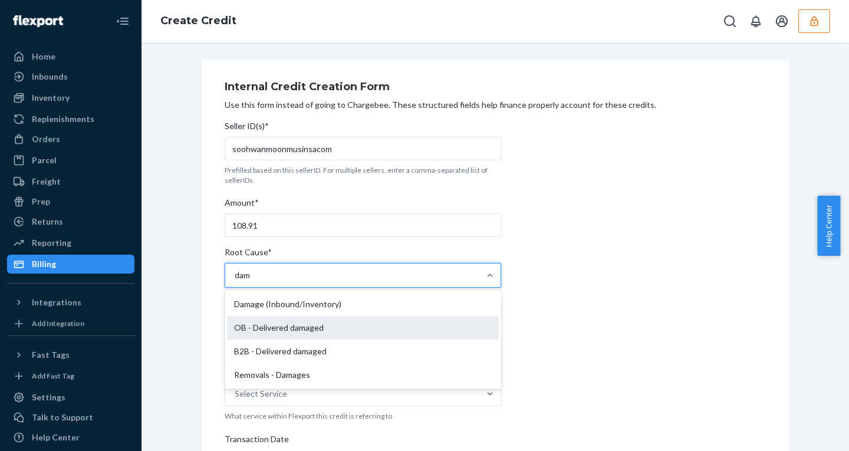
click at [271, 331] on div "OB - Delivered damaged" at bounding box center [363, 328] width 272 height 24
click at [251, 281] on input "dam" at bounding box center [243, 275] width 17 height 12
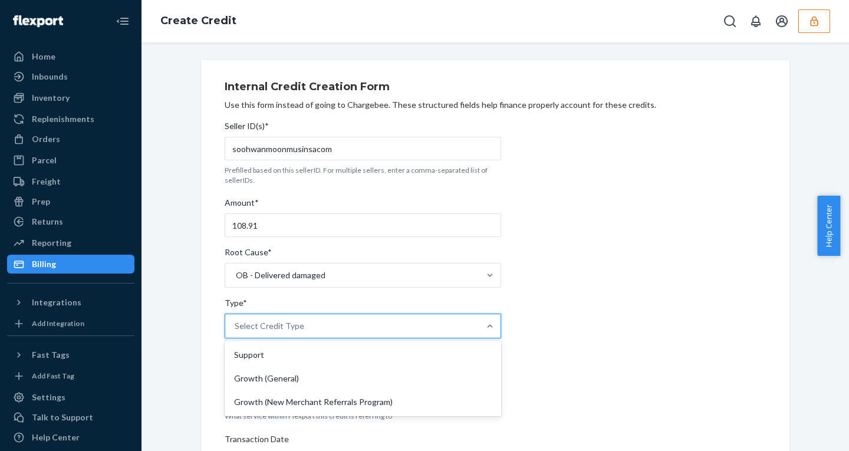
click at [278, 327] on div "Select Credit Type" at bounding box center [270, 326] width 70 height 12
click at [236, 327] on input "Type* option Support focused, 1 of 3. 3 results available. Use Up and Down to c…" at bounding box center [235, 326] width 1 height 12
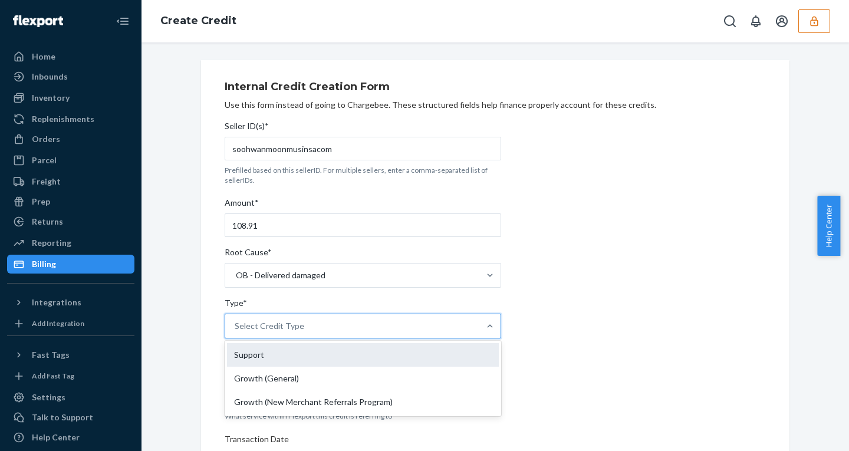
click at [255, 350] on div "Support" at bounding box center [363, 355] width 272 height 24
click at [236, 332] on input "Type* option Support focused, 1 of 3. 3 results available. Use Up and Down to c…" at bounding box center [235, 326] width 1 height 12
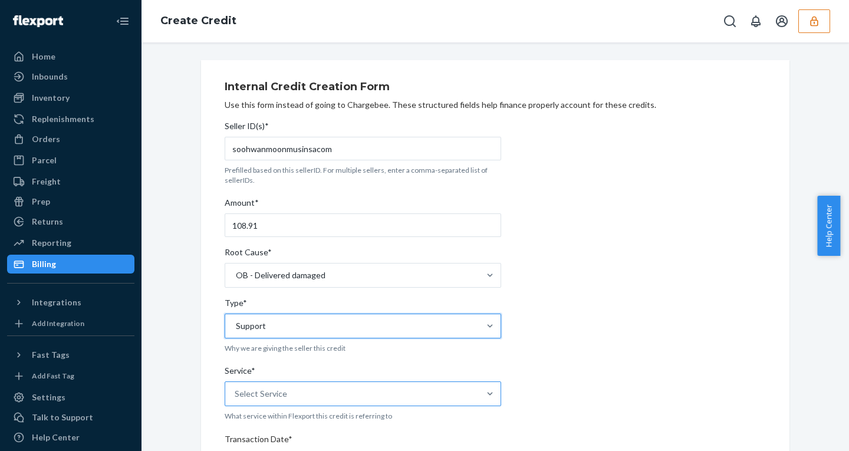
click at [269, 393] on div "Select Service" at bounding box center [261, 394] width 52 height 12
click at [236, 393] on input "Service* Select Service" at bounding box center [235, 394] width 1 height 12
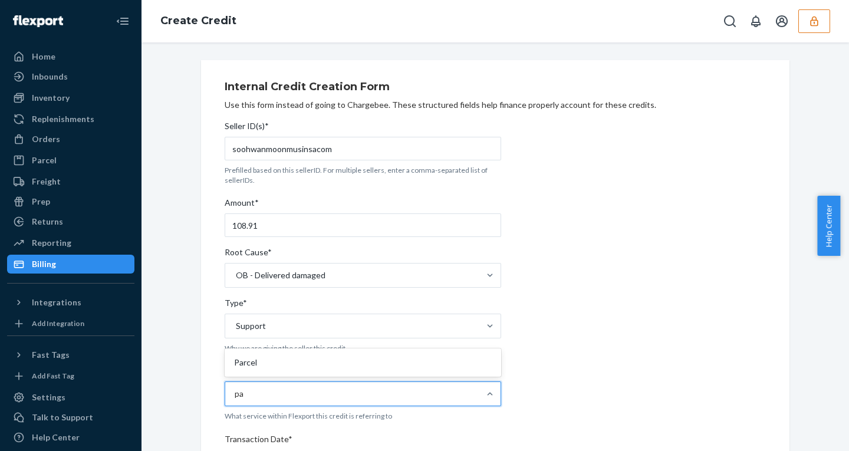
type input "par"
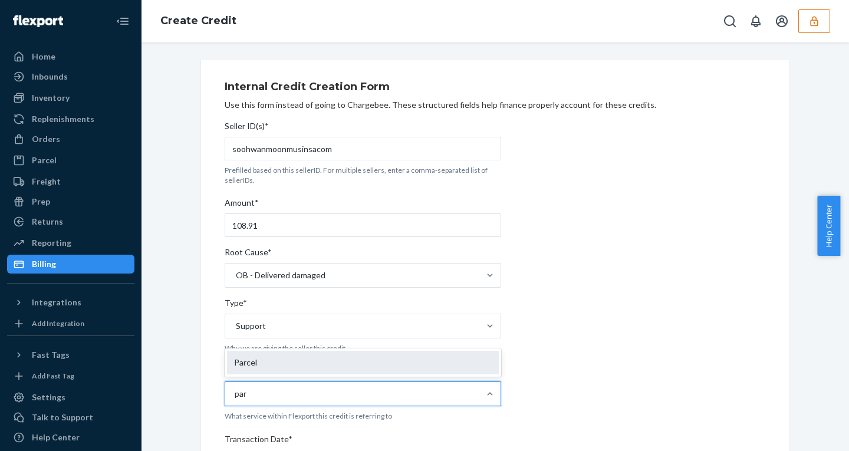
click at [254, 359] on div "Parcel" at bounding box center [363, 363] width 272 height 24
click at [248, 388] on input "par" at bounding box center [241, 394] width 13 height 12
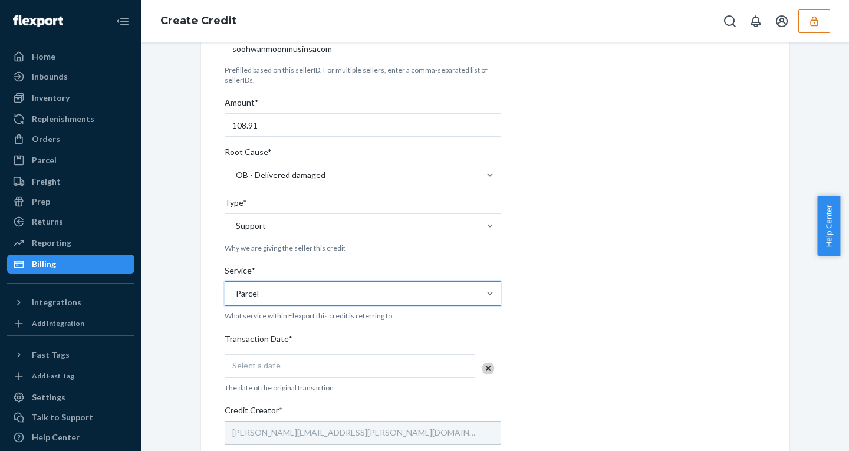
scroll to position [102, 0]
click at [289, 370] on div "Select a date" at bounding box center [350, 364] width 251 height 24
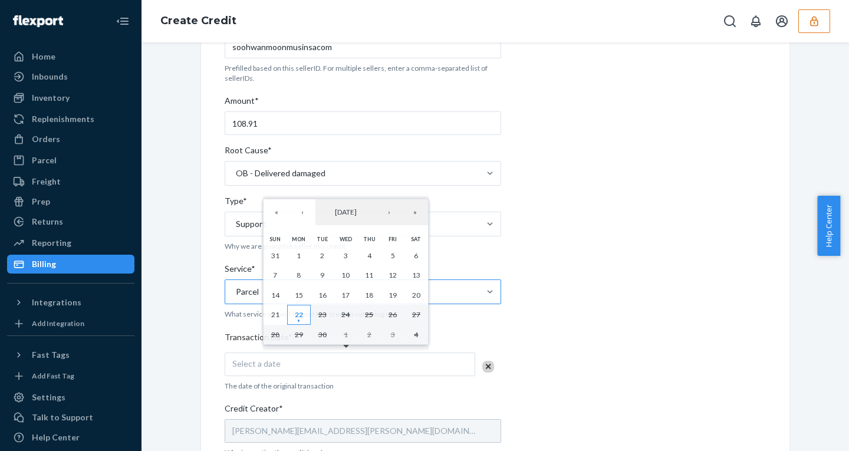
click at [301, 312] on abbr "22" at bounding box center [299, 314] width 8 height 9
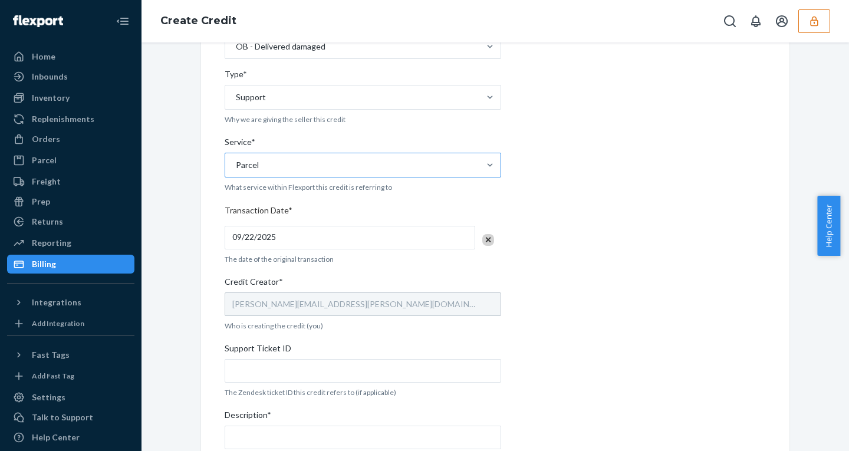
scroll to position [242, 0]
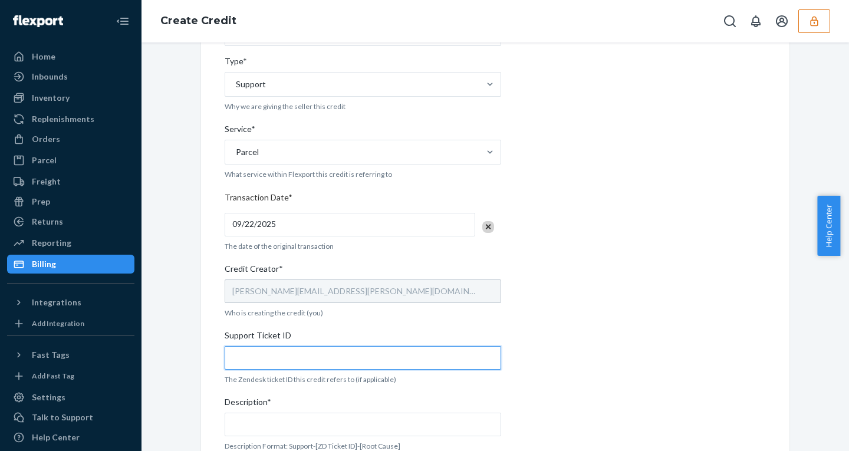
click at [264, 351] on input "Support Ticket ID" at bounding box center [363, 358] width 276 height 24
paste input "822240"
type input "822240"
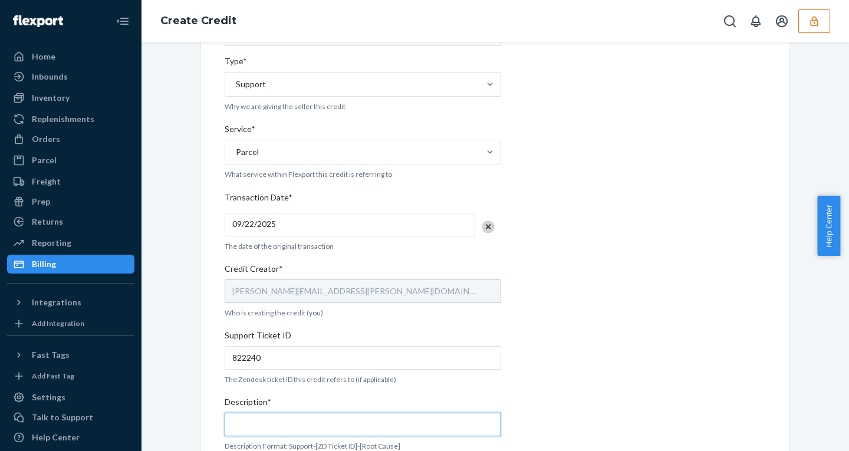
click at [259, 427] on input "Description*" at bounding box center [363, 425] width 276 height 24
paste input "822240"
click at [317, 418] on input "Support - 822240" at bounding box center [363, 425] width 276 height 24
paste input "- OB - Delivered damaged"
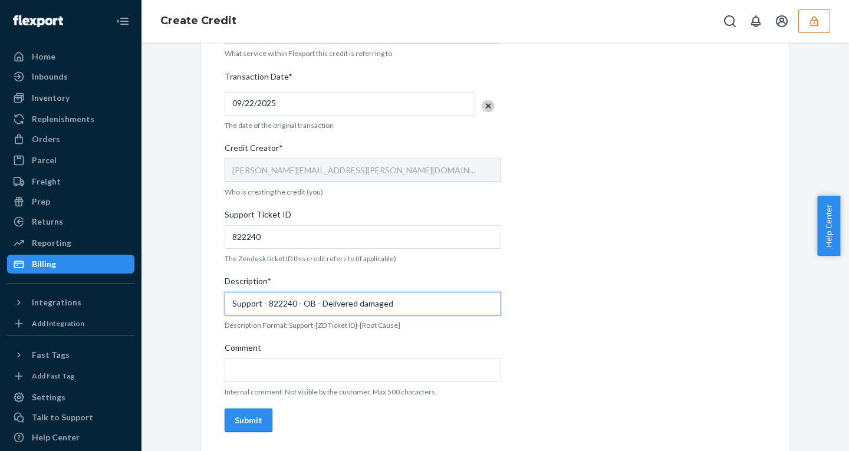
type input "Support - 822240 - OB - Delivered damaged"
click at [236, 421] on div "Submit" at bounding box center [249, 420] width 28 height 12
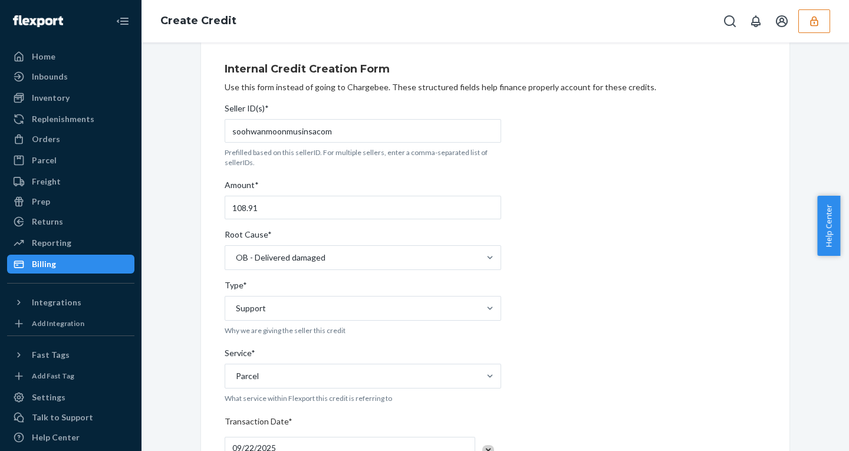
scroll to position [0, 0]
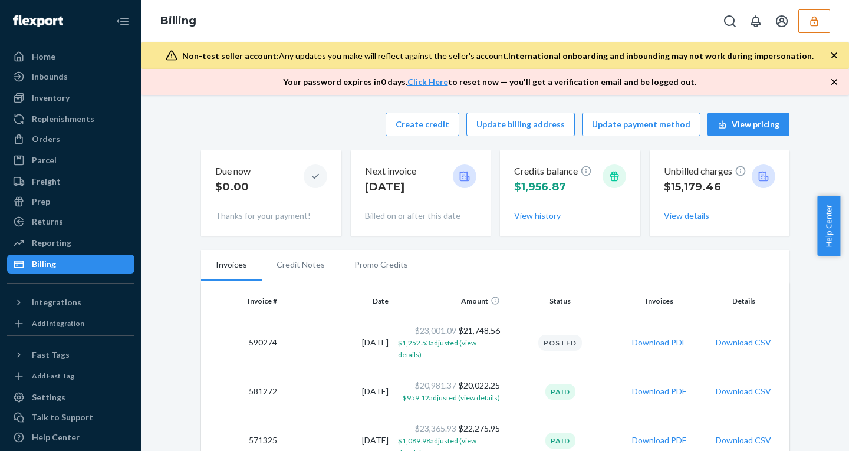
click at [374, 266] on li "Promo Credits" at bounding box center [381, 264] width 83 height 29
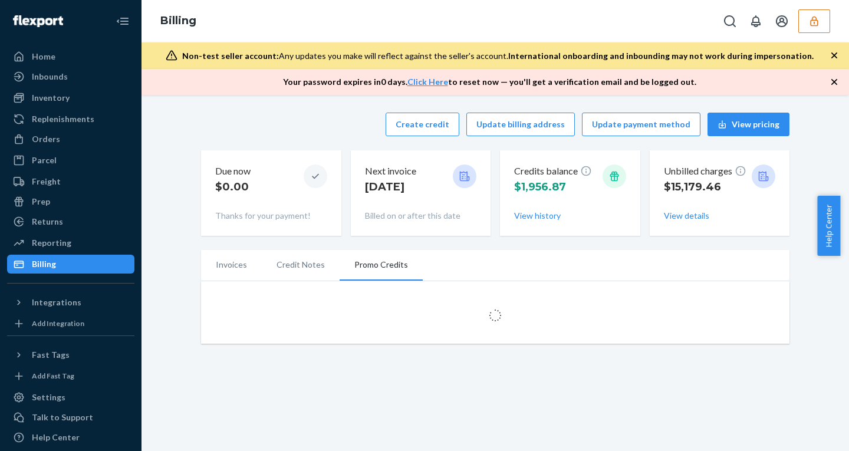
click at [374, 266] on li "Promo Credits" at bounding box center [381, 265] width 83 height 31
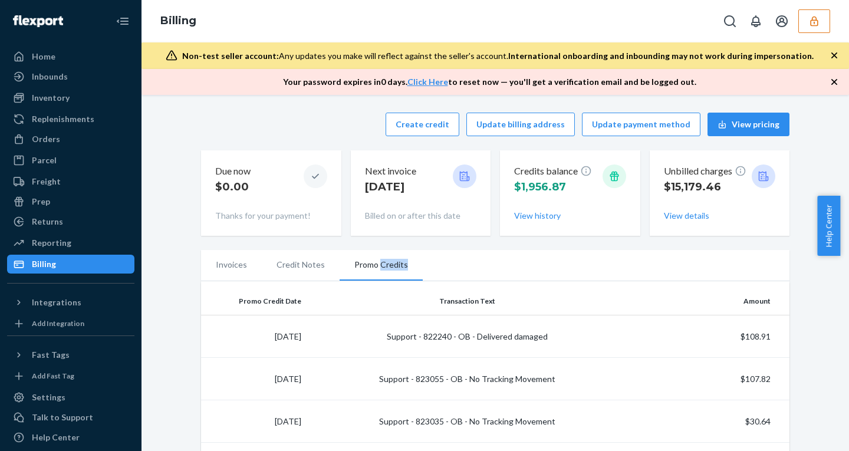
scroll to position [8, 0]
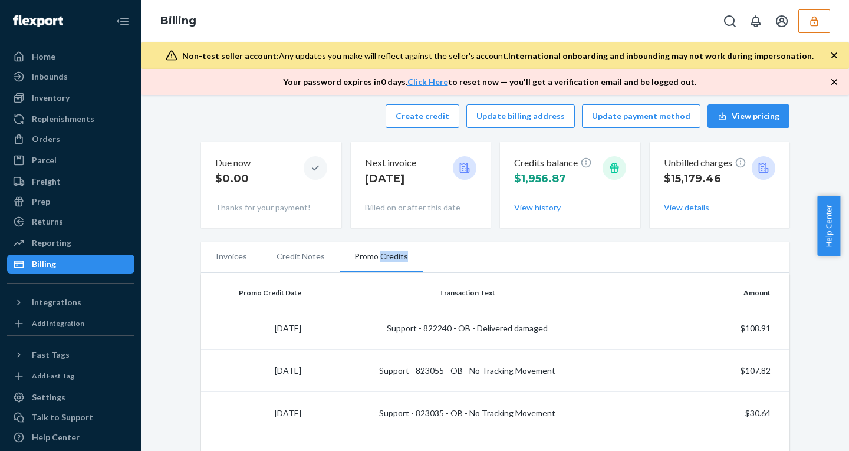
click at [815, 19] on icon "button" at bounding box center [814, 21] width 12 height 12
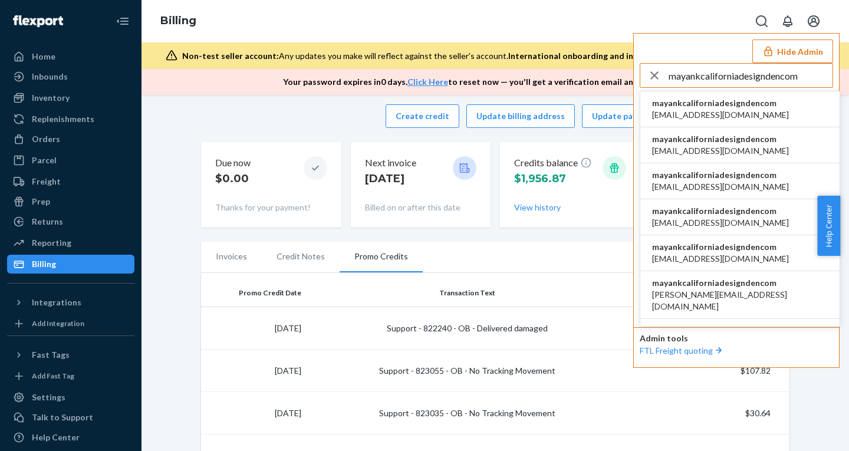
type input "mayankcaliforniadesigndencom"
click at [707, 109] on span "[EMAIL_ADDRESS][DOMAIN_NAME]" at bounding box center [720, 115] width 137 height 12
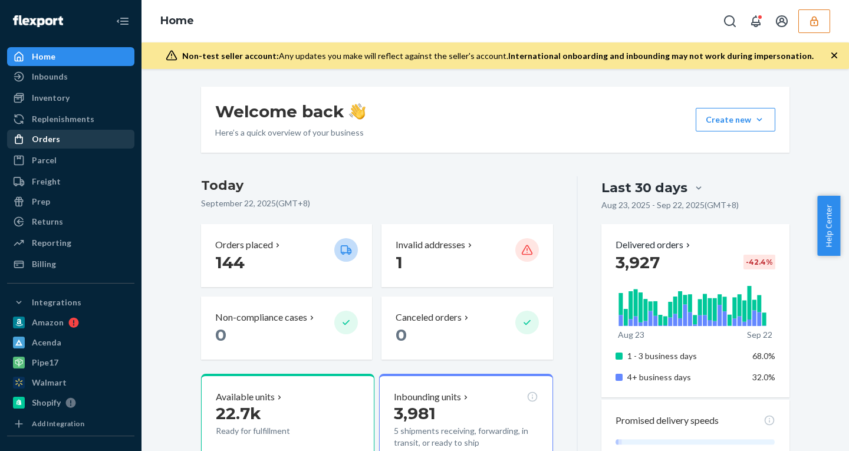
click at [54, 141] on div "Orders" at bounding box center [46, 139] width 28 height 12
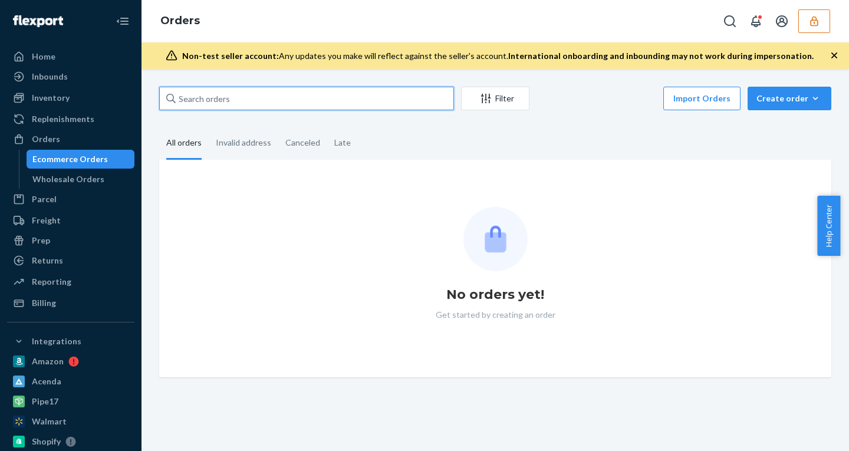
click at [263, 103] on input "text" at bounding box center [306, 99] width 295 height 24
paste input "912002762472652-8152456978"
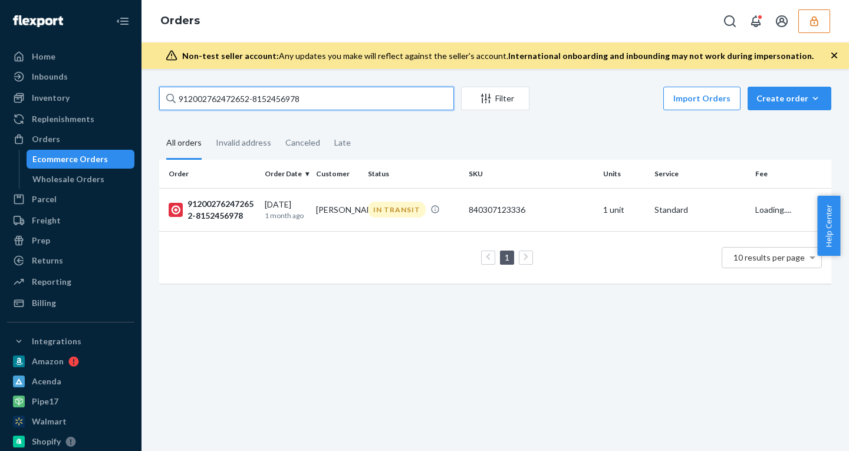
type input "912002762472652-8152456978"
click at [831, 51] on icon "button" at bounding box center [834, 56] width 12 height 12
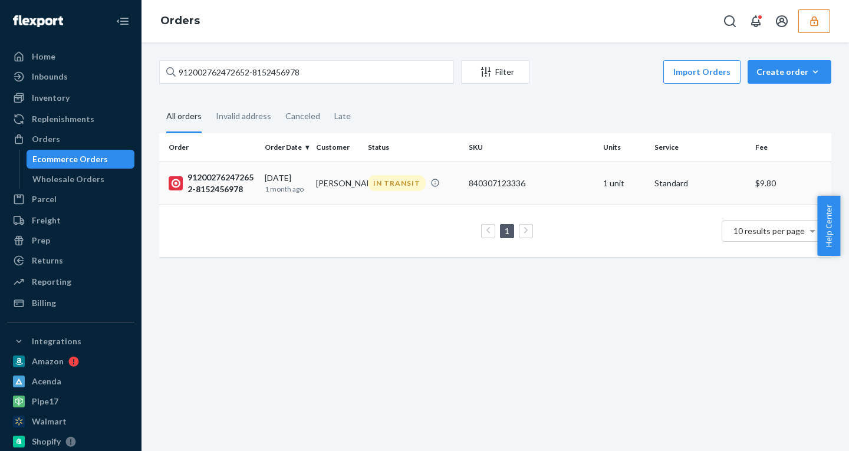
click at [271, 173] on div "[DATE] [DATE]" at bounding box center [286, 183] width 42 height 22
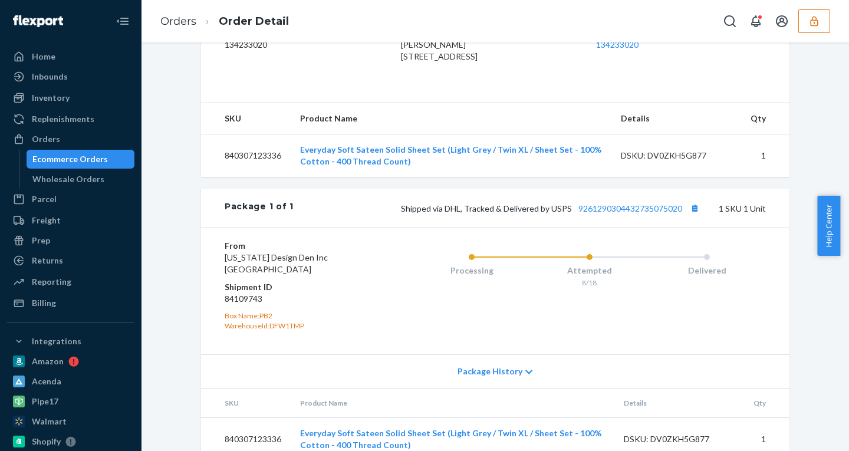
scroll to position [391, 0]
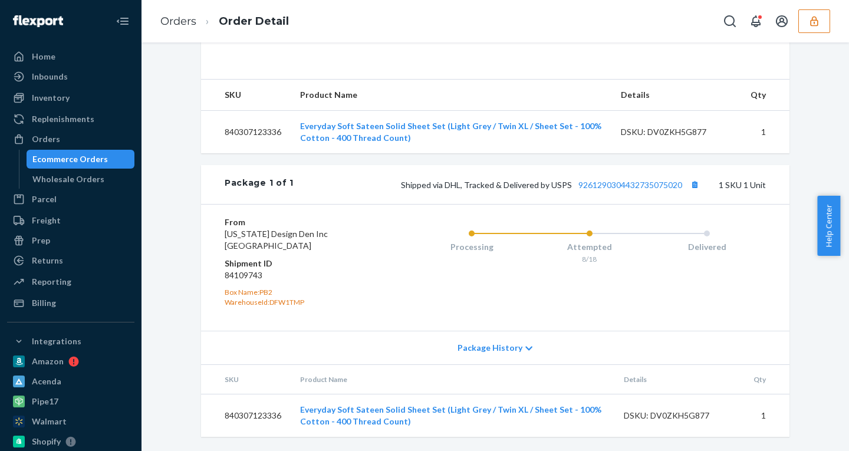
click at [62, 155] on div "Ecommerce Orders" at bounding box center [69, 159] width 75 height 12
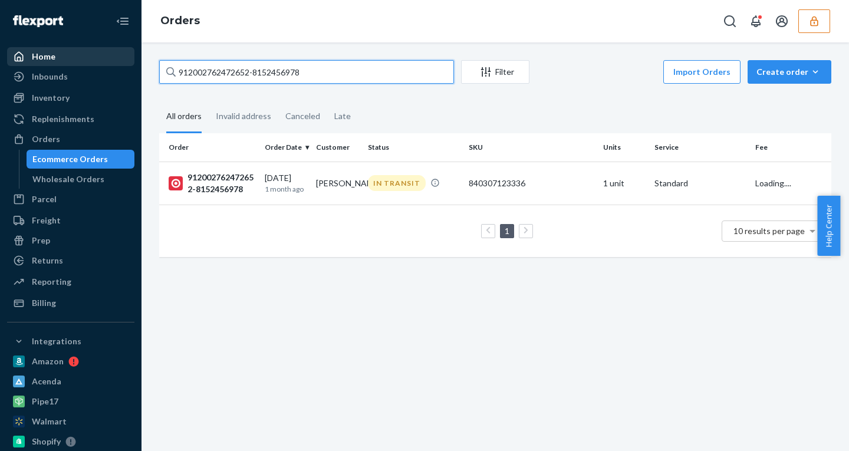
drag, startPoint x: 322, startPoint y: 71, endPoint x: 55, endPoint y: 63, distance: 267.1
click at [55, 64] on div "Home Inbounds Shipping Plans Problems Inventory Products Replenishments Orders …" at bounding box center [424, 225] width 849 height 451
paste input "102002764878842-8152961947"
type input "102002764878842-8152961947"
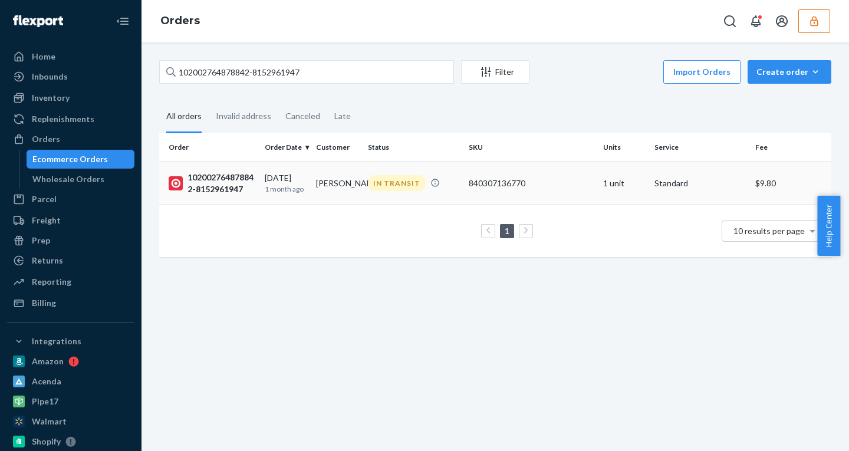
click at [256, 178] on td "102002764878842-8152961947" at bounding box center [209, 183] width 101 height 43
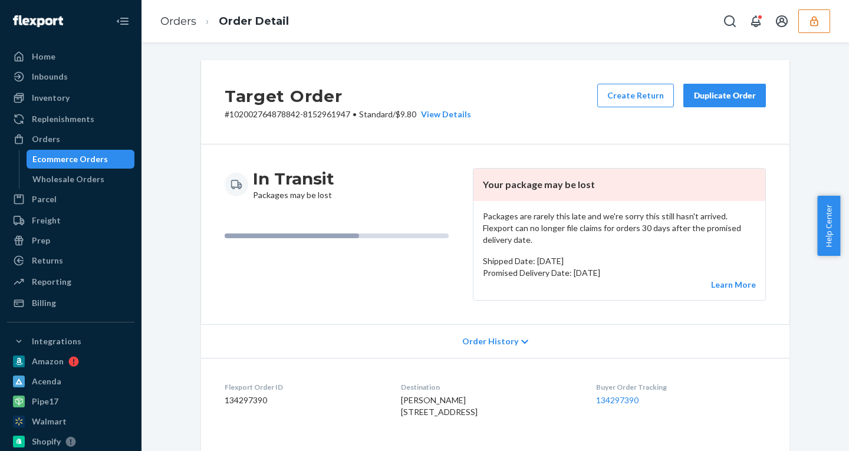
click at [85, 156] on div "Ecommerce Orders" at bounding box center [69, 159] width 75 height 12
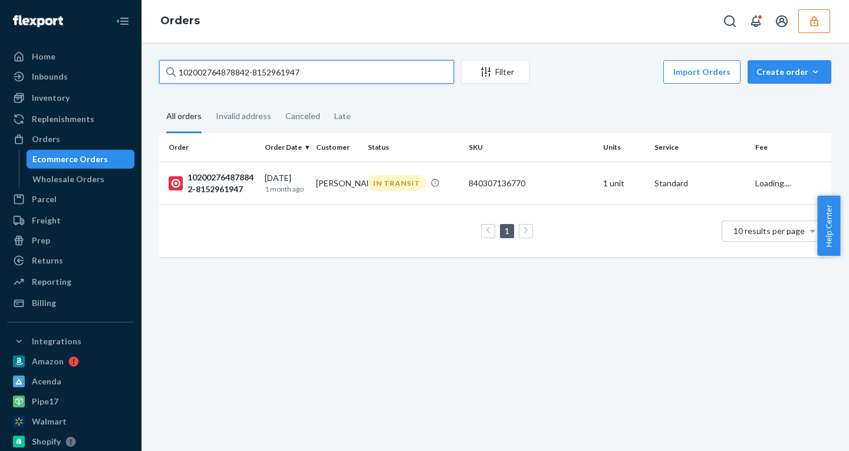
drag, startPoint x: 338, startPoint y: 75, endPoint x: 73, endPoint y: 35, distance: 268.3
click at [73, 35] on div "Home Inbounds Shipping Plans Problems Inventory Products Replenishments Orders …" at bounding box center [424, 225] width 849 height 451
paste input "902002764415955-8152822149"
type input "902002764415955-8152822149"
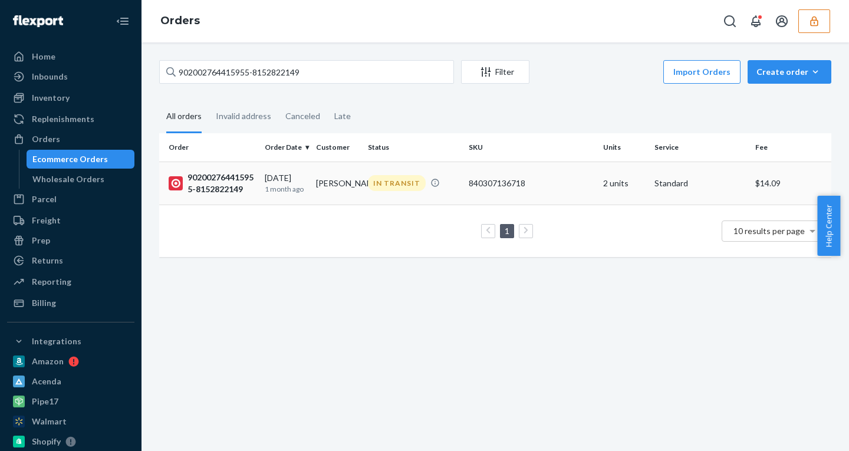
click at [282, 167] on td "08/13/2025 1 month ago" at bounding box center [285, 183] width 51 height 43
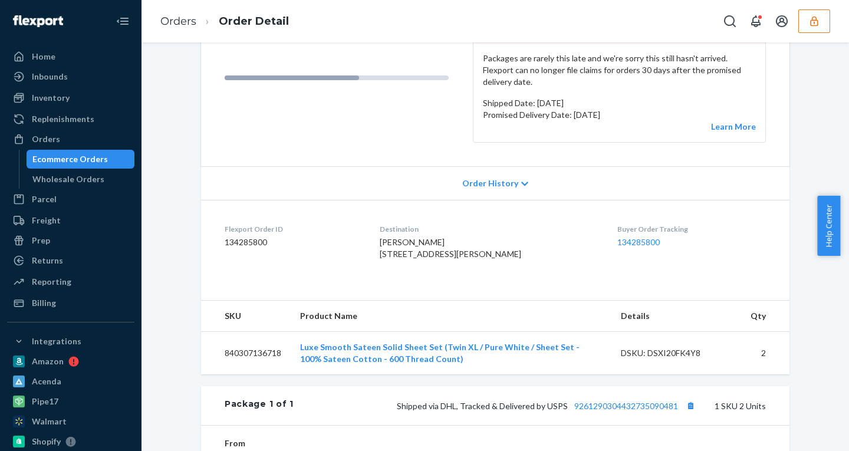
scroll to position [403, 0]
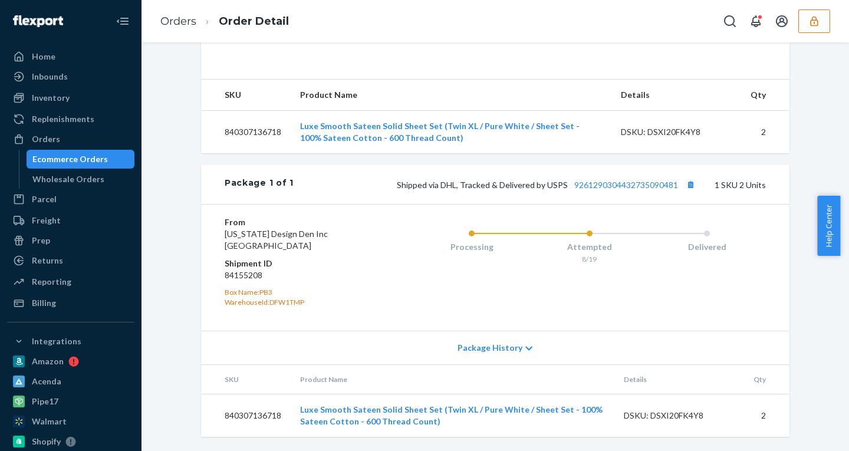
click at [506, 350] on span "Package History" at bounding box center [489, 348] width 65 height 12
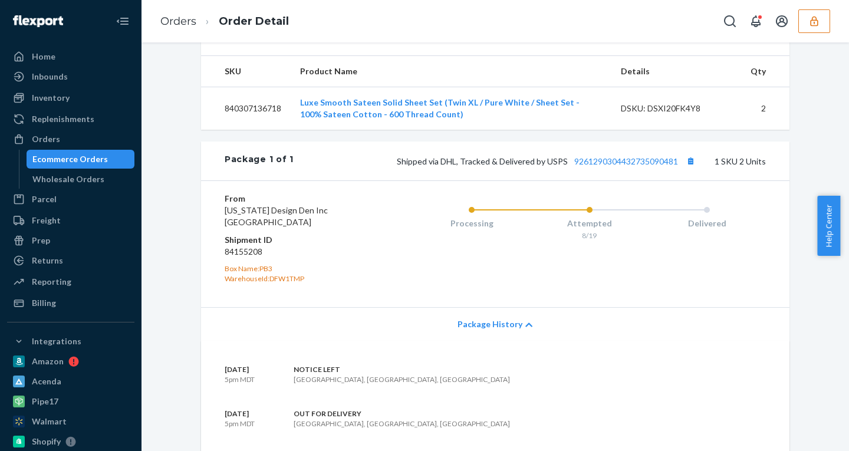
click at [506, 330] on span "Package History" at bounding box center [489, 324] width 65 height 12
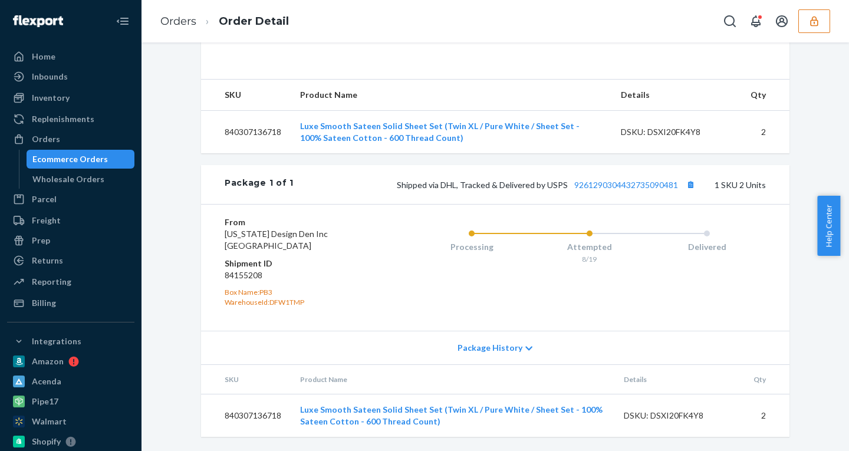
click at [487, 358] on div "Package History" at bounding box center [495, 348] width 588 height 34
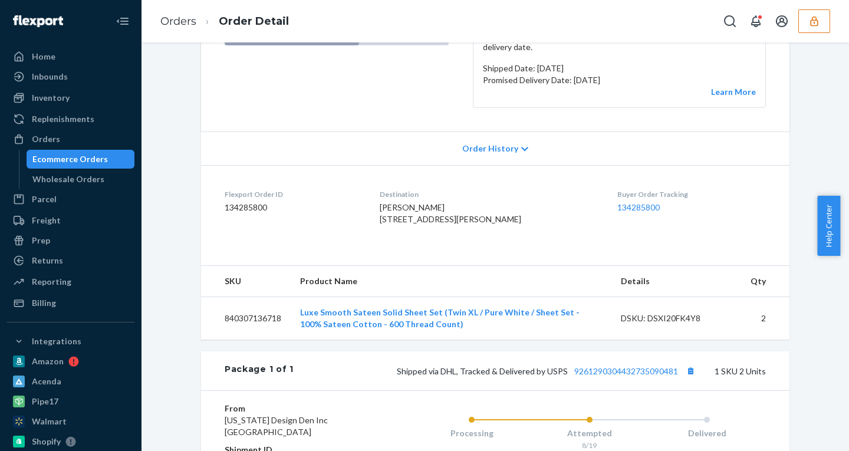
scroll to position [0, 0]
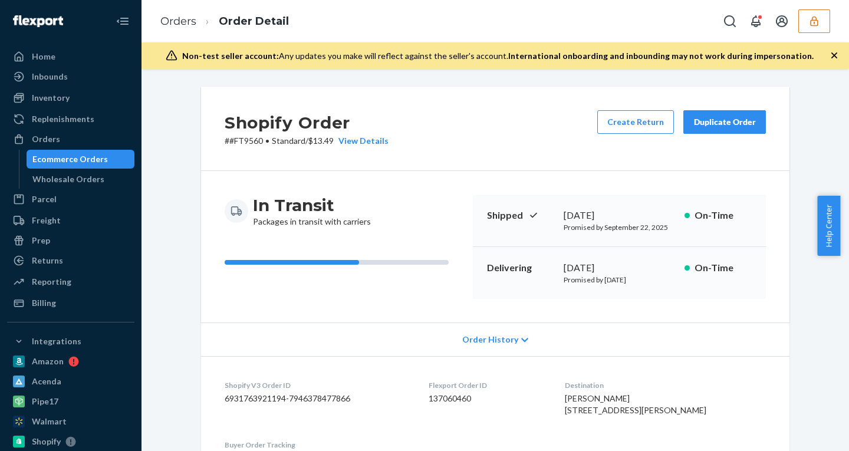
click at [833, 58] on icon "button" at bounding box center [834, 56] width 12 height 12
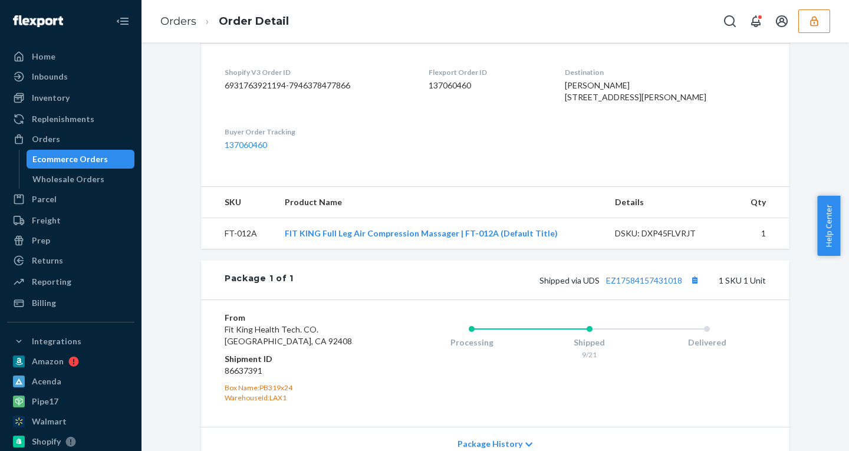
scroll to position [394, 0]
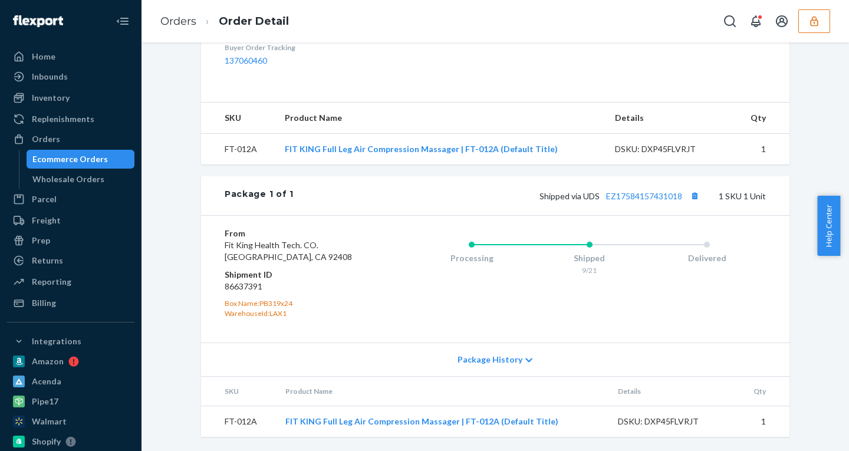
click at [472, 362] on span "Package History" at bounding box center [489, 360] width 65 height 12
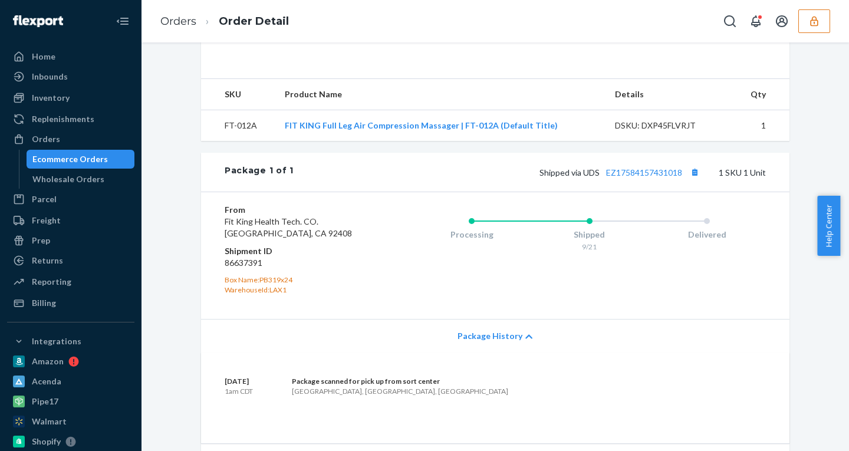
click at [475, 342] on span "Package History" at bounding box center [489, 336] width 65 height 12
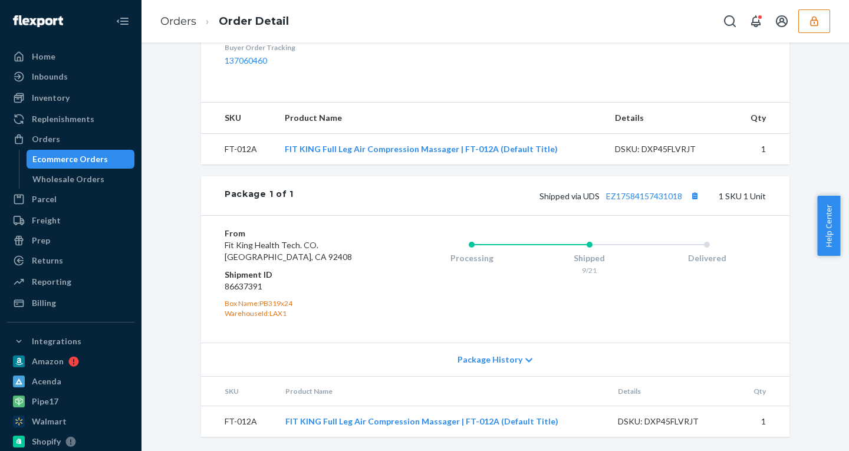
click at [487, 358] on span "Package History" at bounding box center [489, 360] width 65 height 12
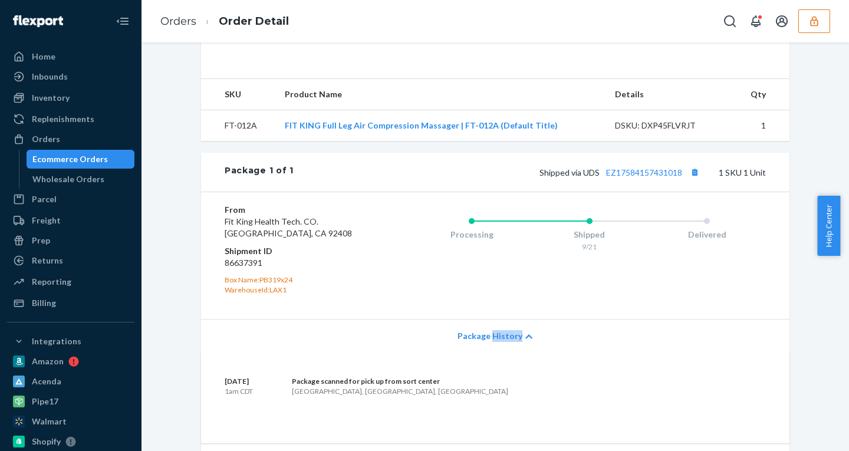
click at [487, 342] on span "Package History" at bounding box center [489, 336] width 65 height 12
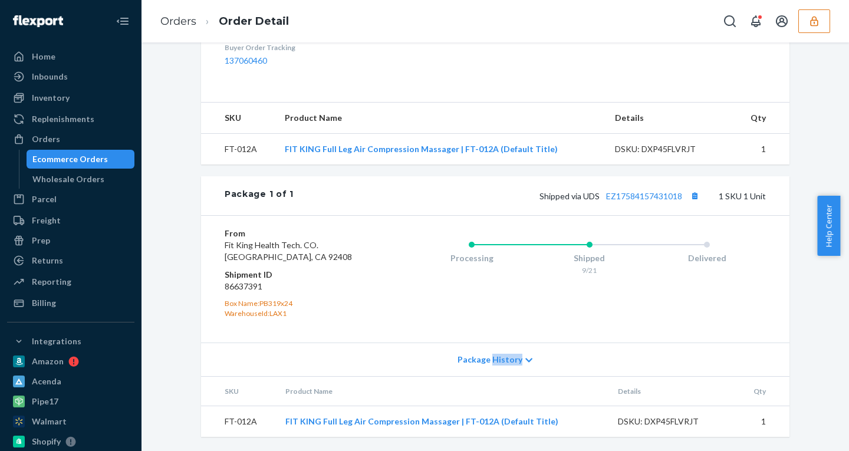
click at [487, 358] on span "Package History" at bounding box center [489, 360] width 65 height 12
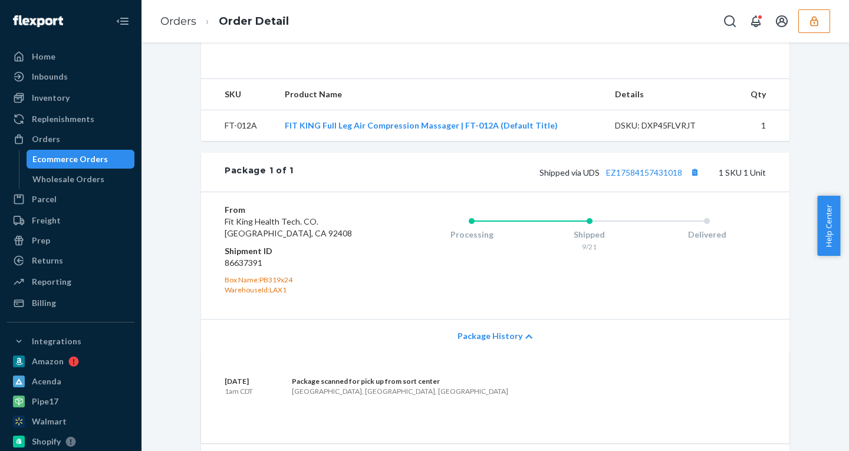
click at [487, 342] on span "Package History" at bounding box center [489, 336] width 65 height 12
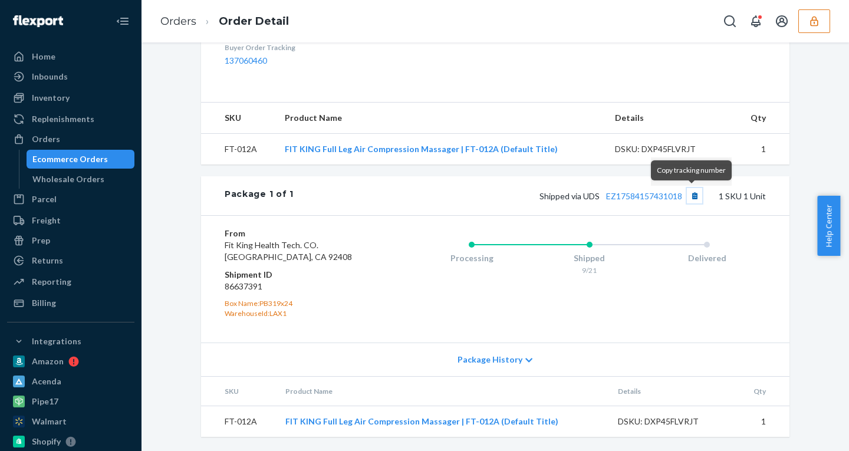
click at [687, 194] on button "Copy tracking number" at bounding box center [694, 195] width 15 height 15
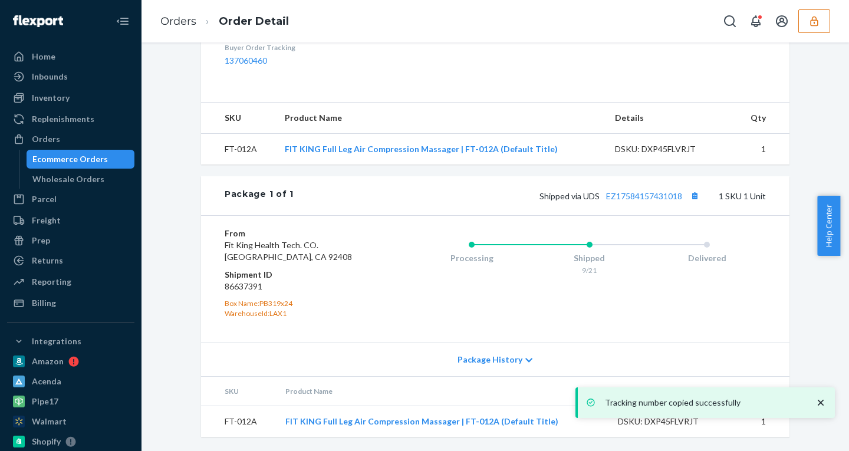
click at [237, 284] on dd "86637391" at bounding box center [295, 287] width 141 height 12
copy dd "86637391"
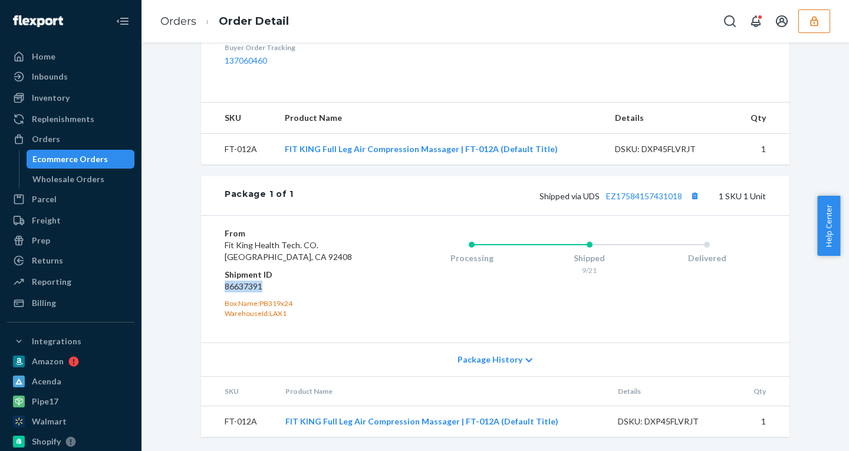
click at [822, 23] on button "button" at bounding box center [814, 21] width 32 height 24
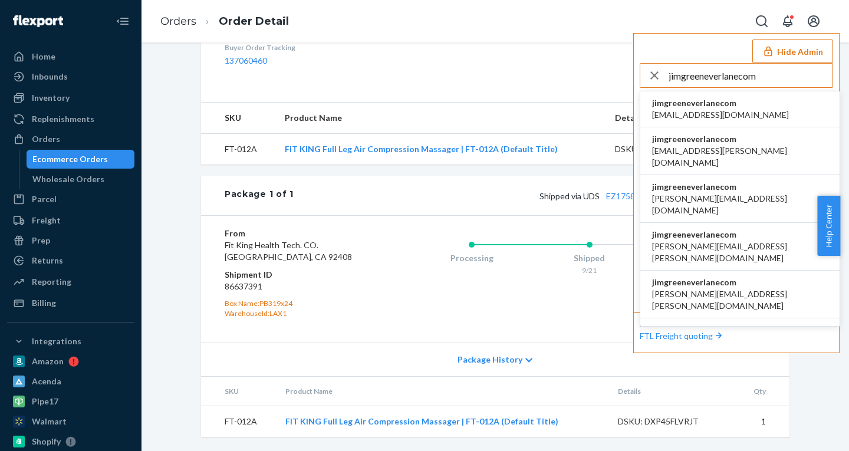
type input "jimgreeneverlanecom"
click at [690, 106] on span "jimgreeneverlanecom" at bounding box center [720, 103] width 137 height 12
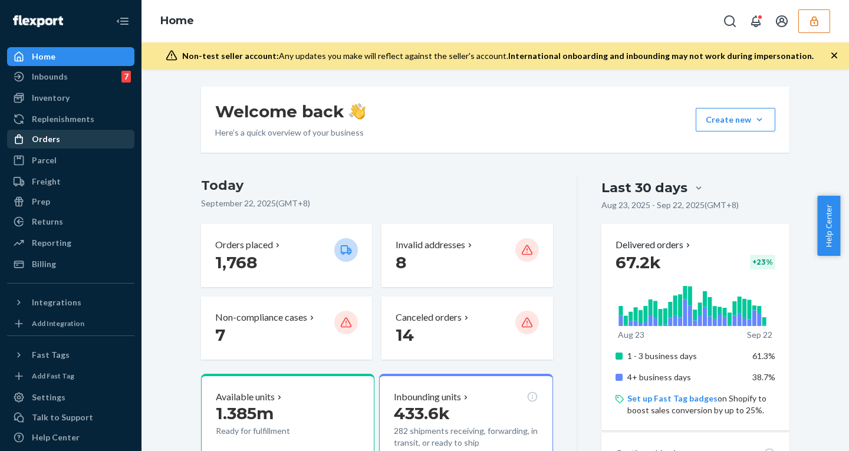
click at [72, 141] on div "Orders" at bounding box center [70, 139] width 125 height 17
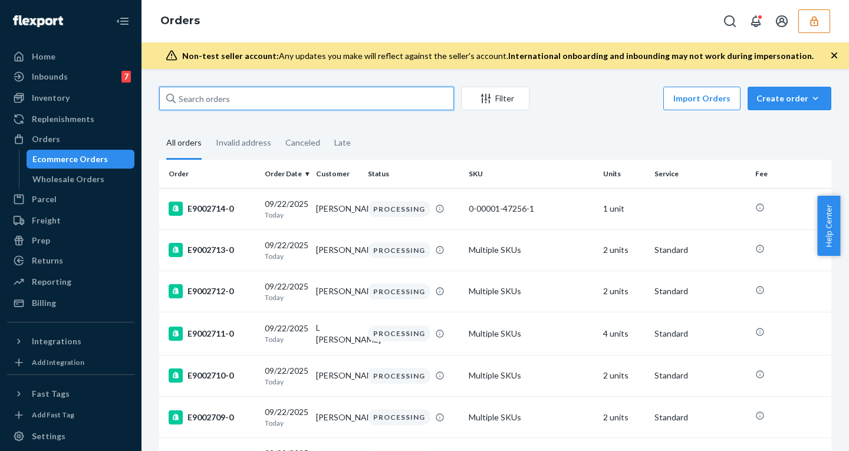
click at [240, 96] on input "text" at bounding box center [306, 99] width 295 height 24
paste input "r366623430"
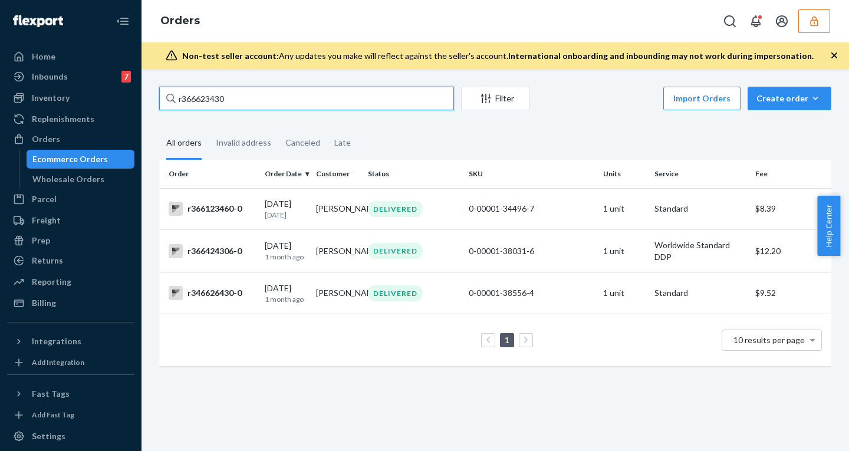
click at [250, 103] on input "r366623430" at bounding box center [306, 99] width 295 height 24
drag, startPoint x: 243, startPoint y: 91, endPoint x: 74, endPoint y: 87, distance: 169.2
click at [75, 87] on div "Home Inbounds 7 Shipping Plans Problems 7 Inventory Products Branded Packaging …" at bounding box center [424, 225] width 849 height 451
paste input "E9000099"
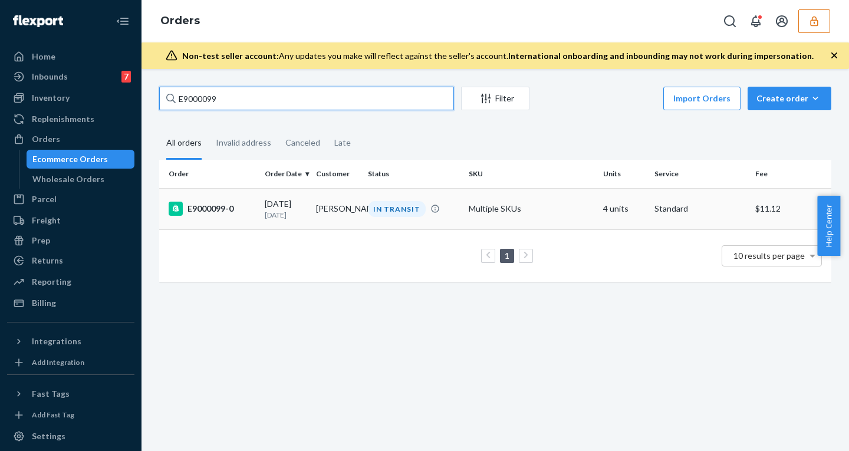
type input "E9000099"
click at [260, 220] on td "09/21/2025 1 day ago" at bounding box center [285, 208] width 51 height 41
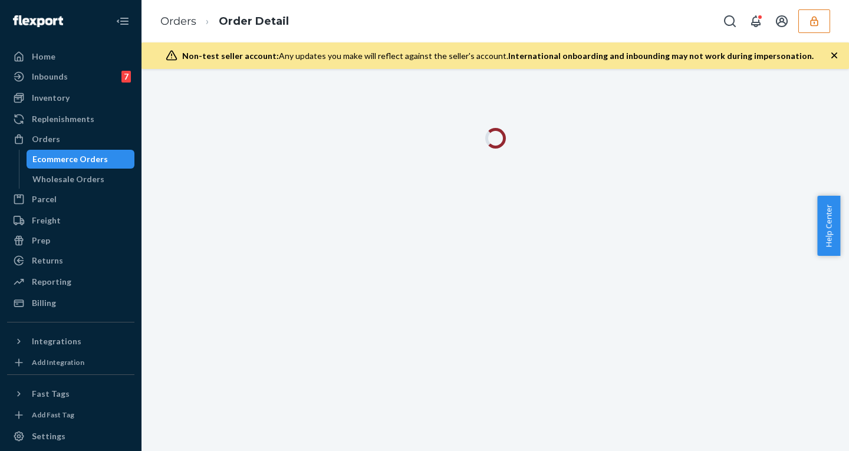
click at [830, 54] on icon "button" at bounding box center [834, 56] width 12 height 12
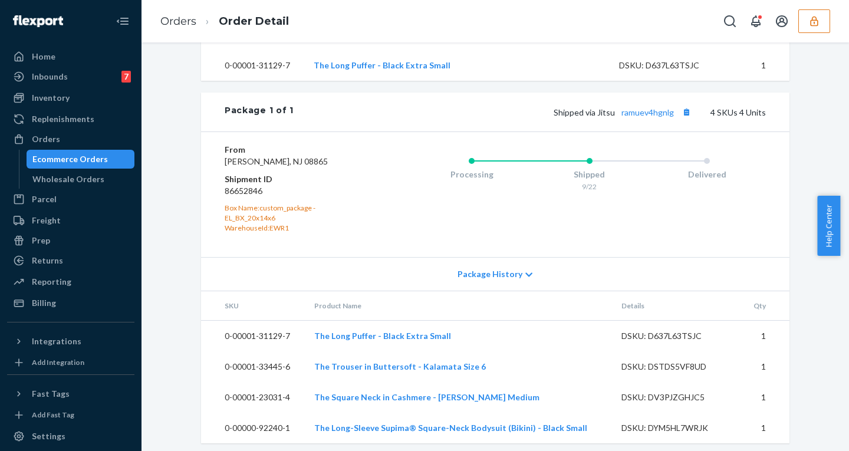
scroll to position [535, 0]
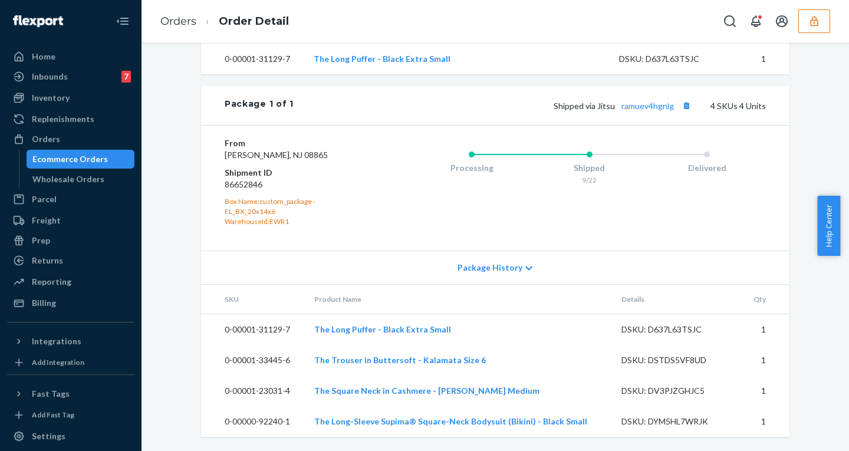
click at [501, 265] on span "Package History" at bounding box center [489, 268] width 65 height 12
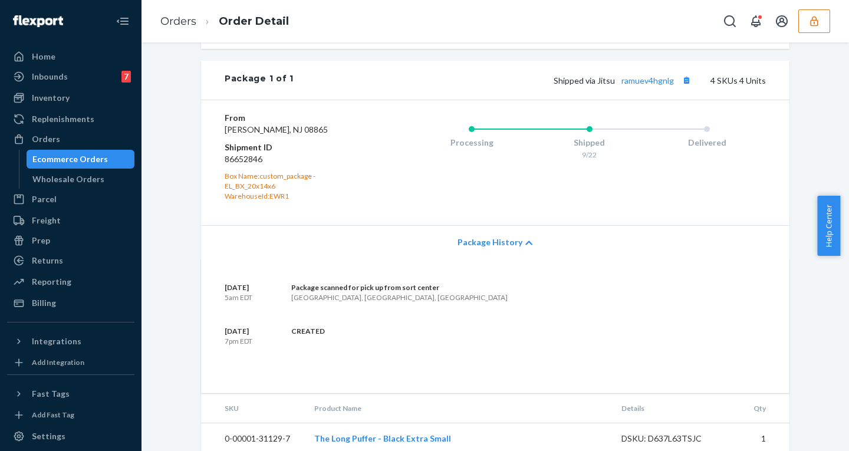
click at [501, 248] on span "Package History" at bounding box center [489, 242] width 65 height 12
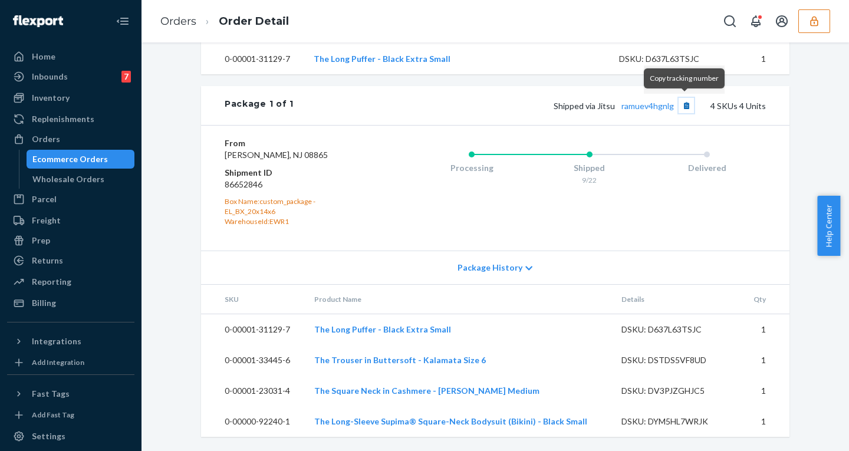
click at [684, 100] on button "Copy tracking number" at bounding box center [685, 105] width 15 height 15
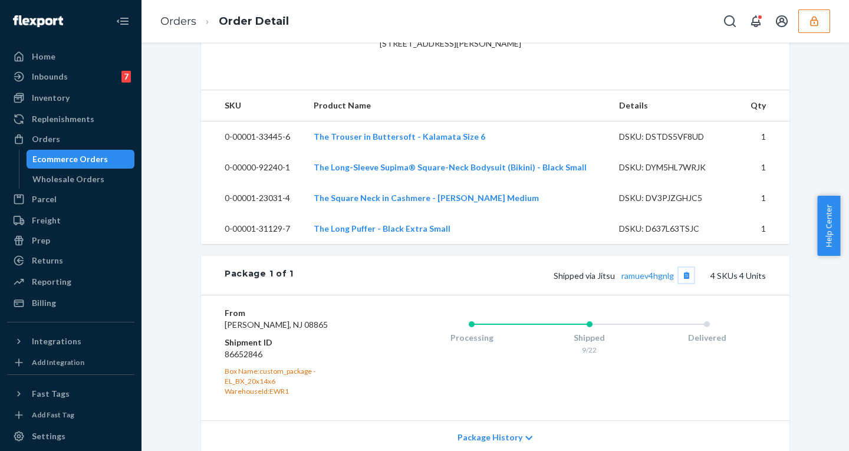
scroll to position [344, 0]
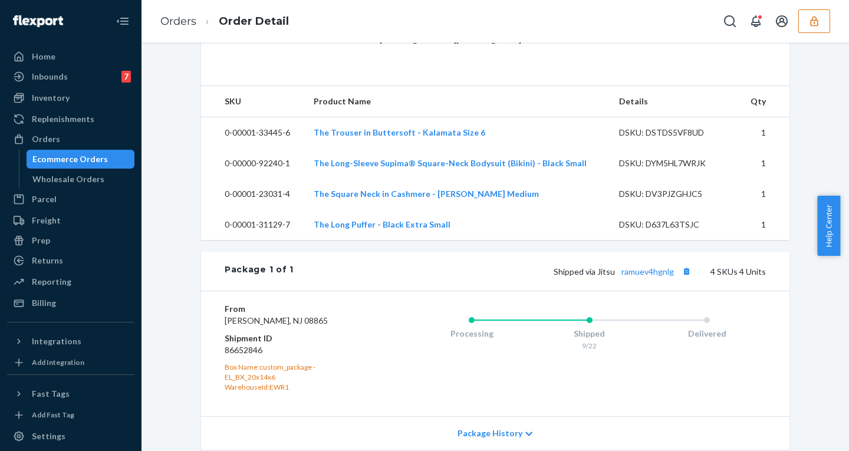
click at [235, 356] on dd "86652846" at bounding box center [295, 350] width 141 height 12
copy dd "86652846"
click at [812, 27] on button "button" at bounding box center [814, 21] width 32 height 24
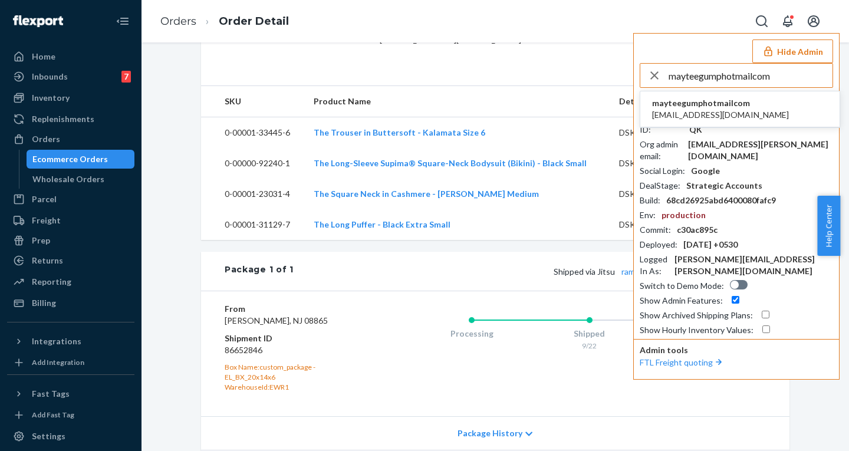
type input "mayteegumphotmailcom"
click at [738, 107] on span "mayteegumphotmailcom" at bounding box center [720, 103] width 137 height 12
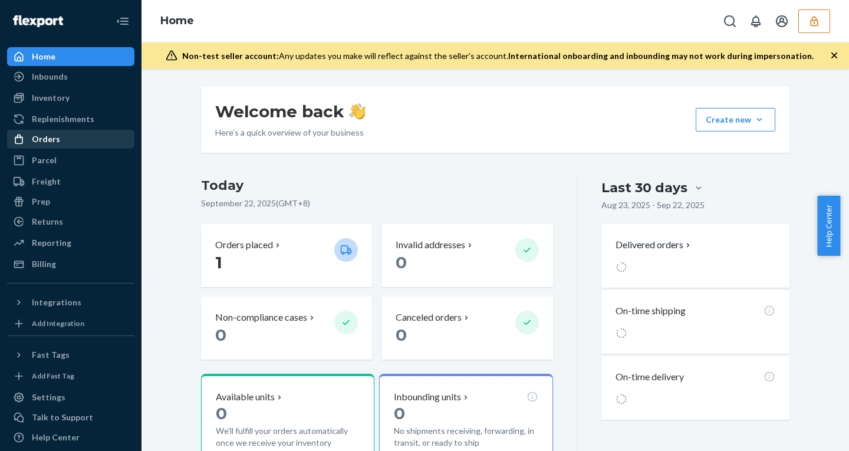
click at [60, 131] on div "Orders" at bounding box center [70, 139] width 125 height 17
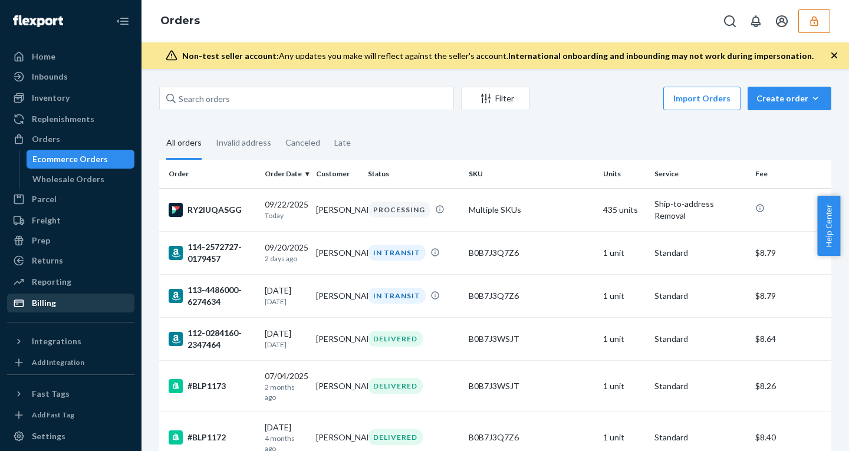
click at [57, 307] on div "Billing" at bounding box center [70, 303] width 125 height 17
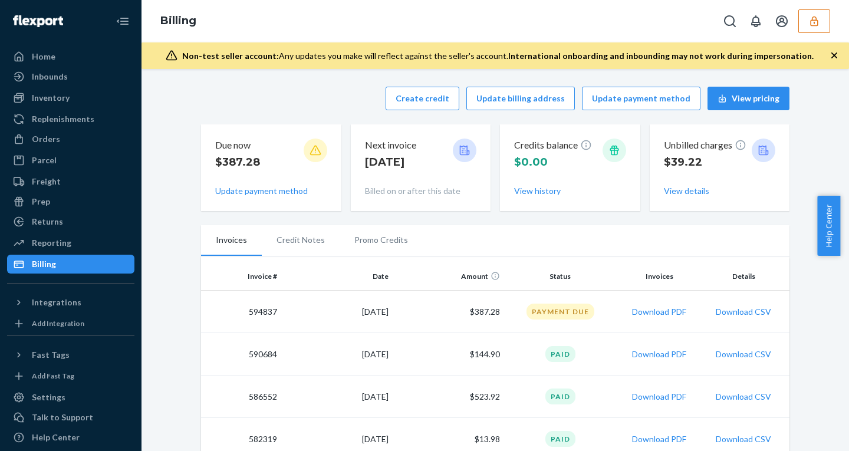
click at [812, 21] on icon "button" at bounding box center [814, 21] width 12 height 12
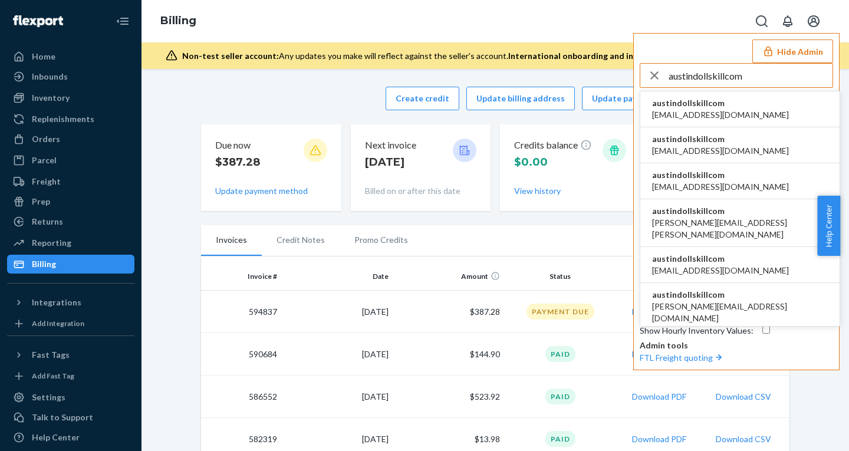
type input "austindollskillcom"
click at [701, 110] on span "[EMAIL_ADDRESS][DOMAIN_NAME]" at bounding box center [720, 115] width 137 height 12
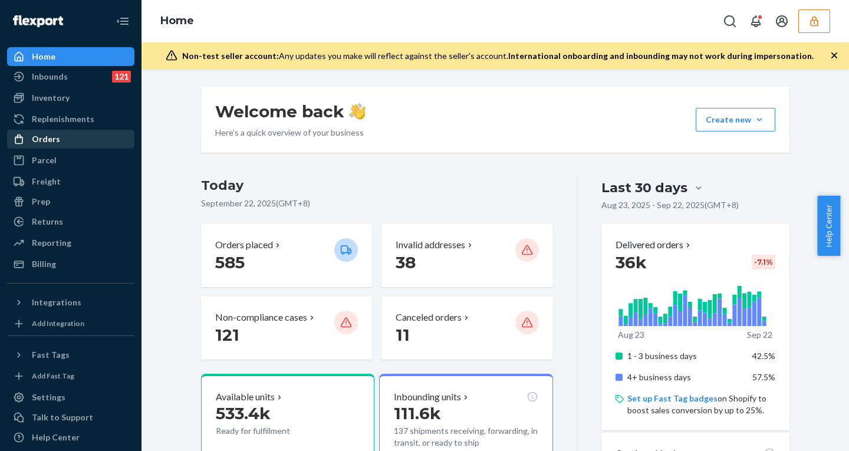
click at [57, 139] on div "Orders" at bounding box center [46, 139] width 28 height 12
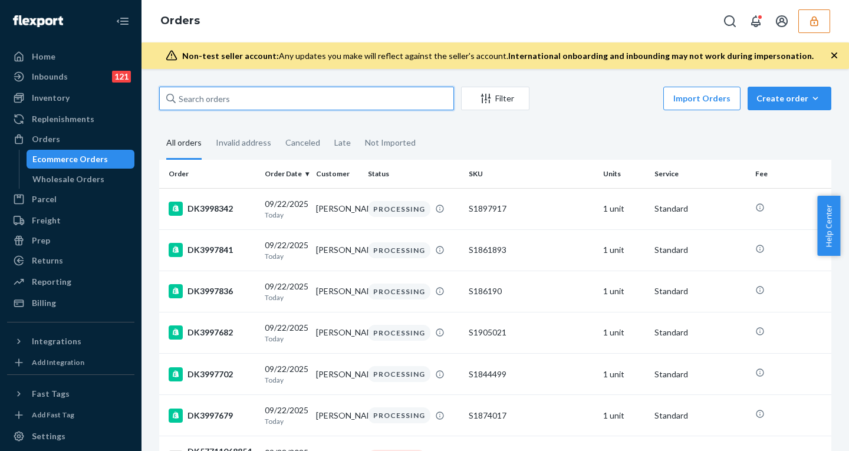
click at [260, 98] on input "text" at bounding box center [306, 99] width 295 height 24
paste input "DK3957922"
type input "DK3957922"
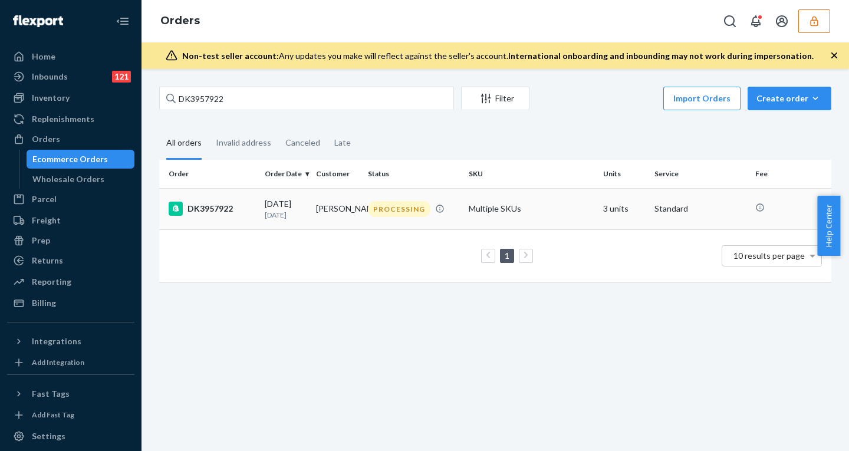
click at [269, 218] on p "[DATE]" at bounding box center [286, 215] width 42 height 10
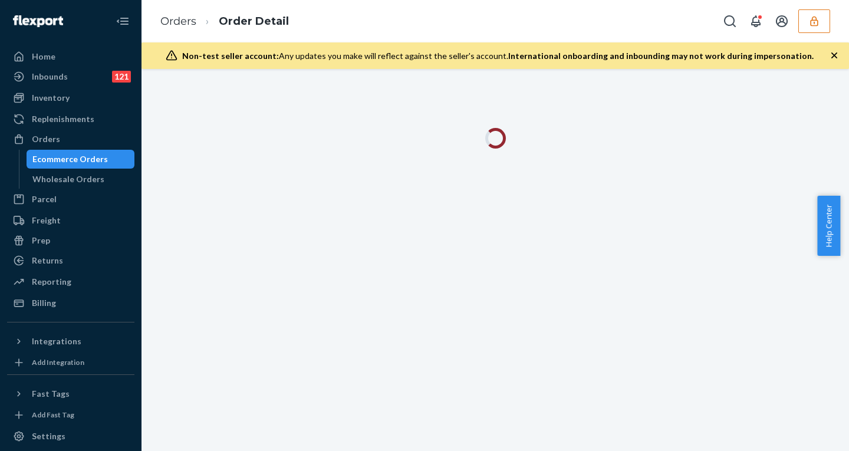
click at [831, 55] on icon "button" at bounding box center [834, 56] width 12 height 12
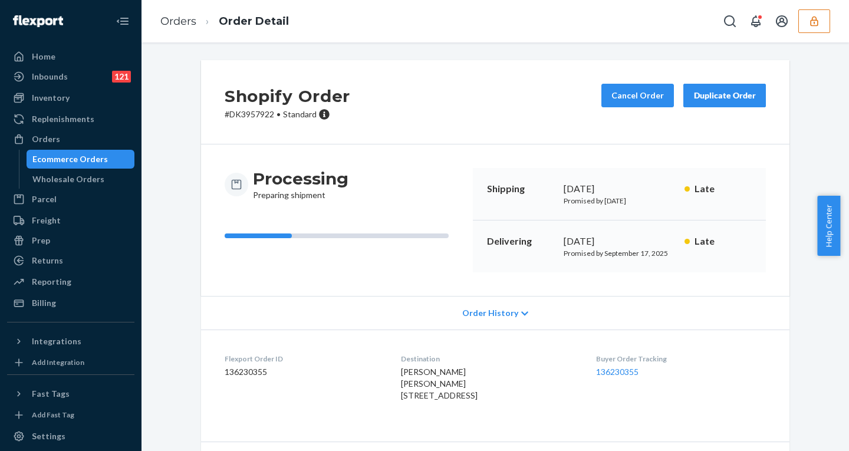
click at [243, 369] on dd "136230355" at bounding box center [303, 372] width 157 height 12
